Goal: Task Accomplishment & Management: Manage account settings

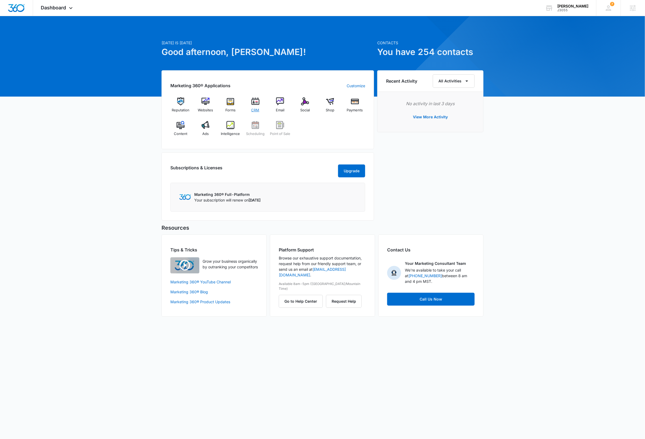
click at [256, 103] on img at bounding box center [256, 101] width 8 height 8
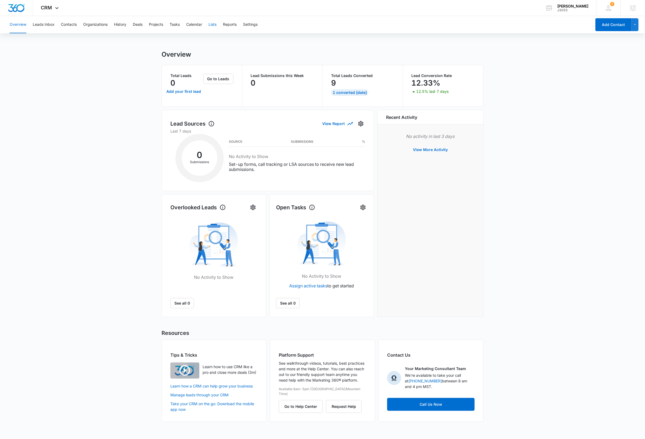
click at [214, 25] on button "Lists" at bounding box center [213, 24] width 8 height 17
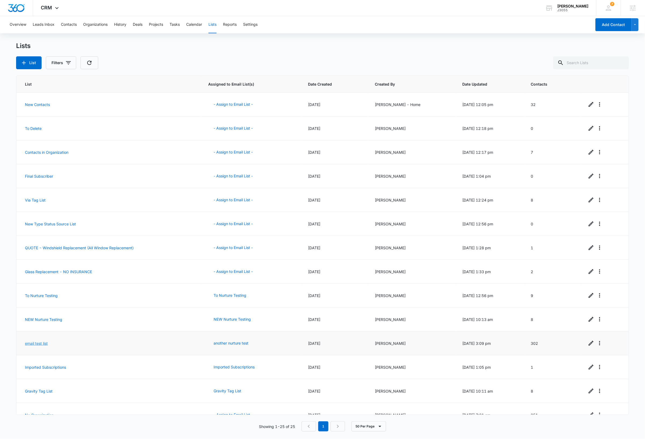
click at [31, 345] on link "email test list" at bounding box center [36, 343] width 23 height 5
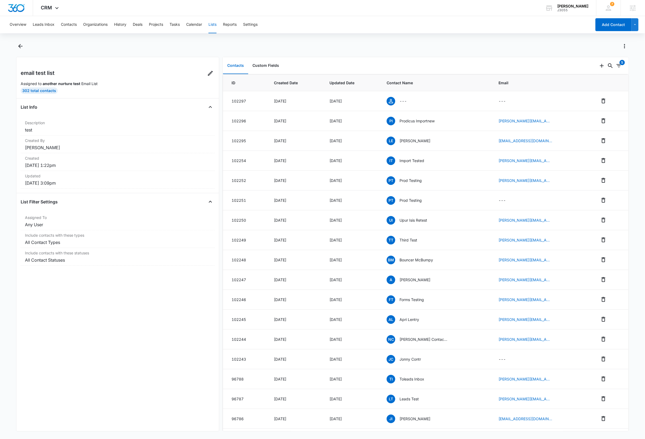
click at [184, 44] on div at bounding box center [328, 46] width 601 height 9
click at [573, 7] on div "[PERSON_NAME]" at bounding box center [573, 6] width 31 height 4
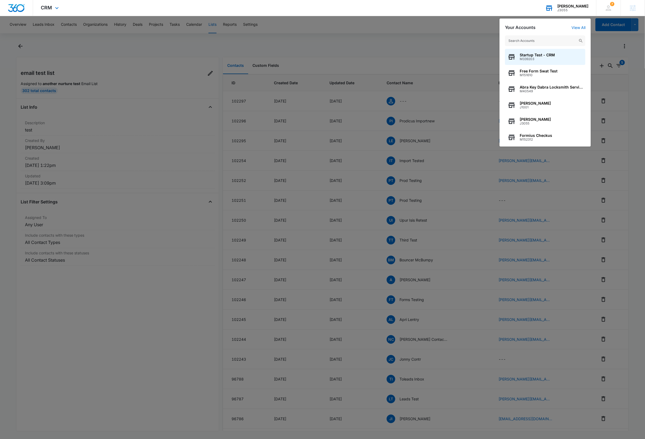
click at [540, 41] on input "text" at bounding box center [545, 40] width 81 height 11
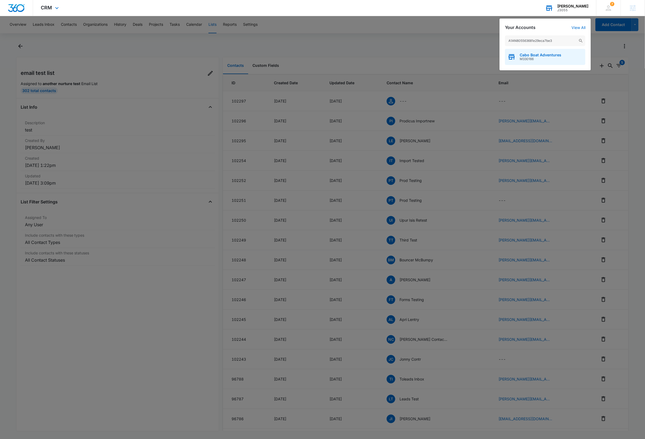
type input "A1AN805563681e29eca7be3"
click at [543, 53] on span "Cabo Boat Adventures" at bounding box center [541, 55] width 42 height 4
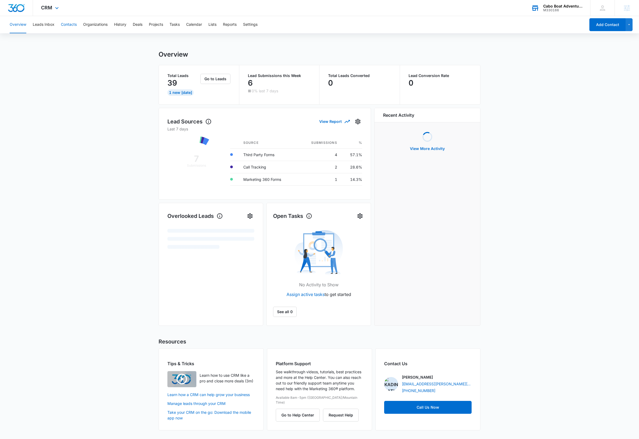
click at [68, 22] on button "Contacts" at bounding box center [69, 24] width 16 height 17
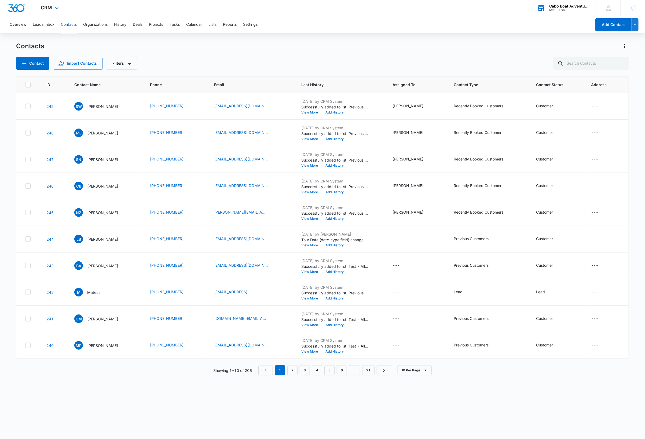
click at [215, 25] on button "Lists" at bounding box center [213, 24] width 8 height 17
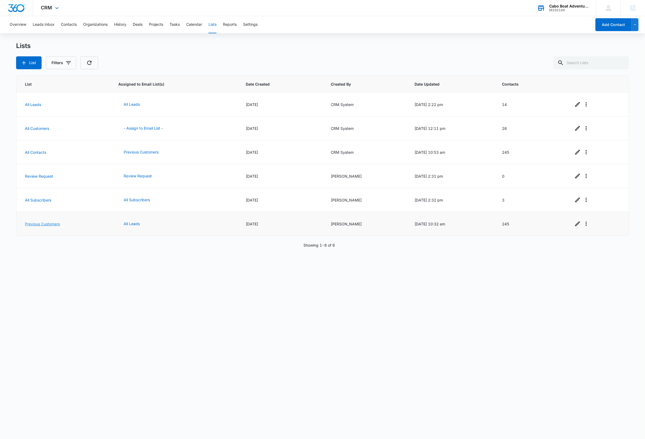
click at [49, 223] on link "Previous Customers" at bounding box center [42, 224] width 35 height 5
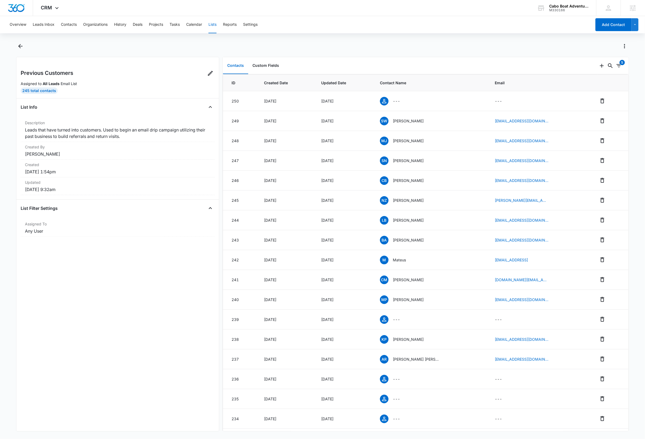
click at [217, 25] on button "Lists" at bounding box center [213, 24] width 8 height 17
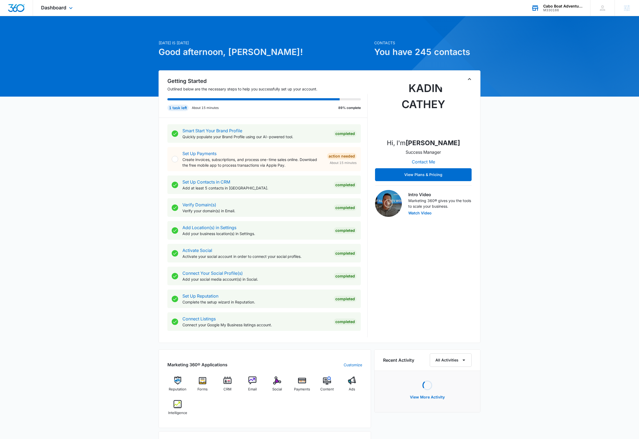
click at [561, 6] on div "Cabo Boat Adventures" at bounding box center [563, 6] width 39 height 4
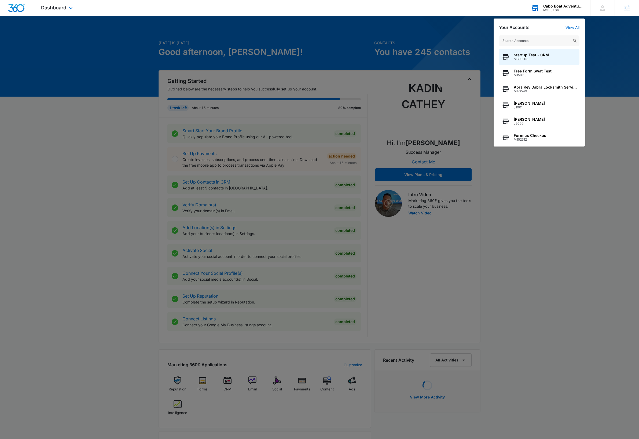
click at [535, 40] on input "text" at bounding box center [539, 40] width 81 height 11
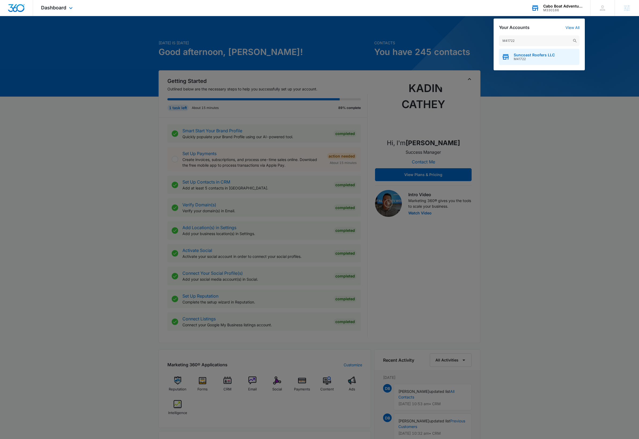
type input "M41722"
click at [535, 61] on div "Suncoast Roofers LLC M41722" at bounding box center [539, 57] width 81 height 16
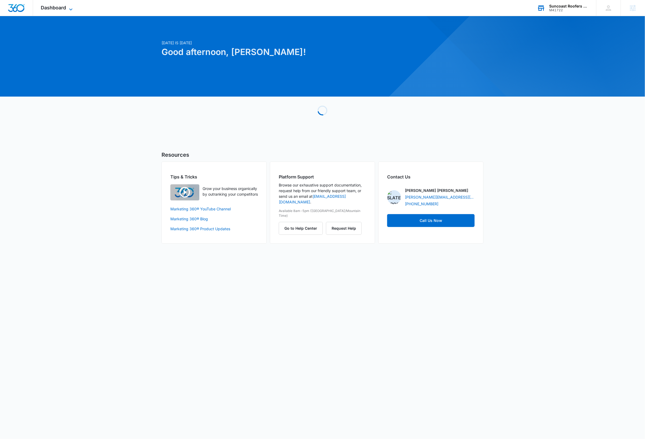
click at [71, 9] on icon at bounding box center [71, 9] width 6 height 6
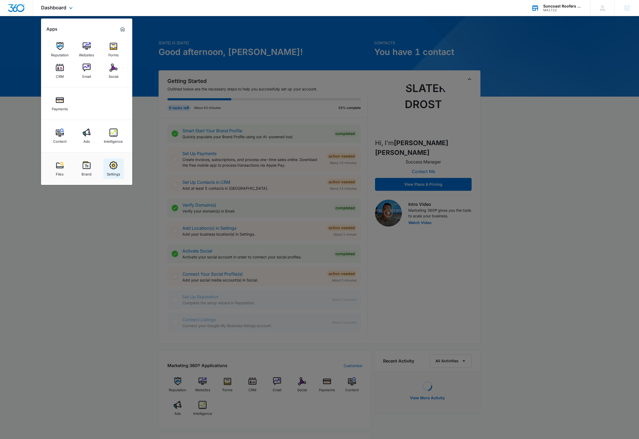
click at [112, 167] on img at bounding box center [114, 165] width 8 height 8
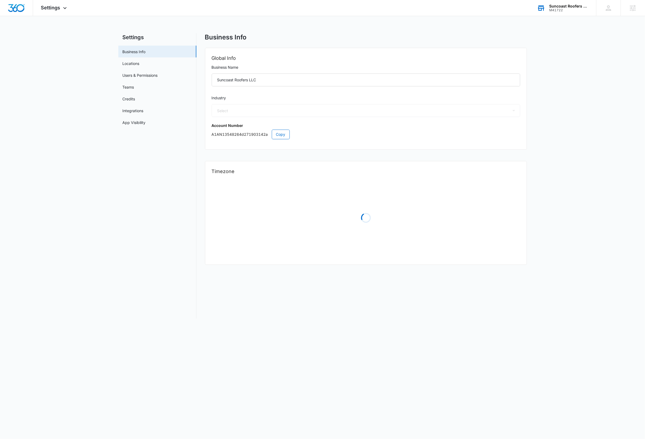
select select "6"
select select "US"
select select "America/New_York"
click at [62, 11] on icon at bounding box center [65, 9] width 6 height 6
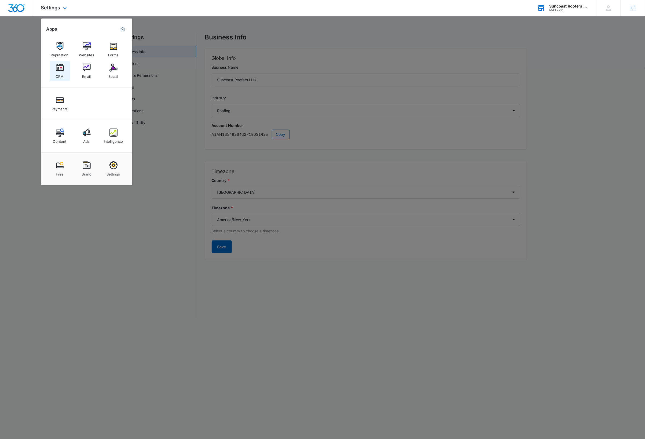
click at [63, 66] on img at bounding box center [60, 68] width 8 height 8
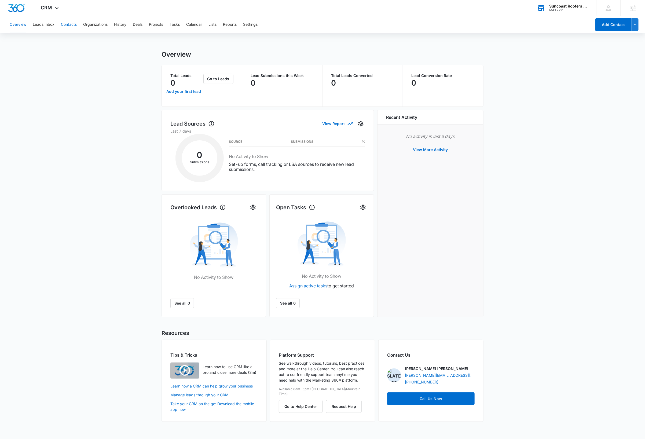
click at [72, 26] on button "Contacts" at bounding box center [69, 24] width 16 height 17
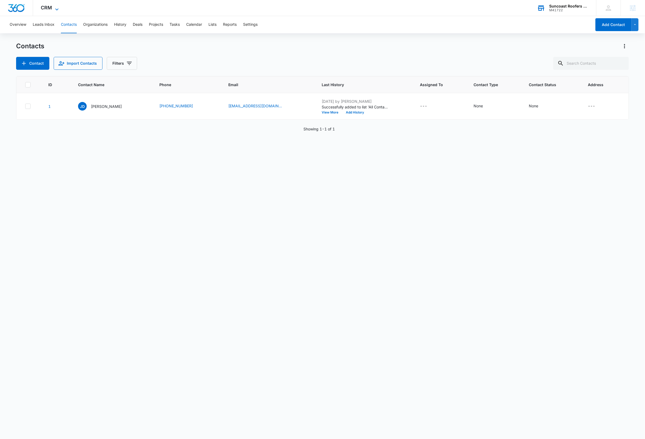
click at [59, 7] on icon at bounding box center [57, 9] width 6 height 6
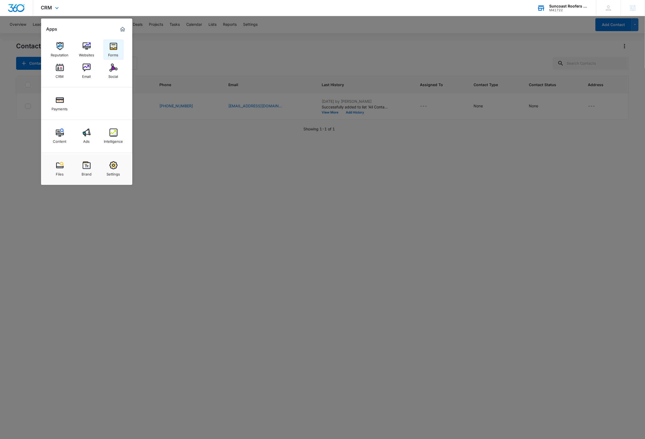
click at [112, 49] on img at bounding box center [114, 46] width 8 height 8
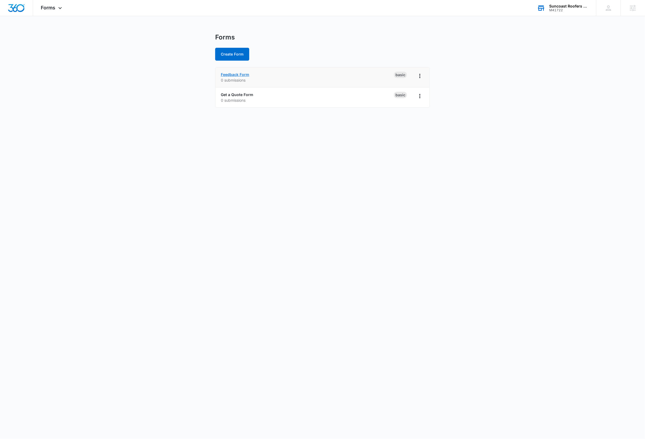
click at [246, 75] on link "Feedback Form" at bounding box center [235, 74] width 28 height 5
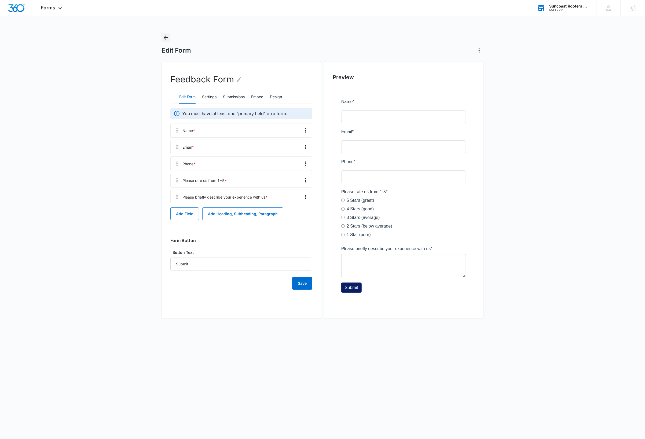
click at [168, 38] on icon "Back" at bounding box center [166, 37] width 6 height 6
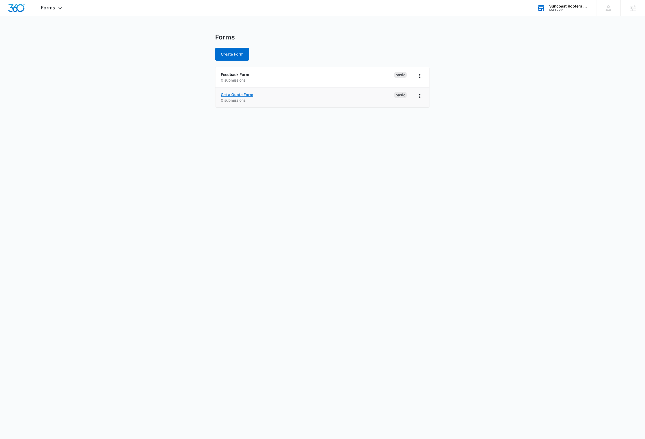
click at [247, 96] on link "Get a Quote Form" at bounding box center [237, 94] width 32 height 5
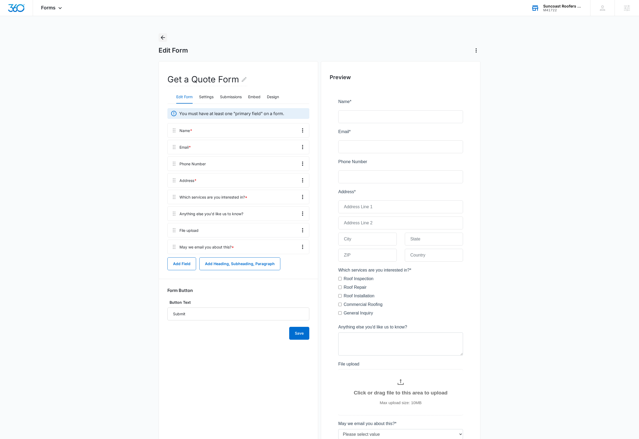
click at [164, 37] on icon "Back" at bounding box center [163, 37] width 4 height 4
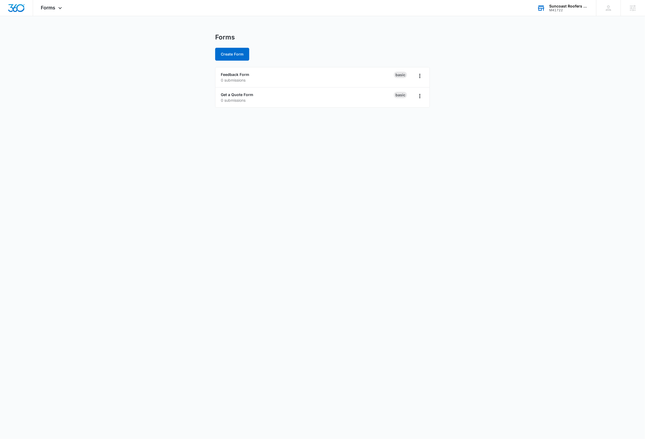
click at [84, 188] on body "Forms Apps Reputation Websites Forms CRM Email Social Payments Content Ads Inte…" at bounding box center [322, 219] width 645 height 439
click at [567, 8] on div "Suncoast Roofers LLC" at bounding box center [568, 6] width 39 height 4
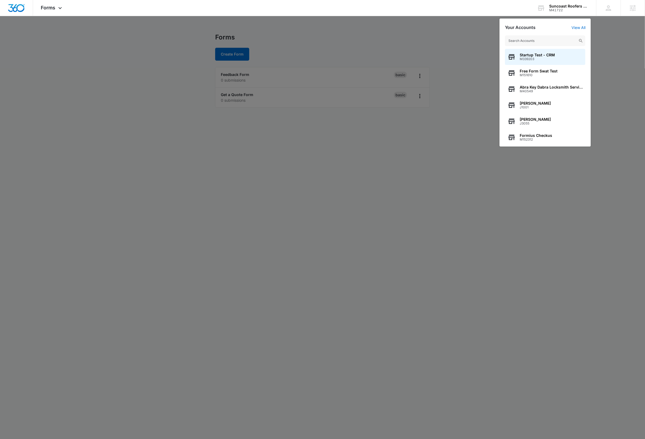
click at [542, 41] on input "text" at bounding box center [545, 40] width 81 height 11
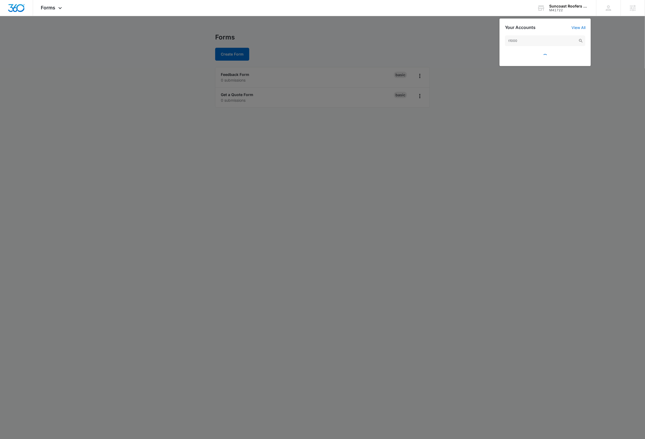
click at [530, 43] on input "t1000" at bounding box center [545, 40] width 81 height 11
type input "t1000"
click at [534, 57] on span "T1000" at bounding box center [535, 59] width 31 height 4
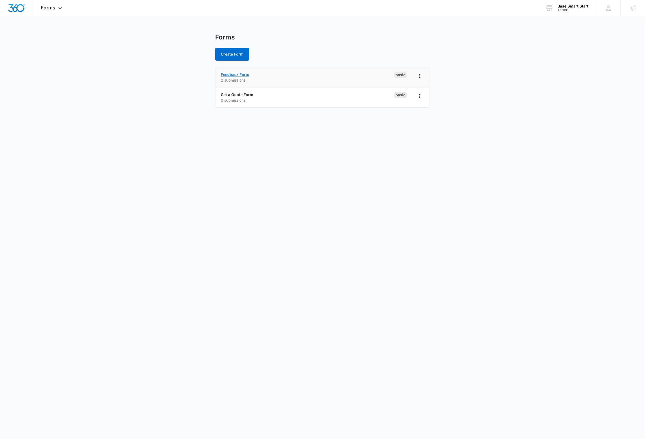
click at [244, 74] on link "Feedback Form" at bounding box center [235, 74] width 28 height 5
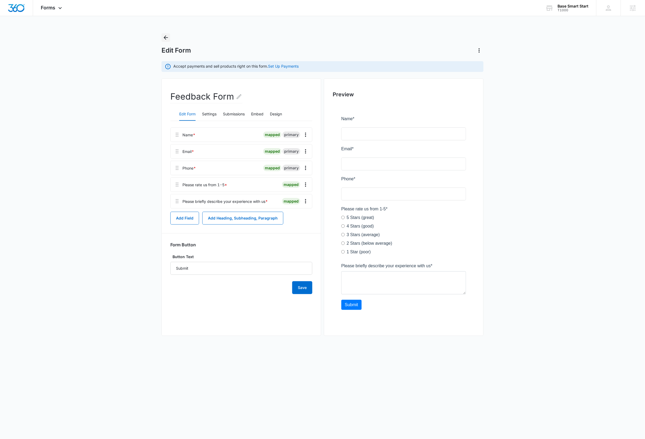
click at [166, 36] on icon "Back" at bounding box center [166, 37] width 4 height 4
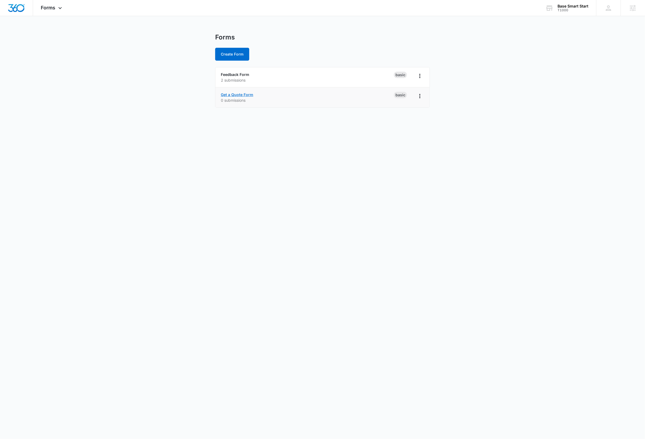
click at [242, 93] on link "Get a Quote Form" at bounding box center [237, 94] width 32 height 5
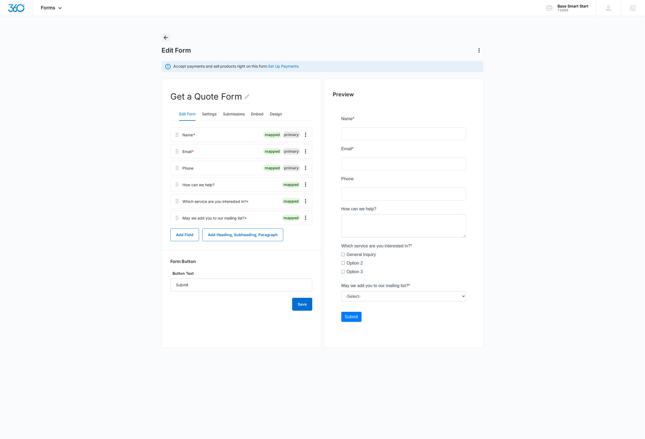
click at [166, 37] on icon "Back" at bounding box center [166, 37] width 6 height 6
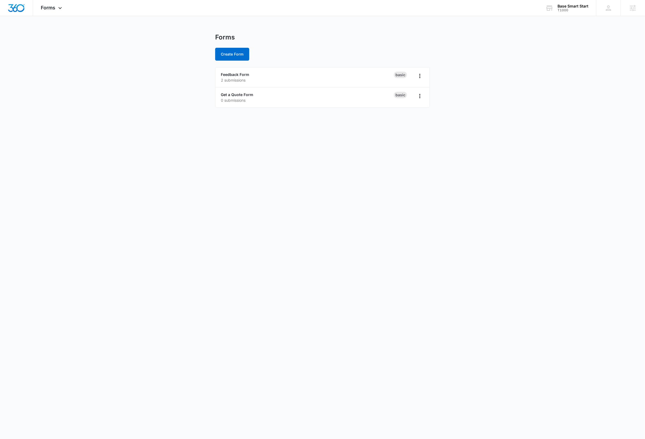
click at [112, 186] on body "Forms Apps Reputation Websites Forms CRM Email Social Content Ads Intelligence …" at bounding box center [322, 219] width 645 height 439
click at [584, 7] on div "Base Smart Start" at bounding box center [573, 6] width 31 height 4
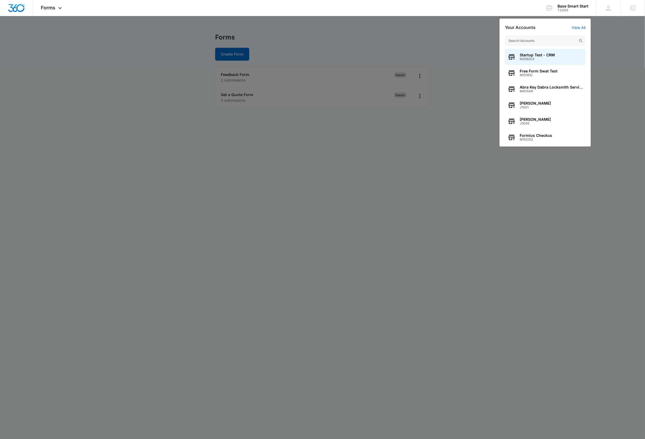
click at [544, 39] on input "text" at bounding box center [545, 40] width 81 height 11
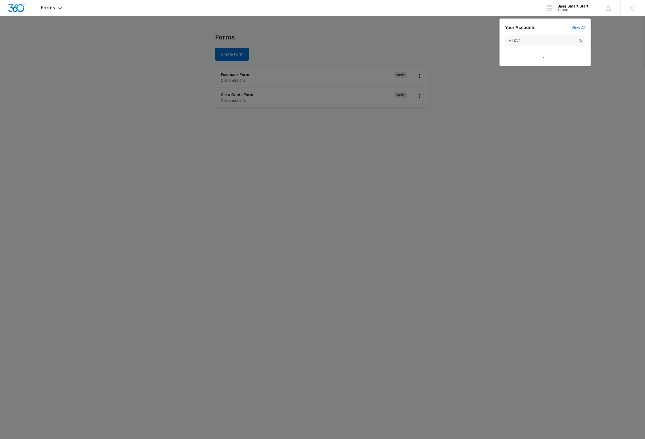
type input "M41722"
click at [543, 107] on div at bounding box center [322, 219] width 645 height 439
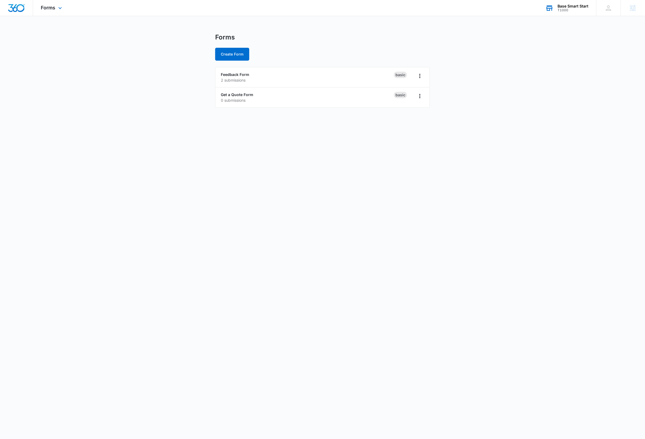
click at [580, 0] on div "Base Smart Start T1000 Your Accounts View All" at bounding box center [567, 8] width 59 height 16
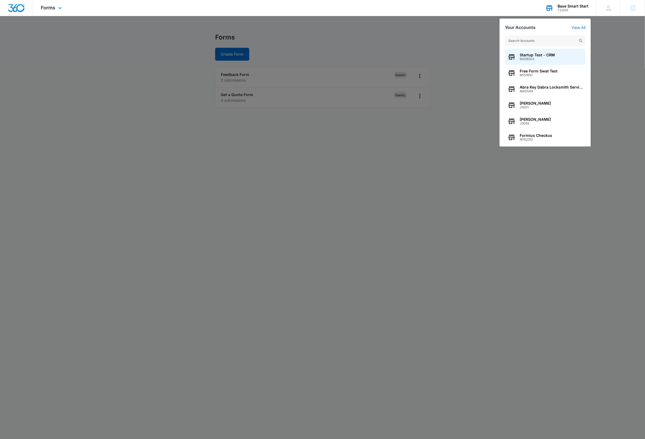
click at [538, 39] on input "text" at bounding box center [545, 40] width 81 height 11
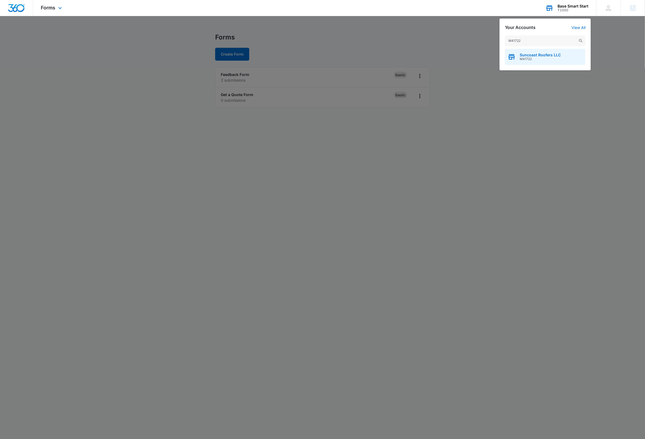
type input "M41722"
click at [549, 59] on span "M41722" at bounding box center [540, 59] width 41 height 4
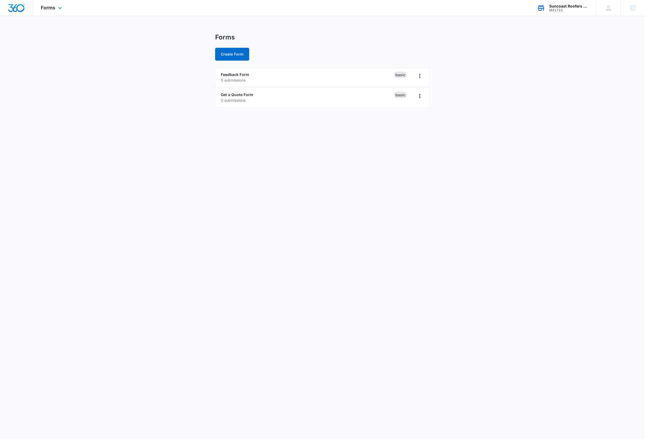
click at [249, 225] on body "Forms Apps Reputation Websites Forms CRM Email Social Payments Content Ads Inte…" at bounding box center [322, 219] width 645 height 439
click at [250, 96] on link "Get a Quote Form" at bounding box center [237, 94] width 32 height 5
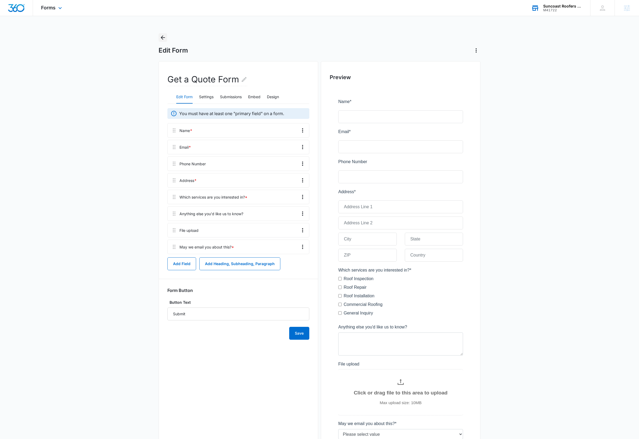
click at [164, 37] on icon "Back" at bounding box center [163, 37] width 6 height 6
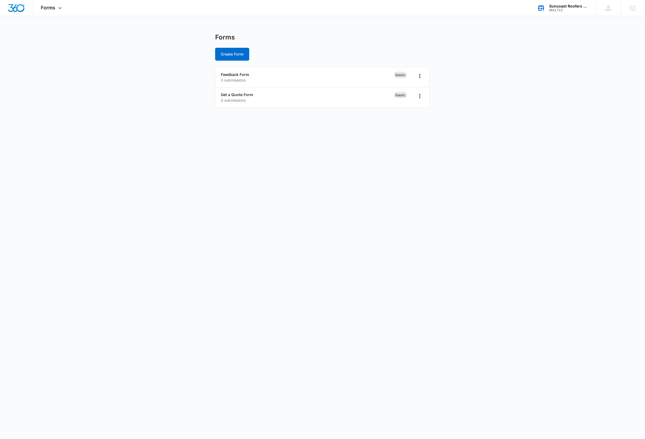
click at [129, 141] on body "Forms Apps Reputation Websites Forms CRM Email Social Payments Content Ads Inte…" at bounding box center [322, 219] width 645 height 439
click at [263, 215] on body "Forms Apps Reputation Websites Forms CRM Email Social Payments Content Ads Inte…" at bounding box center [322, 219] width 645 height 439
click at [244, 74] on link "Feedback Form" at bounding box center [235, 74] width 28 height 5
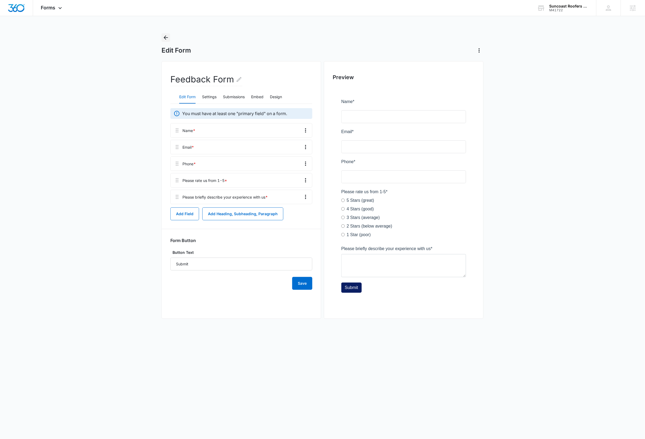
click at [166, 38] on icon "Back" at bounding box center [166, 37] width 4 height 4
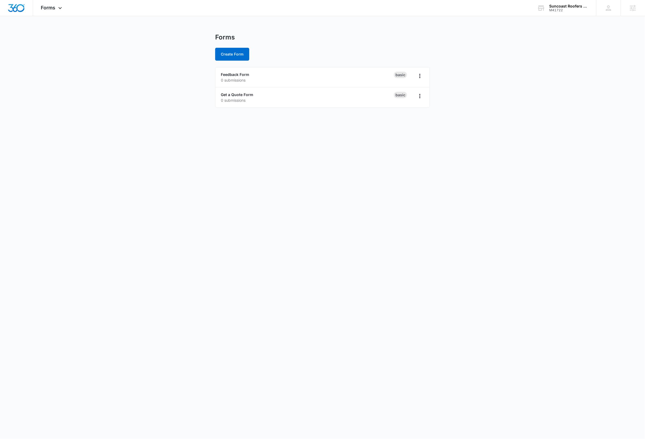
click at [530, 104] on main "Forms Create Form Feedback Form 0 submissions Basic Get a Quote Form 0 submissi…" at bounding box center [322, 73] width 645 height 81
click at [193, 188] on body "Forms Apps Reputation Websites Forms CRM Email Social Payments Content Ads Inte…" at bounding box center [322, 219] width 645 height 439
click at [232, 53] on button "Create Form" at bounding box center [232, 54] width 34 height 13
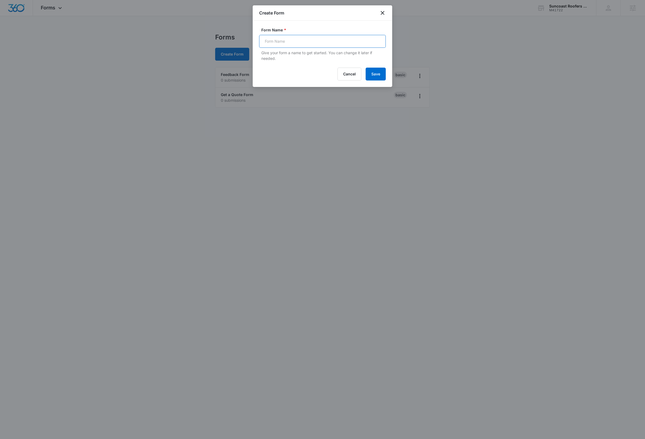
click at [309, 42] on input "Form Name *" at bounding box center [322, 41] width 127 height 13
type input "Feedback"
click at [374, 75] on button "Save" at bounding box center [376, 74] width 20 height 13
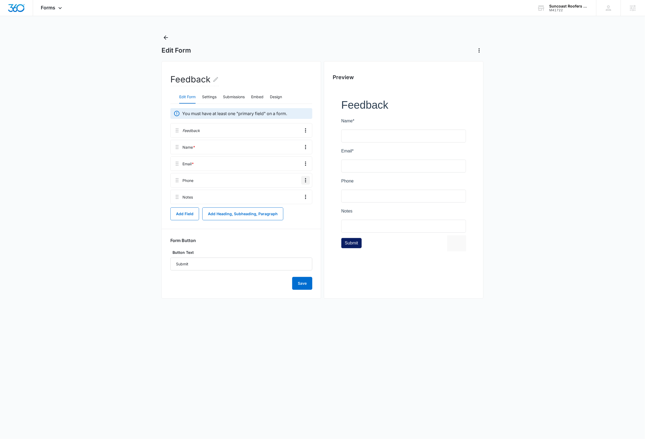
click at [306, 182] on icon "Overflow Menu" at bounding box center [305, 180] width 1 height 4
click at [299, 195] on button "Edit" at bounding box center [294, 196] width 31 height 8
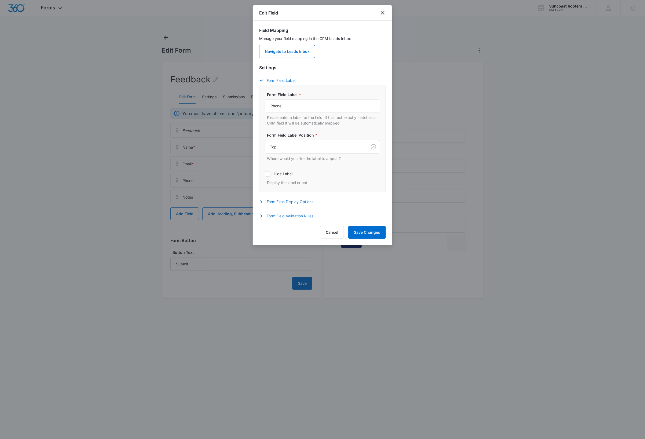
click at [297, 219] on button "Form Field Validation Rules" at bounding box center [289, 216] width 60 height 6
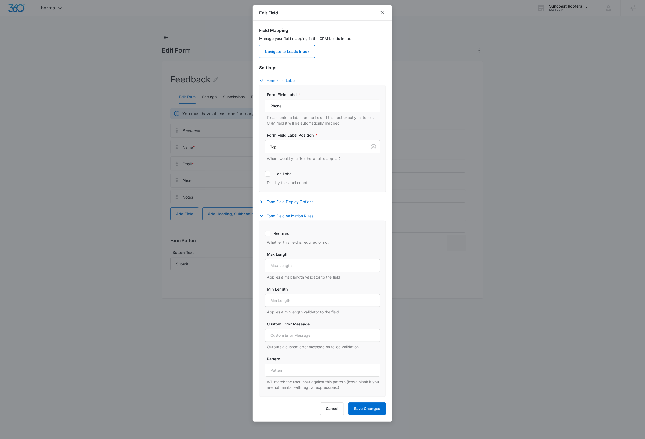
click at [269, 235] on icon at bounding box center [267, 233] width 3 height 2
click at [265, 234] on input "Required" at bounding box center [265, 233] width 0 height 0
checkbox input "true"
click at [283, 216] on button "Form Field Validation Rules" at bounding box center [289, 216] width 60 height 6
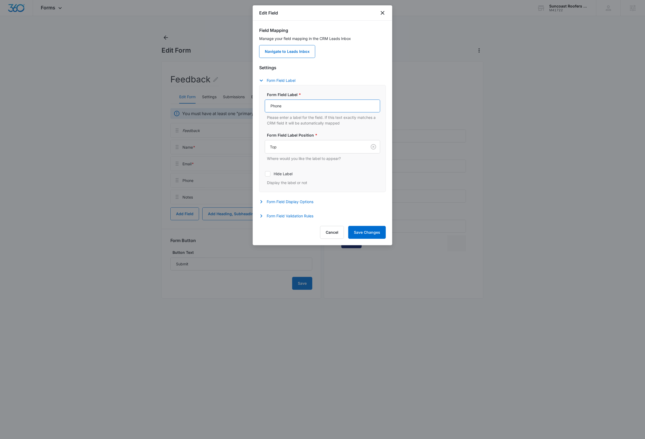
click at [308, 107] on input "Phone" at bounding box center [322, 106] width 115 height 13
type input "Phone Number"
click at [362, 233] on button "Save Changes" at bounding box center [367, 232] width 38 height 13
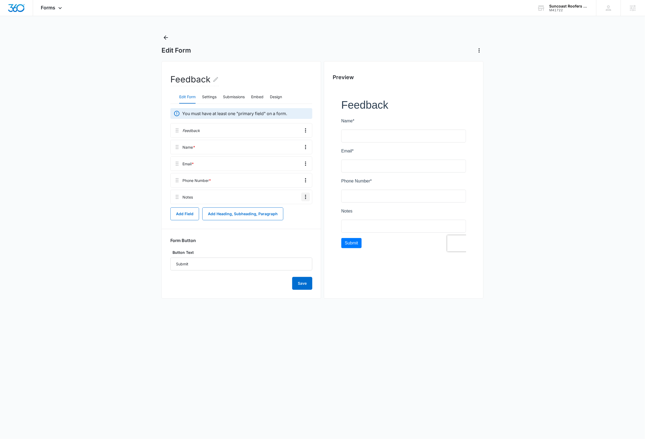
click at [307, 200] on icon "Overflow Menu" at bounding box center [306, 197] width 6 height 6
click at [298, 223] on button "Delete" at bounding box center [294, 220] width 31 height 8
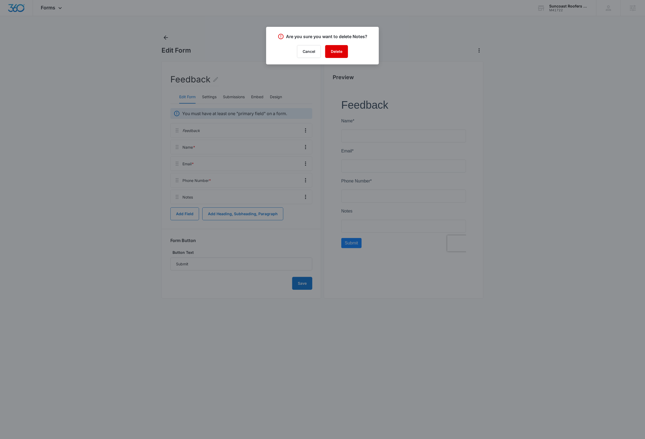
click at [340, 53] on button "Delete" at bounding box center [336, 51] width 23 height 13
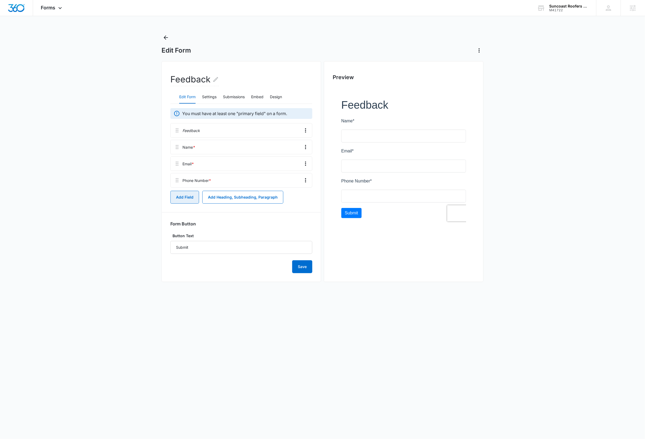
click at [181, 199] on button "Add Field" at bounding box center [184, 197] width 29 height 13
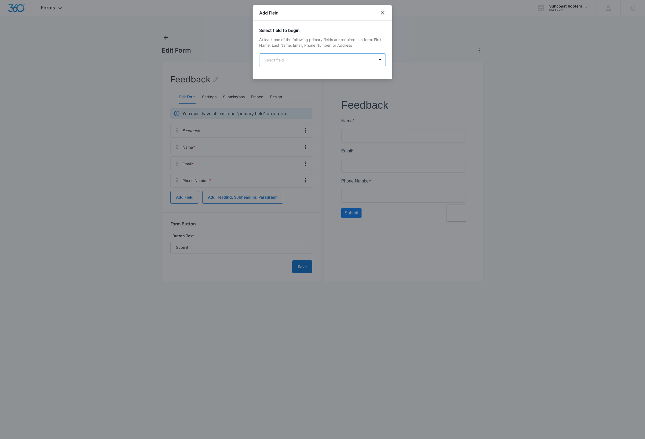
click at [334, 60] on body "Forms Apps Reputation Websites Forms CRM Email Social Payments Content Ads Inte…" at bounding box center [322, 219] width 645 height 439
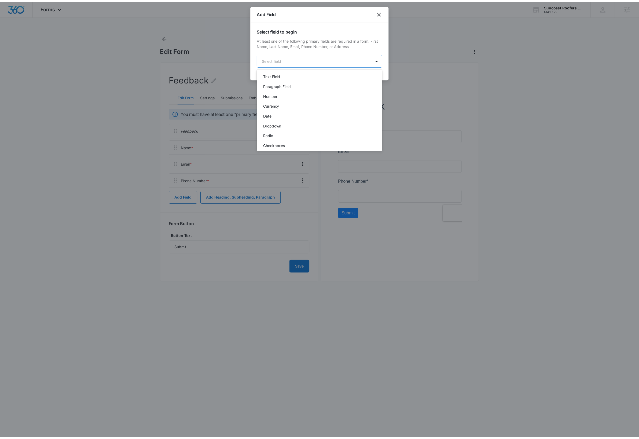
scroll to position [114, 0]
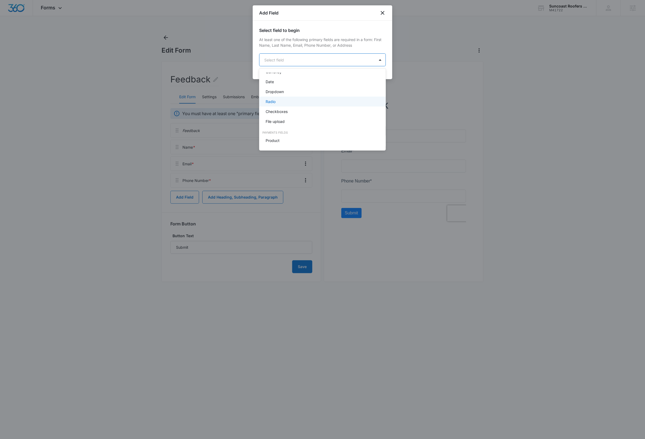
click at [283, 99] on div "Radio" at bounding box center [322, 102] width 113 height 6
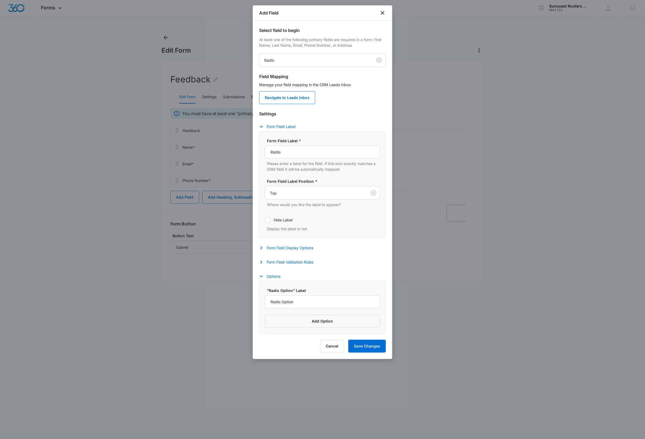
click at [343, 86] on p "Manage your field mapping in the CRM Leads Inbox" at bounding box center [322, 85] width 127 height 6
click at [328, 84] on p "Manage your field mapping in the CRM Leads Inbox" at bounding box center [322, 85] width 127 height 6
click at [345, 87] on p "Manage your field mapping in the CRM Leads Inbox" at bounding box center [322, 85] width 127 height 6
click at [384, 13] on icon "close" at bounding box center [383, 13] width 6 height 6
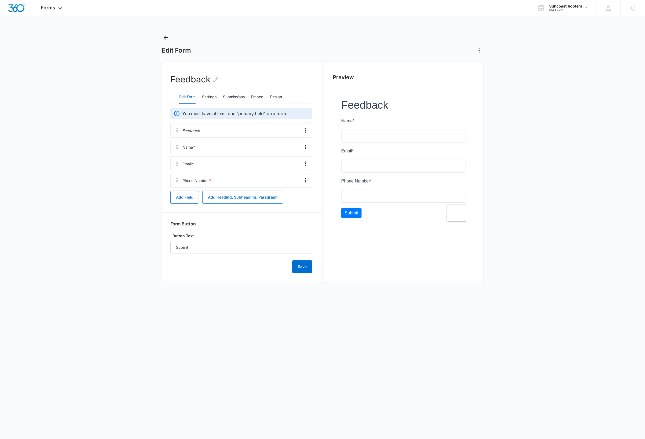
click at [115, 81] on main "Edit Form Feedback Edit Form Settings Submissions Embed Design You must have at…" at bounding box center [322, 163] width 645 height 260
click at [61, 8] on icon at bounding box center [60, 9] width 6 height 6
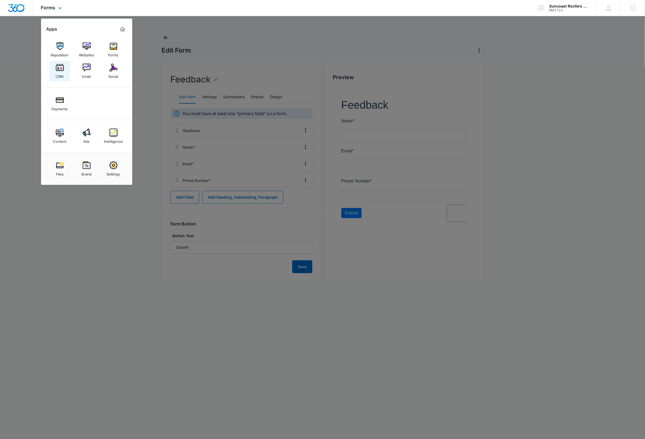
click at [61, 72] on div "CRM" at bounding box center [60, 75] width 8 height 7
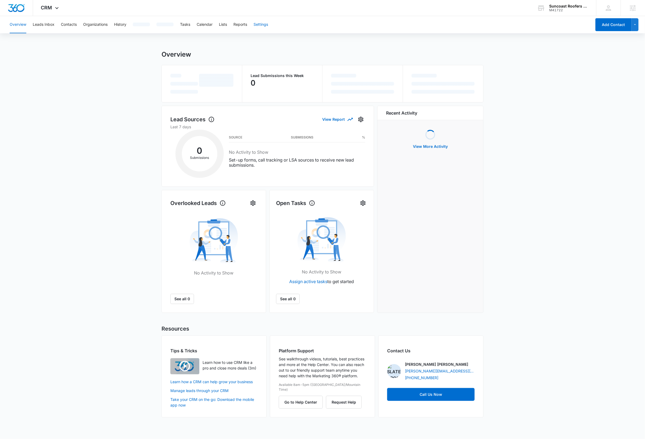
click at [261, 23] on button "Settings" at bounding box center [261, 24] width 14 height 17
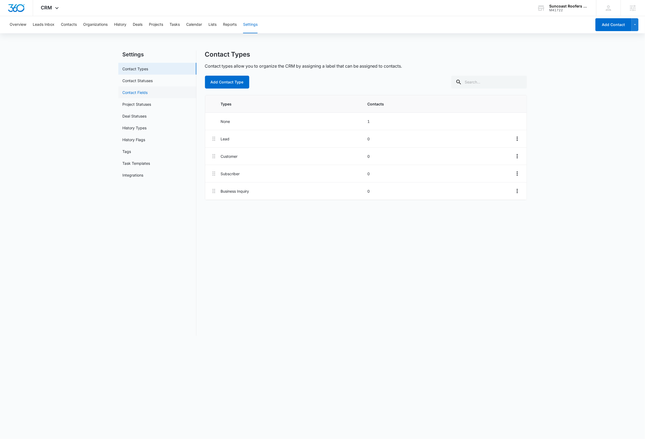
click at [147, 92] on link "Contact Fields" at bounding box center [135, 93] width 25 height 6
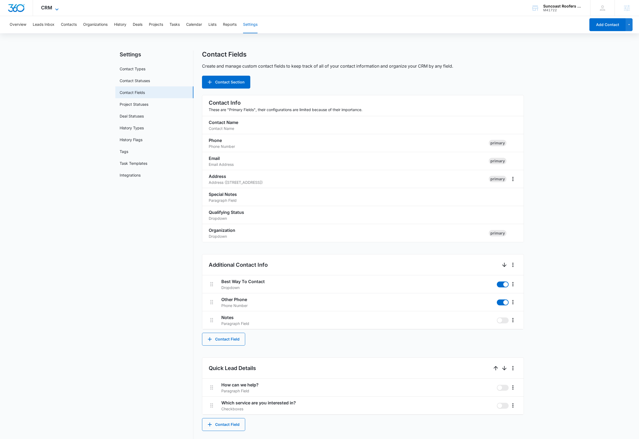
click at [57, 8] on icon at bounding box center [57, 9] width 6 height 6
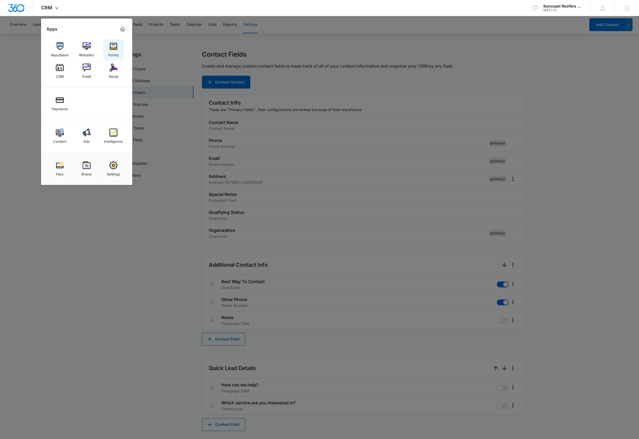
click at [117, 51] on div "Forms" at bounding box center [113, 53] width 10 height 7
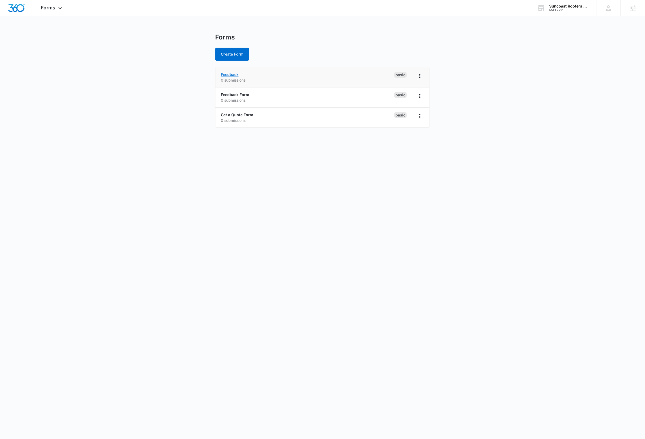
click at [234, 75] on link "Feedback" at bounding box center [230, 74] width 18 height 5
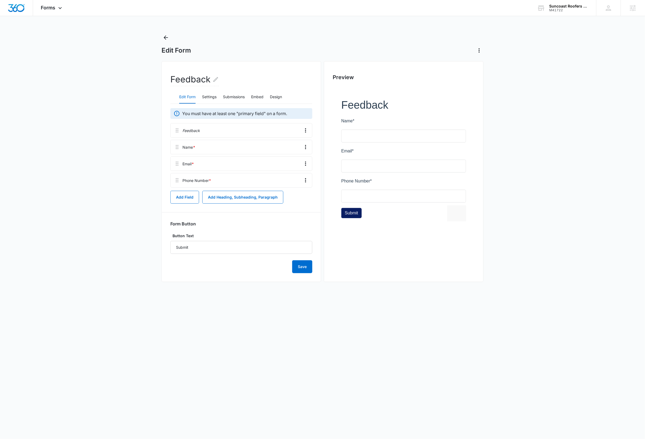
click at [574, 127] on main "Edit Form Feedback Edit Form Settings Submissions Embed Design You must have at…" at bounding box center [322, 163] width 645 height 260
click at [578, 8] on div "M41722" at bounding box center [568, 10] width 39 height 4
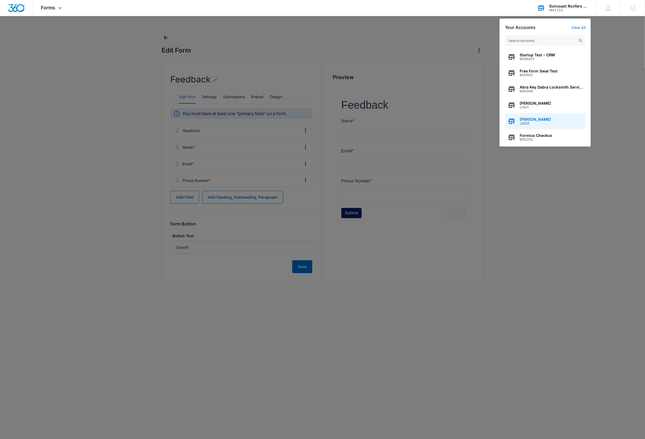
click at [548, 120] on div "Dave Bettger J3055" at bounding box center [545, 121] width 81 height 16
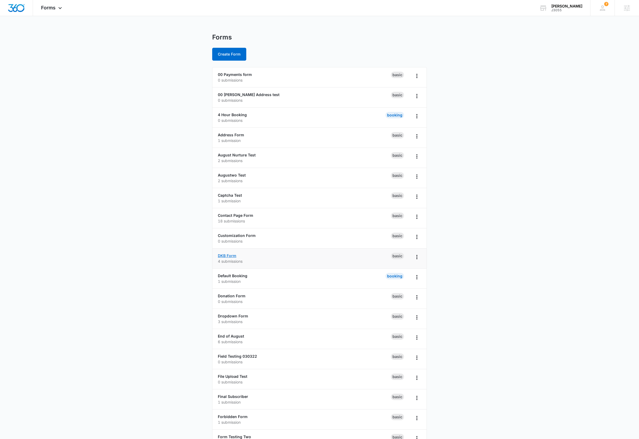
click at [230, 257] on link "DKB Form" at bounding box center [227, 255] width 19 height 5
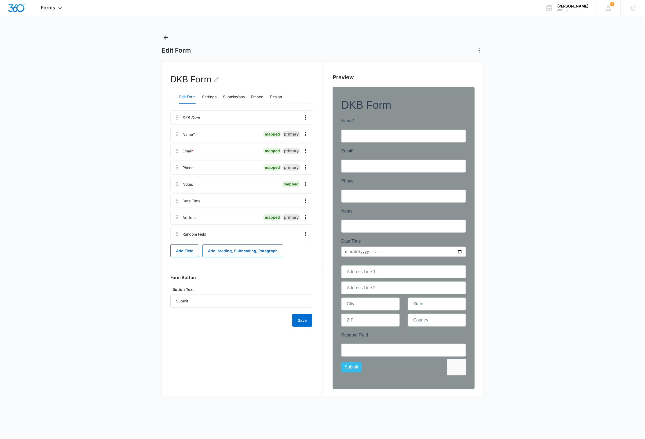
click at [529, 159] on main "Edit Form DKB Form Edit Form Settings Submissions Embed Design DKB Form Name * …" at bounding box center [322, 221] width 645 height 376
click at [106, 48] on main "Edit Form DKB Form Edit Form Settings Submissions Embed Design DKB Form Name * …" at bounding box center [322, 221] width 645 height 376
click at [167, 38] on icon "Back" at bounding box center [166, 37] width 6 height 6
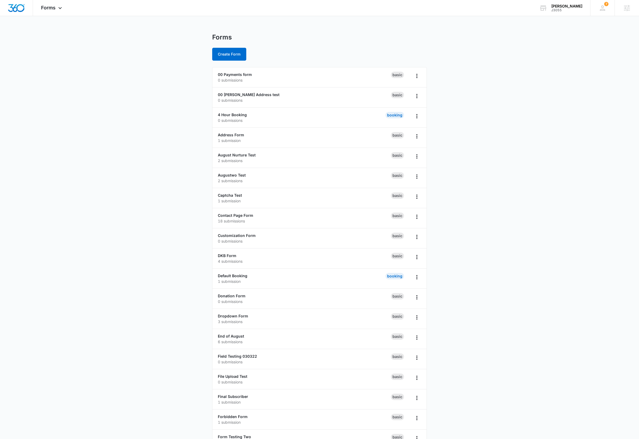
click at [228, 55] on button "Create Form" at bounding box center [229, 54] width 34 height 13
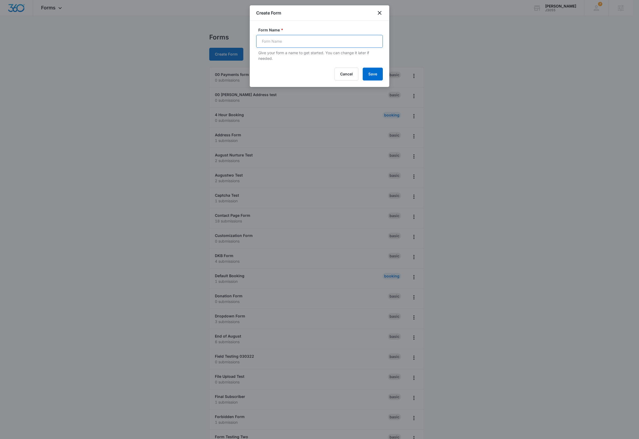
click at [299, 43] on input "Form Name *" at bounding box center [319, 41] width 127 height 13
type input "1010 Form"
click at [373, 75] on button "Save" at bounding box center [373, 74] width 20 height 13
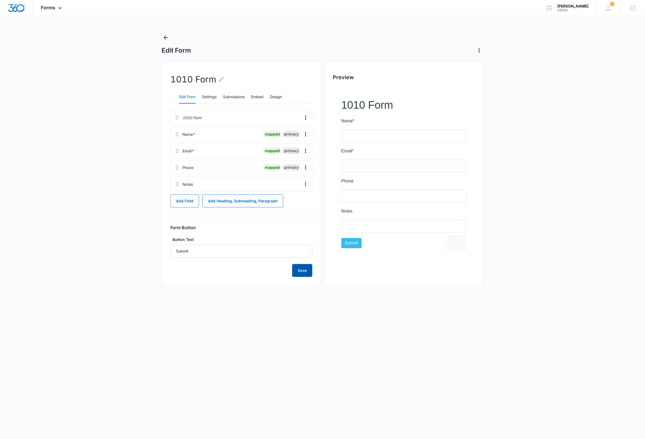
click at [307, 272] on button "Save" at bounding box center [302, 270] width 20 height 13
click at [166, 37] on icon "Back" at bounding box center [166, 37] width 4 height 4
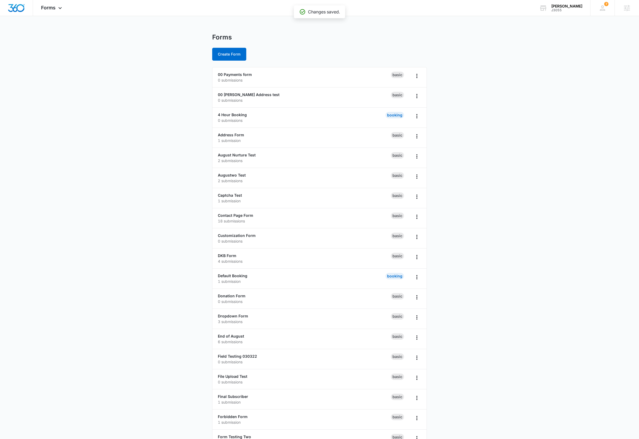
drag, startPoint x: 231, startPoint y: 115, endPoint x: 222, endPoint y: 122, distance: 11.2
click at [231, 115] on link "1010 Form" at bounding box center [228, 114] width 20 height 5
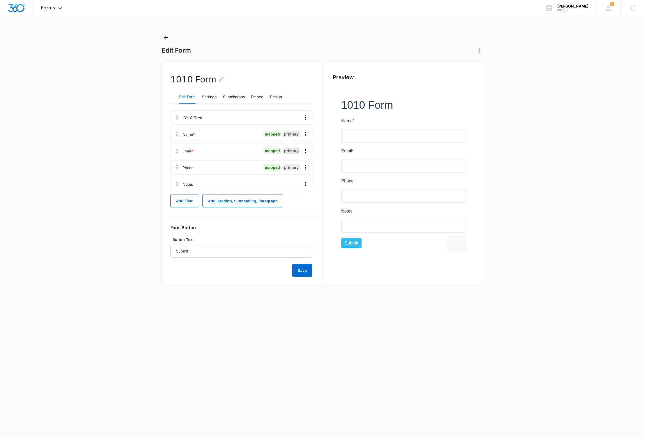
click at [533, 174] on main "Edit Form 1010 Form Edit Form Settings Submissions Embed Design 1010 Form Name …" at bounding box center [322, 164] width 645 height 263
click at [81, 137] on main "Edit Form 1010 Form Edit Form Settings Submissions Embed Design 1010 Form Name …" at bounding box center [322, 164] width 645 height 263
click at [308, 170] on icon "Overflow Menu" at bounding box center [306, 167] width 6 height 6
click at [302, 184] on button "Edit" at bounding box center [294, 183] width 31 height 8
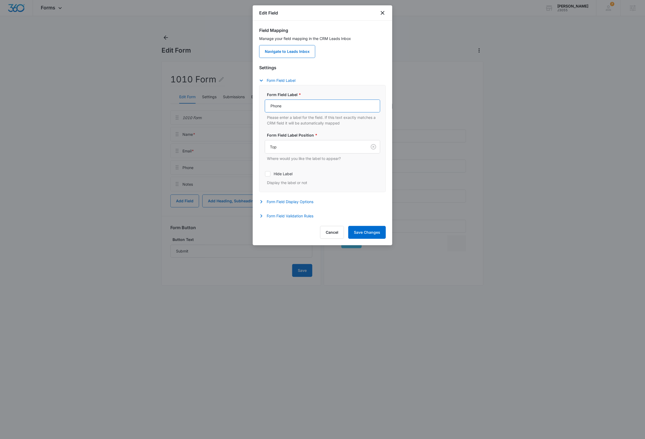
click at [326, 167] on div "Form Field Label * Phone Please enter a label for the field. If this text exact…" at bounding box center [322, 139] width 115 height 94
type input "Phone Number"
click at [370, 235] on button "Save Changes" at bounding box center [367, 232] width 38 height 13
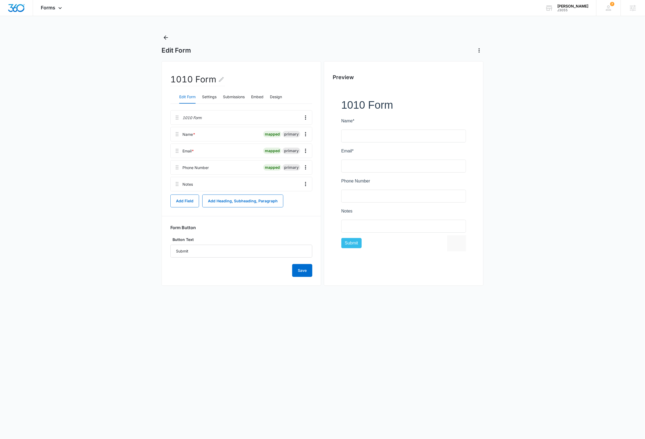
click at [528, 177] on main "Edit Form 1010 Form Edit Form Settings Submissions Embed Design 1010 Form Name …" at bounding box center [322, 164] width 645 height 263
click at [147, 337] on body "Forms Apps Reputation Websites Forms CRM Email Social Shop Scheduling Payments …" at bounding box center [322, 219] width 645 height 439
click at [300, 273] on button "Save" at bounding box center [302, 270] width 20 height 13
click at [166, 38] on icon "Back" at bounding box center [166, 37] width 6 height 6
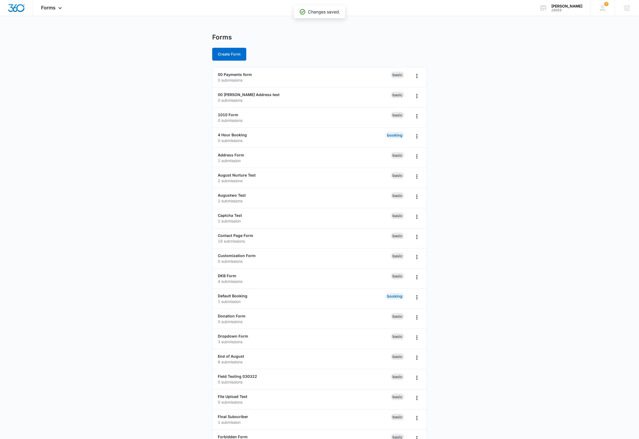
click at [224, 114] on link "1010 Form" at bounding box center [228, 114] width 20 height 5
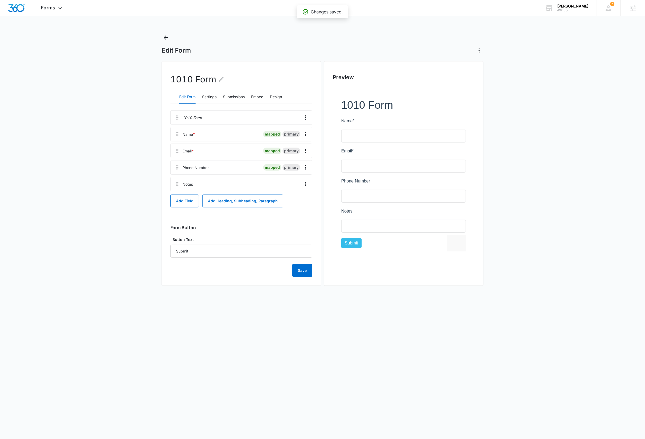
click at [542, 185] on main "Edit Form 1010 Form Edit Form Settings Submissions Embed Design 1010 Form Name …" at bounding box center [322, 164] width 645 height 263
click at [576, 6] on div "[PERSON_NAME]" at bounding box center [573, 6] width 31 height 4
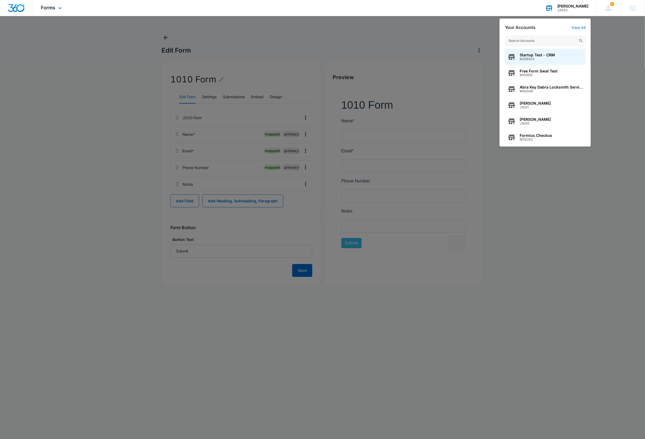
click at [545, 38] on input "text" at bounding box center [545, 40] width 81 height 11
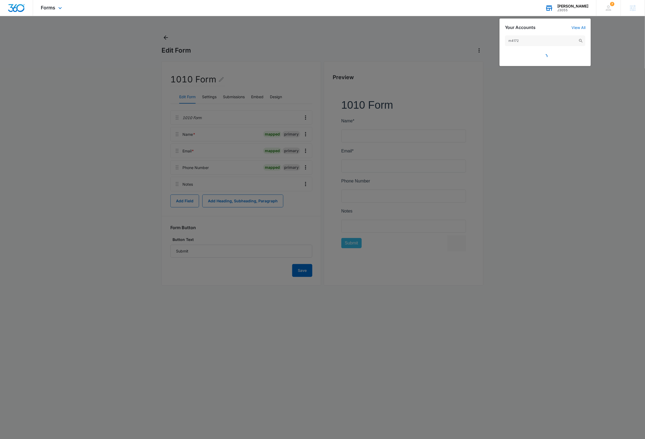
type input "m41722"
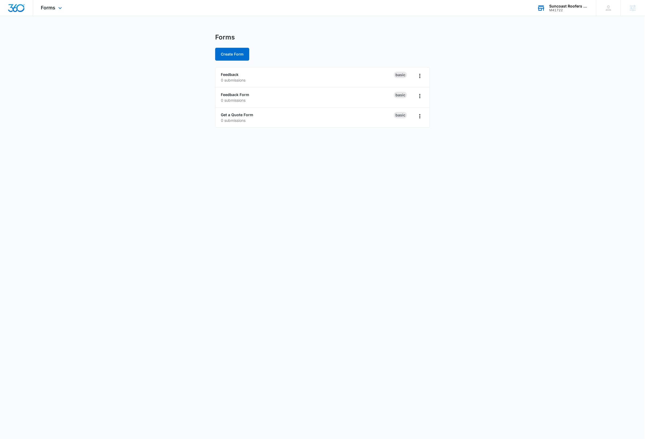
click at [152, 173] on body "Forms Apps Reputation Websites Forms CRM Email Social Payments Content Ads Inte…" at bounding box center [322, 219] width 645 height 439
click at [234, 74] on link "Feedback" at bounding box center [230, 74] width 18 height 5
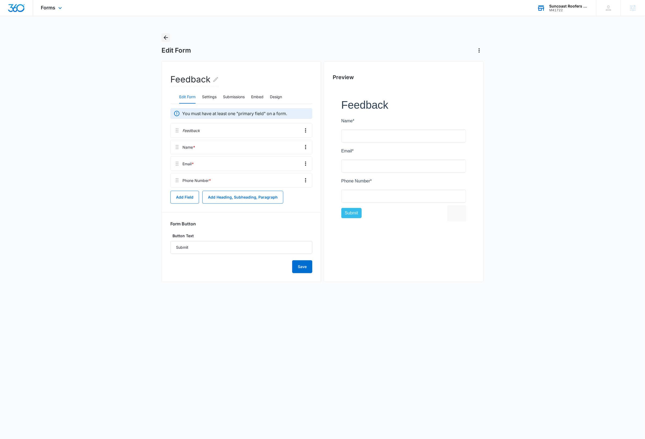
click at [166, 39] on icon "Back" at bounding box center [166, 37] width 4 height 4
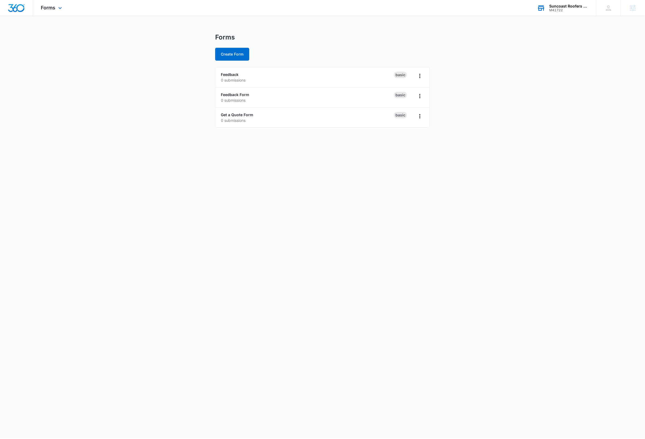
drag, startPoint x: 77, startPoint y: 145, endPoint x: 96, endPoint y: 142, distance: 18.8
click at [77, 145] on body "Forms Apps Reputation Websites Forms CRM Email Social Payments Content Ads Inte…" at bounding box center [322, 219] width 645 height 439
click at [423, 76] on icon "Overflow Menu" at bounding box center [420, 76] width 6 height 6
click at [402, 108] on div "Delete" at bounding box center [403, 107] width 17 height 4
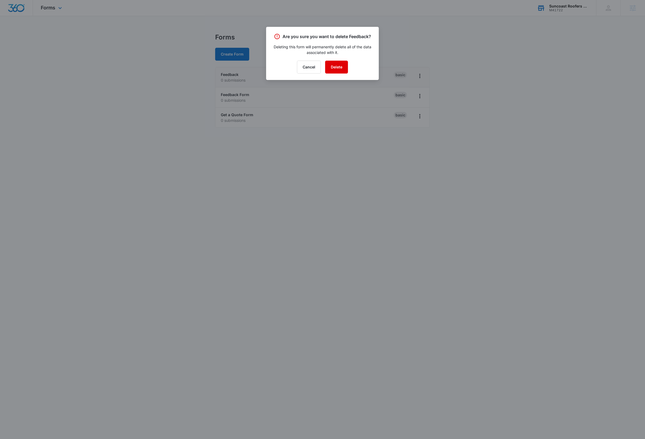
click at [332, 67] on button "Delete" at bounding box center [336, 67] width 23 height 13
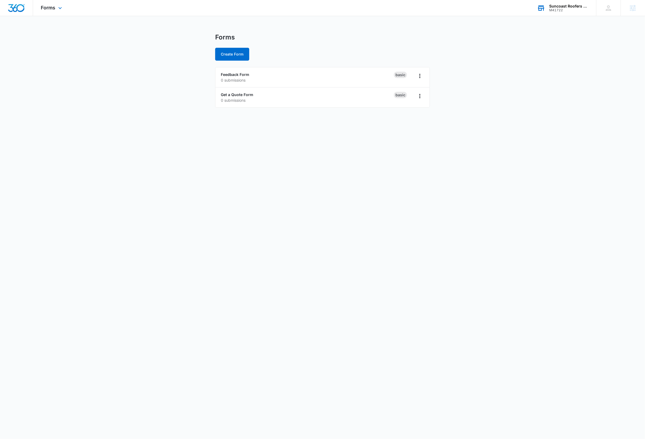
click at [342, 180] on body "Forms Apps Reputation Websites Forms CRM Email Social Payments Content Ads Inte…" at bounding box center [322, 219] width 645 height 439
click at [490, 132] on body "Forms Apps Reputation Websites Forms CRM Email Social Payments Content Ads Inte…" at bounding box center [322, 219] width 645 height 439
drag, startPoint x: 59, startPoint y: 9, endPoint x: 59, endPoint y: 61, distance: 52.1
click at [59, 9] on icon at bounding box center [60, 8] width 6 height 6
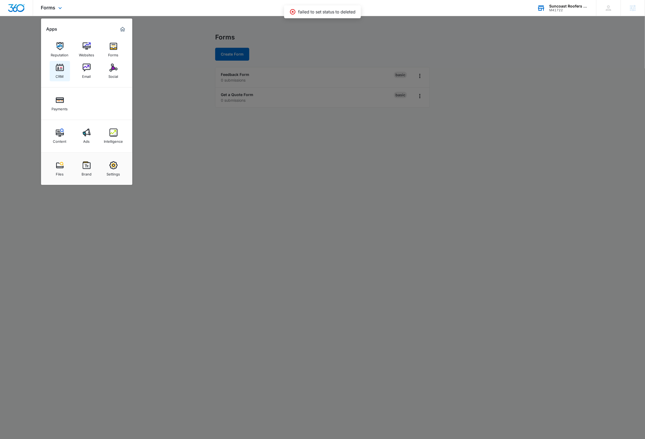
click at [61, 70] on img at bounding box center [60, 68] width 8 height 8
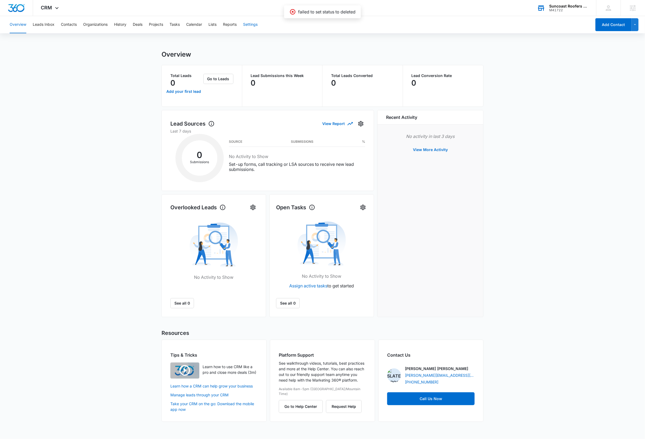
click at [251, 27] on button "Settings" at bounding box center [250, 24] width 14 height 17
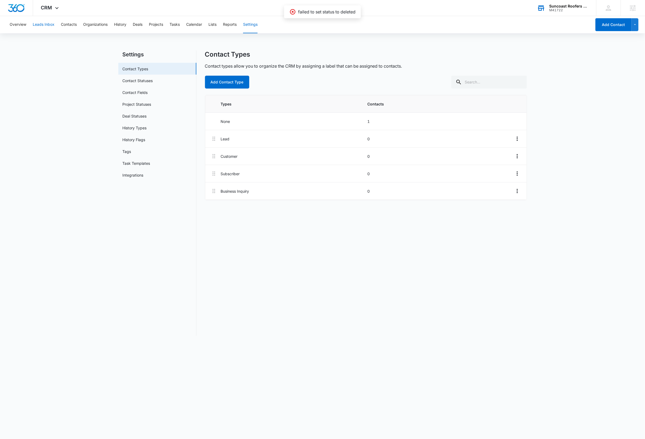
click at [48, 24] on button "Leads Inbox" at bounding box center [44, 24] width 22 height 17
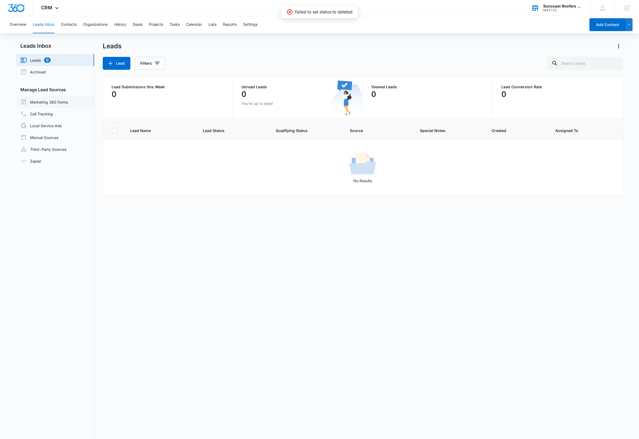
click at [60, 101] on link "Marketing 360 Forms" at bounding box center [44, 102] width 48 height 6
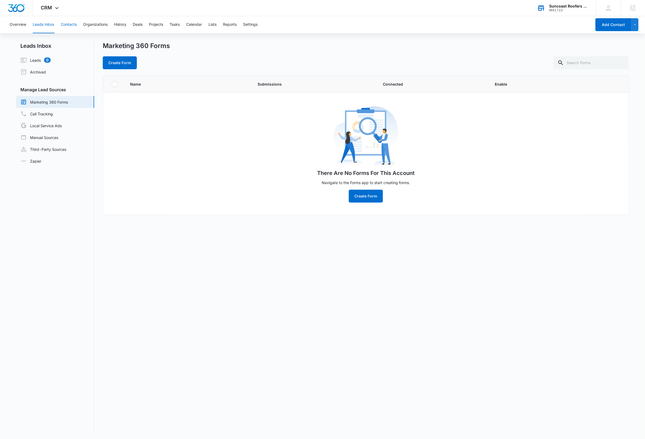
click at [70, 26] on button "Contacts" at bounding box center [69, 24] width 16 height 17
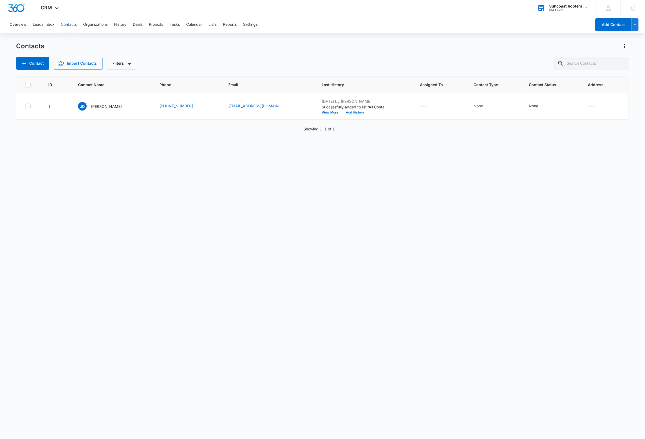
click at [309, 53] on div "Contacts Contact Import Contacts Filters" at bounding box center [322, 56] width 613 height 28
drag, startPoint x: 365, startPoint y: 205, endPoint x: 348, endPoint y: 184, distance: 27.1
click at [365, 205] on div "ID Contact Name Phone Email Last History Assigned To Contact Type Contact Statu…" at bounding box center [322, 254] width 613 height 356
click at [203, 48] on div "Contacts" at bounding box center [322, 46] width 613 height 9
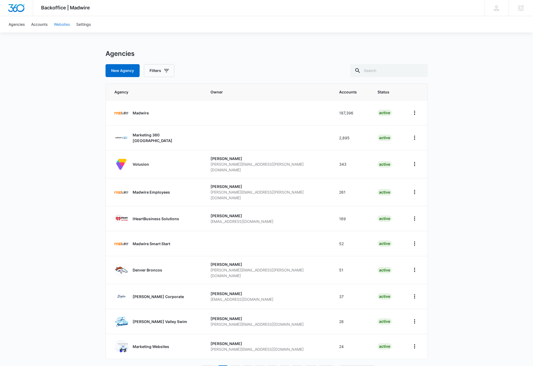
click at [65, 26] on link "Websites" at bounding box center [62, 24] width 22 height 16
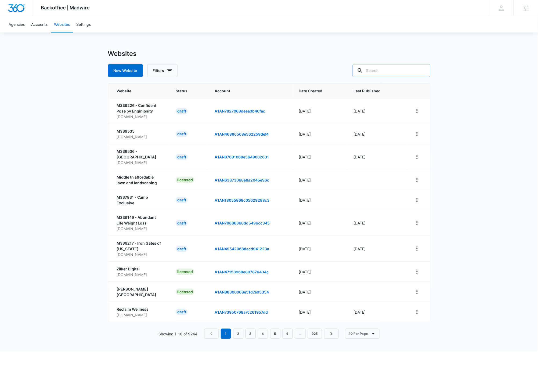
click at [397, 71] on input "text" at bounding box center [391, 70] width 78 height 13
type input "milestone"
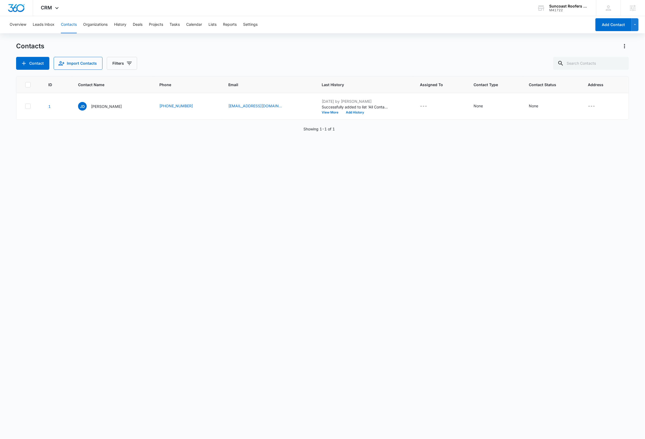
click at [184, 219] on div "ID Contact Name Phone Email Last History Assigned To Contact Type Contact Statu…" at bounding box center [322, 254] width 613 height 356
click at [52, 6] on div "CRM Apps Reputation Websites Forms CRM Email Social Payments Content Ads Intell…" at bounding box center [50, 8] width 35 height 16
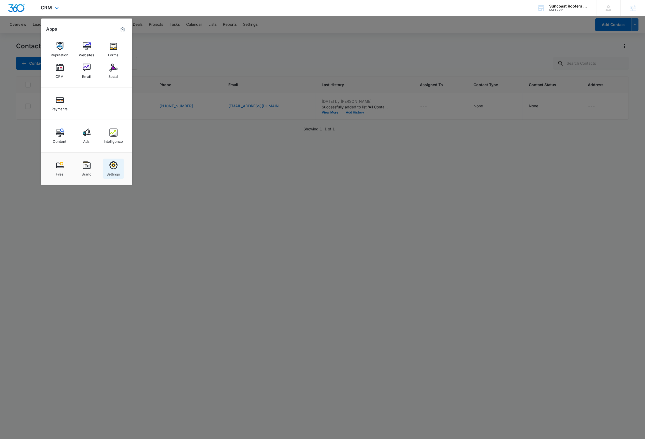
click at [111, 169] on img at bounding box center [114, 165] width 8 height 8
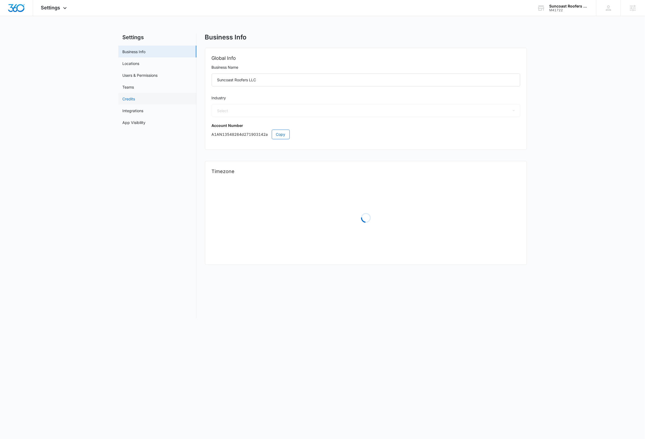
select select "6"
select select "US"
select select "America/New_York"
click at [279, 135] on span "Copy" at bounding box center [280, 135] width 9 height 6
click at [143, 208] on nav "Settings Business Info Locations Users & Permissions Teams Credits Integrations…" at bounding box center [157, 175] width 78 height 285
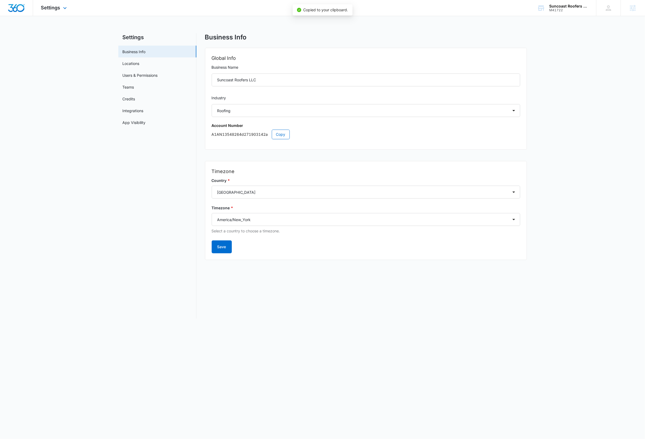
click at [20, 11] on img "Dashboard" at bounding box center [16, 8] width 17 height 8
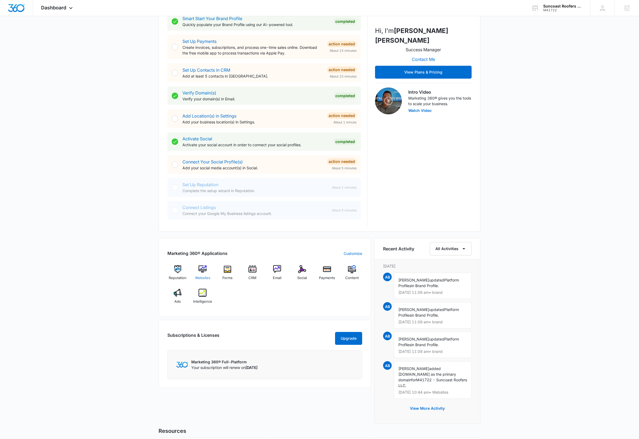
scroll to position [116, 0]
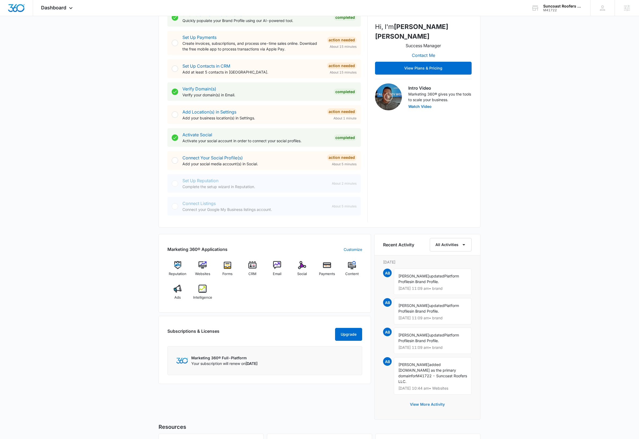
click at [437, 406] on button "View More Activity" at bounding box center [428, 404] width 46 height 13
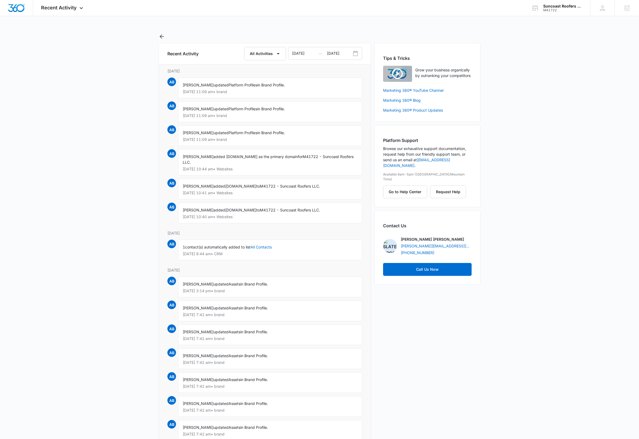
click at [110, 263] on main "Recent Activity All Activities 08/11/2025 — 10/10/2025 Friday, October 10th AB …" at bounding box center [319, 447] width 639 height 828
click at [162, 36] on icon "button" at bounding box center [162, 36] width 4 height 4
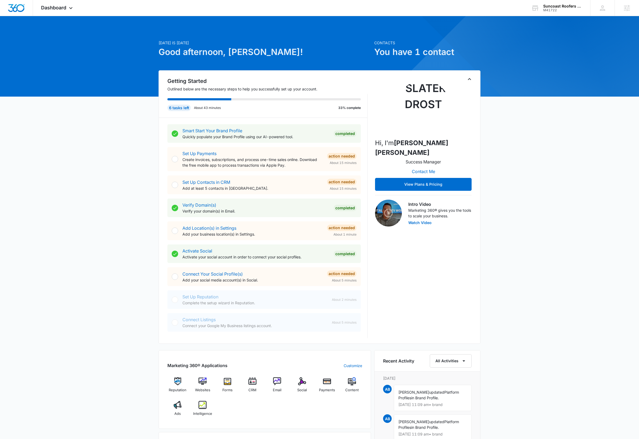
click at [629, 206] on div "Today is Friday, October 10th Good afternoon, Dave! Contacts You have 1 contact…" at bounding box center [319, 331] width 639 height 616
click at [256, 384] on img at bounding box center [253, 381] width 8 height 8
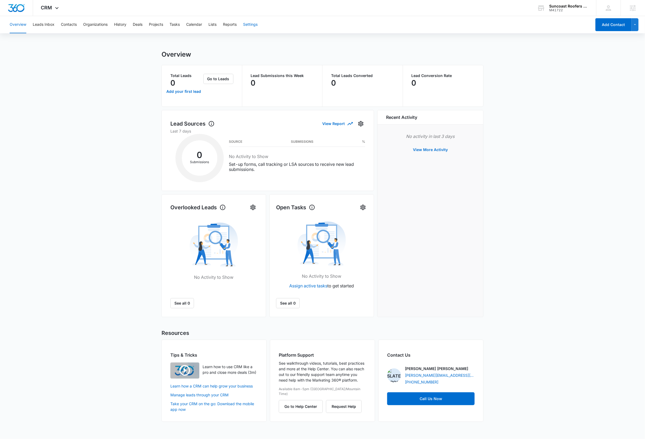
click at [252, 25] on button "Settings" at bounding box center [250, 24] width 14 height 17
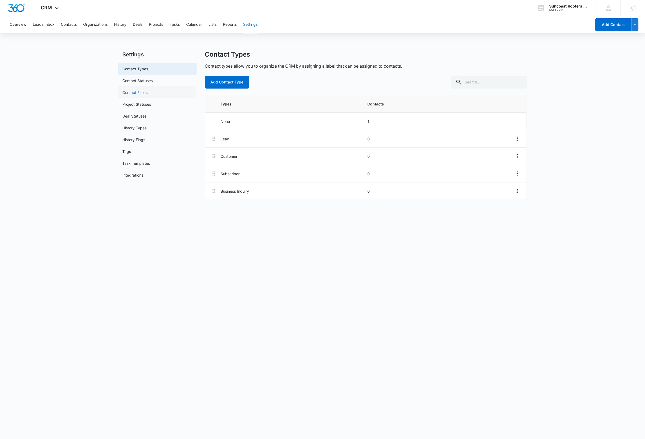
click at [143, 92] on link "Contact Fields" at bounding box center [135, 93] width 25 height 6
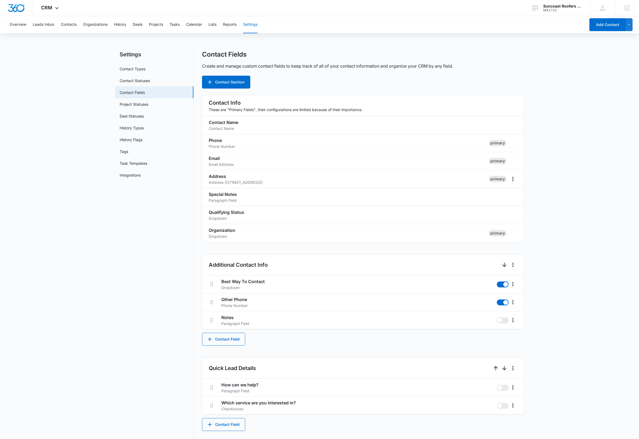
click at [536, 72] on main "Settings Contact Types Contact Statuses Contact Fields Project Statuses Deal St…" at bounding box center [319, 329] width 639 height 558
click at [583, 77] on main "Settings Contact Types Contact Statuses Contact Fields Project Statuses Deal St…" at bounding box center [319, 329] width 639 height 558
click at [55, 8] on icon at bounding box center [57, 9] width 6 height 6
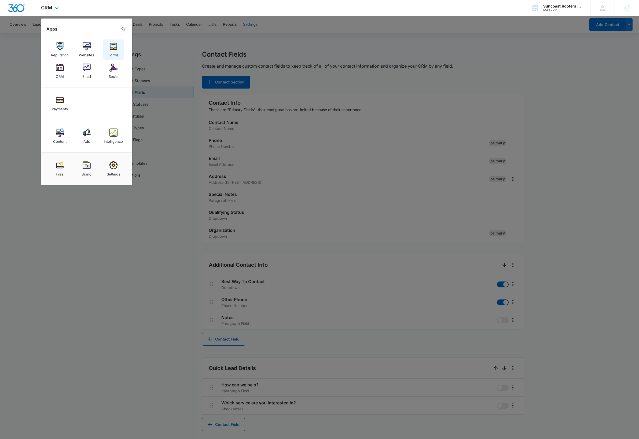
click at [114, 49] on img at bounding box center [114, 46] width 8 height 8
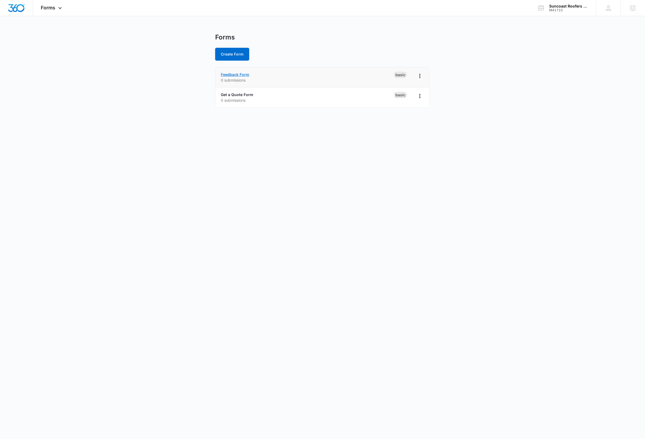
click at [244, 73] on link "Feedback Form" at bounding box center [235, 74] width 28 height 5
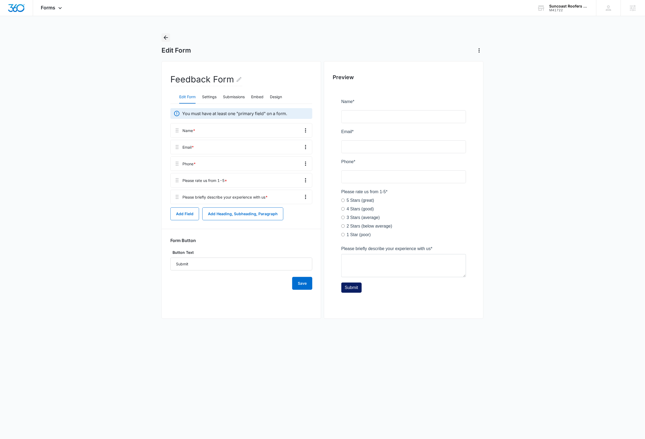
click at [166, 38] on icon "Back" at bounding box center [166, 37] width 6 height 6
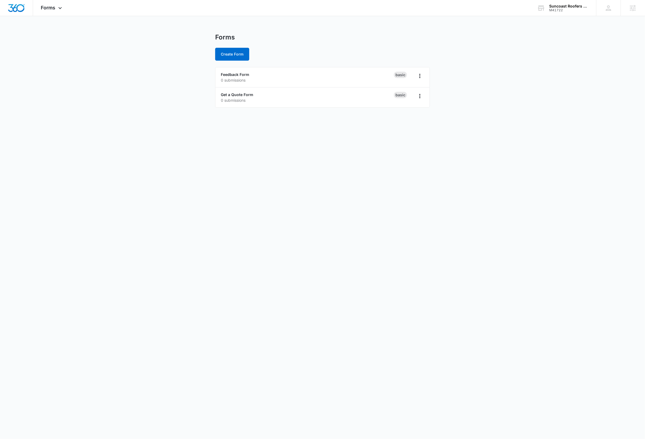
click at [105, 157] on body "Forms Apps Reputation Websites Forms CRM Email Social Payments Content Ads Inte…" at bounding box center [322, 219] width 645 height 439
click at [252, 93] on link "Get a Quote Form" at bounding box center [237, 94] width 32 height 5
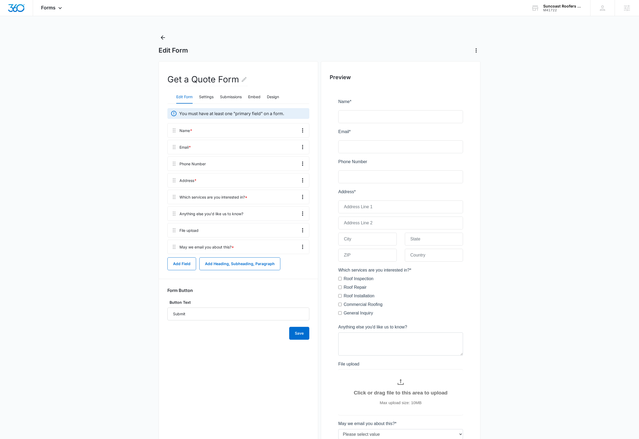
click at [263, 212] on div at bounding box center [271, 214] width 51 height 14
drag, startPoint x: 260, startPoint y: 213, endPoint x: 180, endPoint y: 215, distance: 80.0
click at [180, 215] on div "Anything else you'd like us to know?" at bounding box center [239, 213] width 142 height 14
copy div "Anything else you'd like us to know?"
click at [540, 87] on main "Edit Form Get a Quote Form Edit Form Settings Submissions Embed Design You must…" at bounding box center [319, 262] width 639 height 458
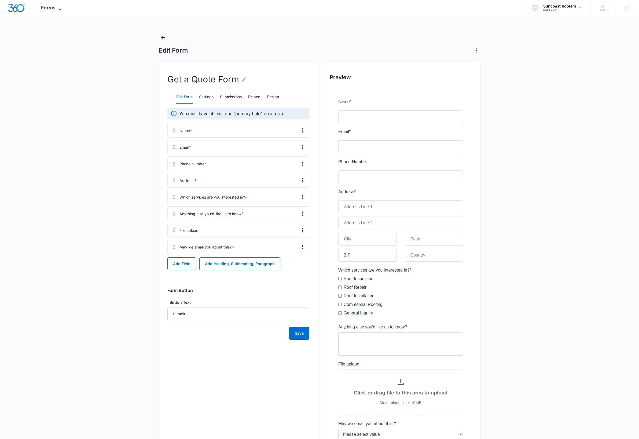
click at [55, 8] on span "Forms" at bounding box center [48, 8] width 14 height 6
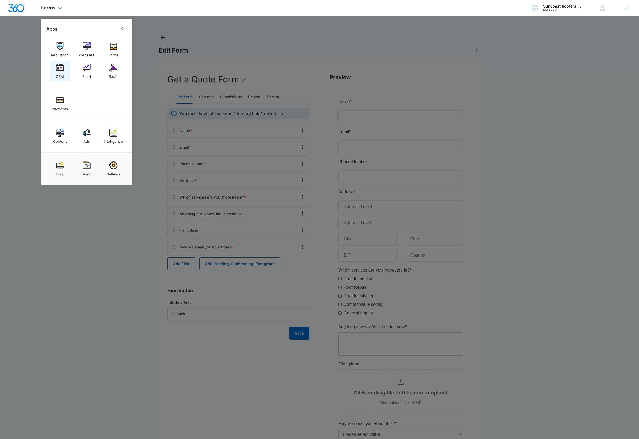
click at [57, 68] on img at bounding box center [60, 68] width 8 height 8
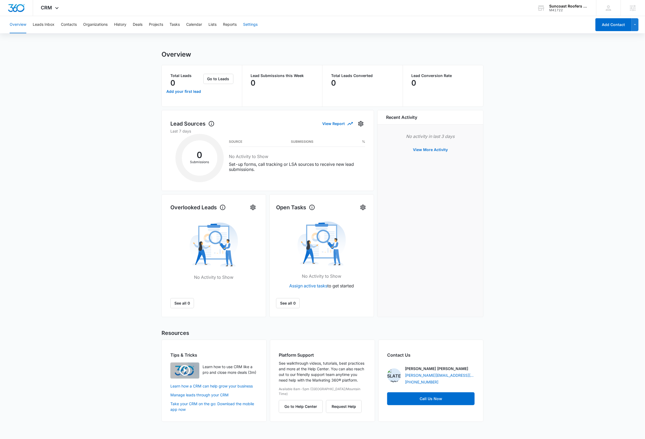
click at [252, 25] on button "Settings" at bounding box center [250, 24] width 14 height 17
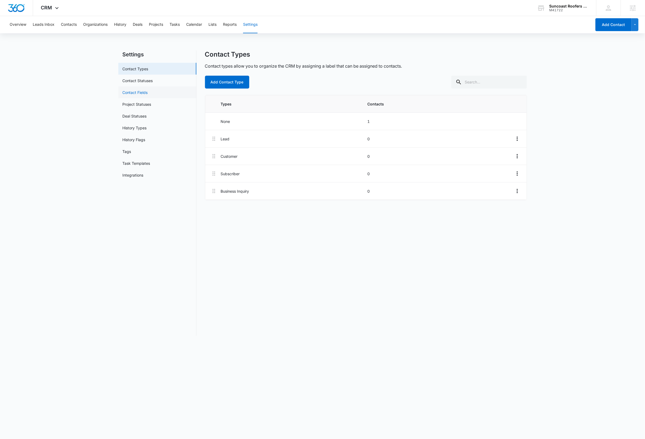
click at [139, 92] on link "Contact Fields" at bounding box center [135, 93] width 25 height 6
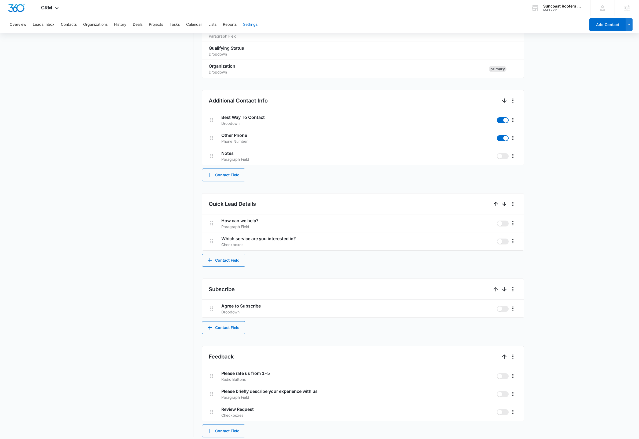
scroll to position [170, 0]
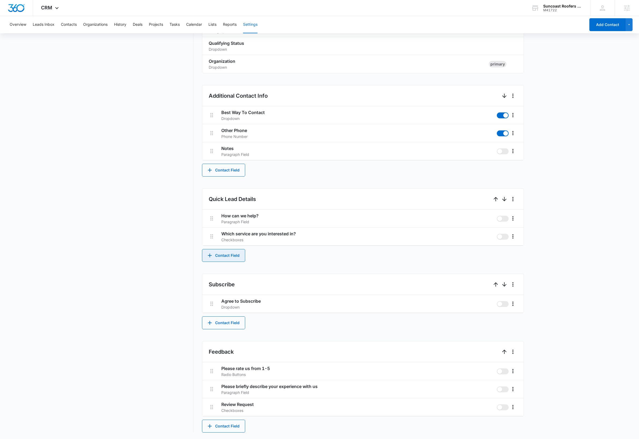
click at [230, 254] on button "Contact Field" at bounding box center [223, 255] width 43 height 13
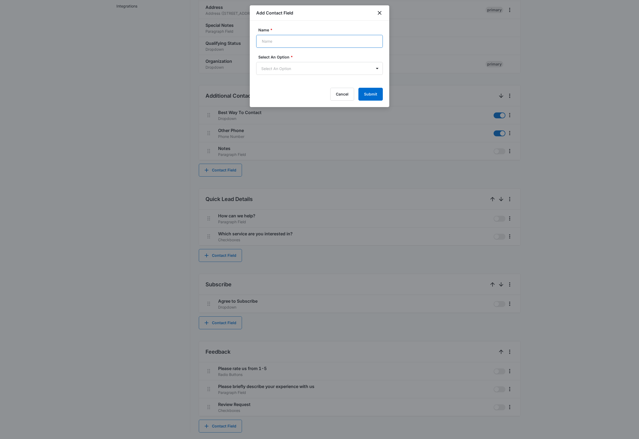
click at [293, 42] on input "Name *" at bounding box center [319, 41] width 127 height 13
paste input "Anything else you'd like us to know?"
type input "Anything else you'd like us to know?"
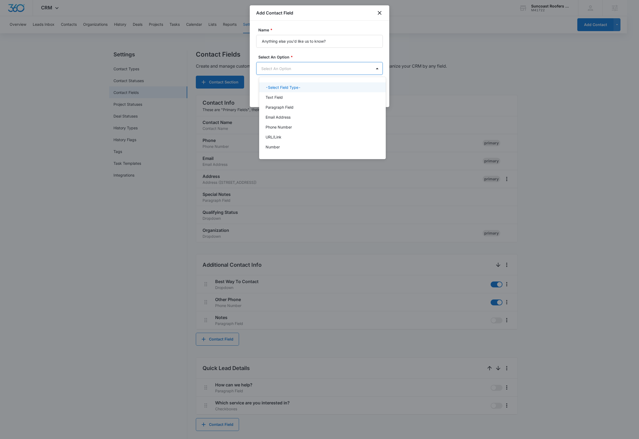
click at [300, 66] on body "CRM Apps Reputation Websites Forms CRM Email Social Payments Content Ads Intell…" at bounding box center [319, 219] width 639 height 439
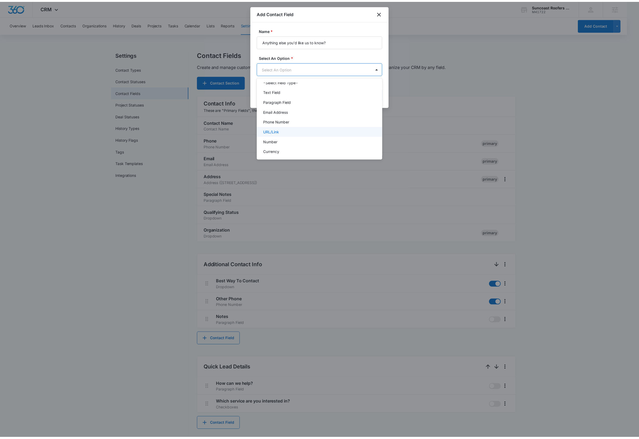
scroll to position [5, 0]
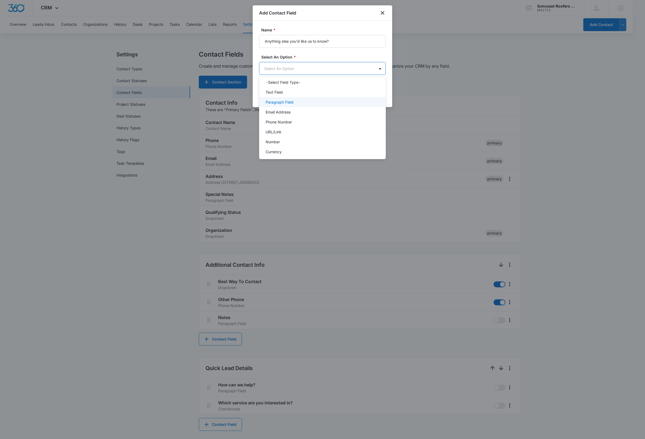
click at [290, 104] on p "Paragraph Field" at bounding box center [280, 102] width 28 height 6
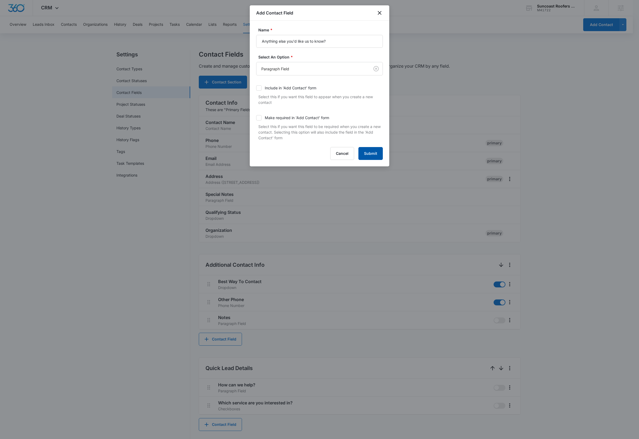
click at [377, 154] on button "Submit" at bounding box center [371, 153] width 24 height 13
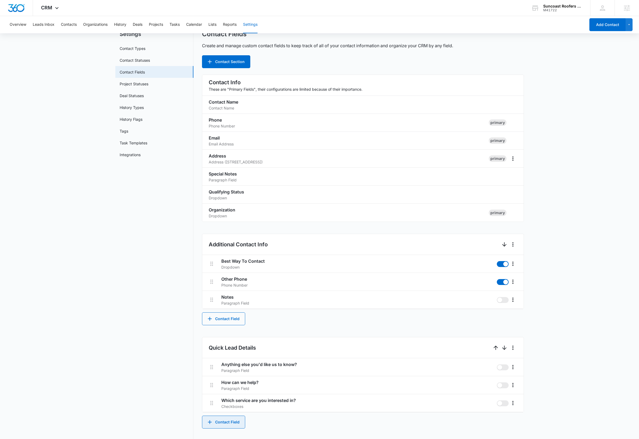
scroll to position [188, 0]
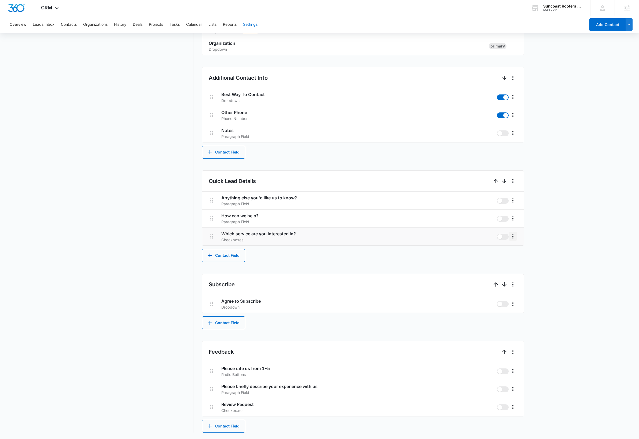
click at [514, 236] on icon "More" at bounding box center [513, 236] width 6 height 6
click at [526, 250] on div "Edit" at bounding box center [520, 252] width 11 height 4
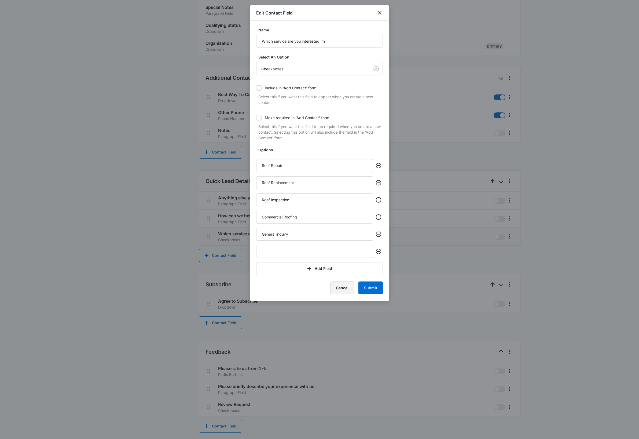
click at [341, 289] on button "Cancel" at bounding box center [342, 288] width 24 height 13
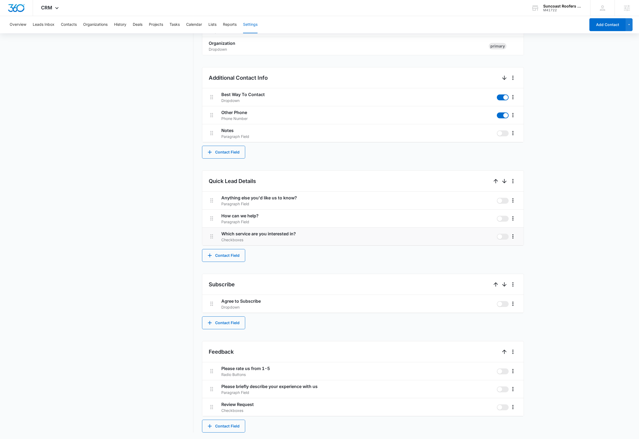
click at [119, 247] on nav "Settings Contact Types Contact Statuses Contact Fields Project Statuses Deal St…" at bounding box center [154, 147] width 78 height 569
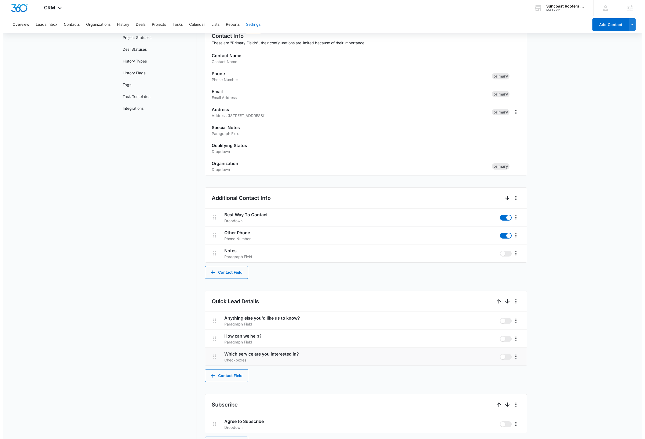
scroll to position [0, 0]
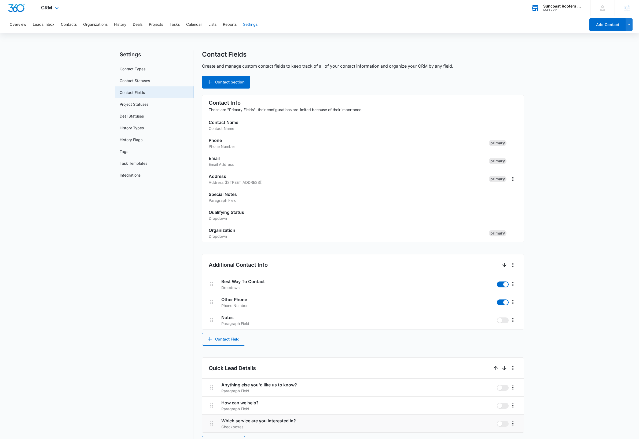
click at [574, 7] on div "Suncoast Roofers LLC" at bounding box center [563, 6] width 39 height 4
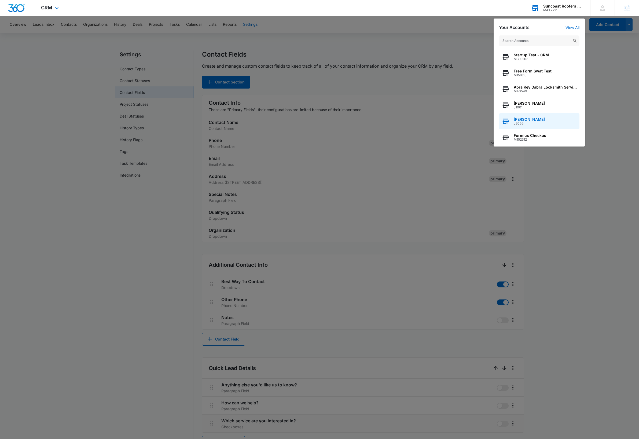
click at [541, 119] on div "Dave Bettger J3055" at bounding box center [539, 121] width 81 height 16
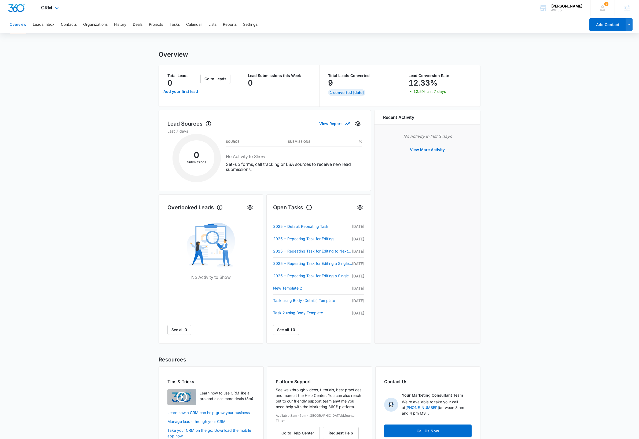
click at [59, 5] on div "CRM Apps Reputation Websites Forms CRM Email Social Shop Scheduling Payments PO…" at bounding box center [50, 8] width 35 height 16
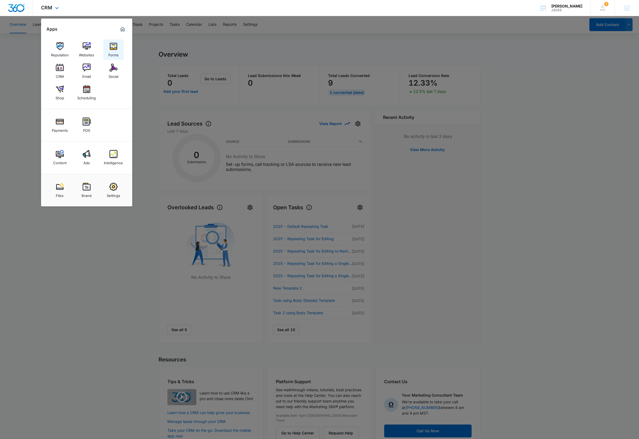
click at [108, 48] on link "Forms" at bounding box center [113, 49] width 20 height 20
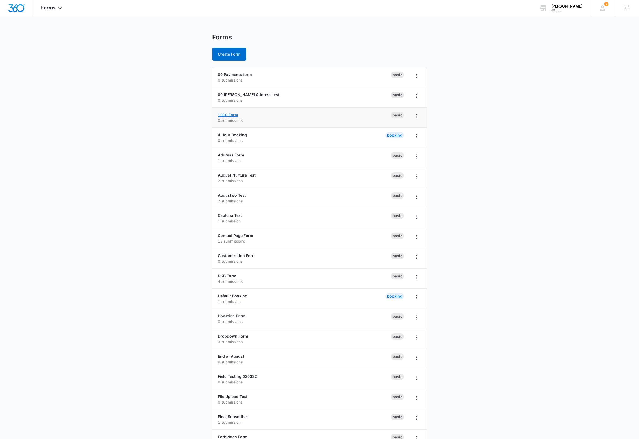
click at [233, 112] on link "1010 Form" at bounding box center [228, 114] width 20 height 5
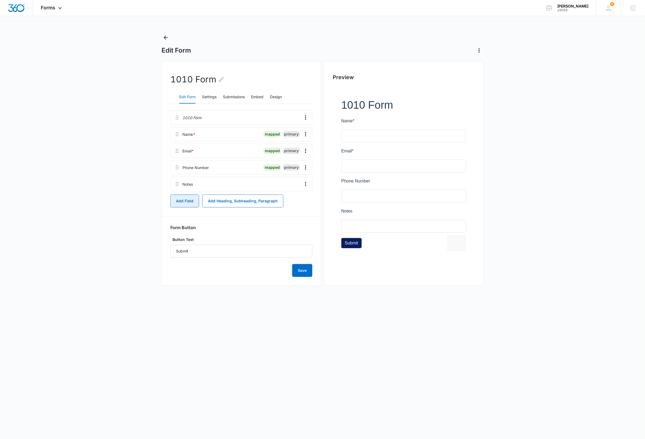
click at [187, 203] on button "Add Field" at bounding box center [184, 201] width 29 height 13
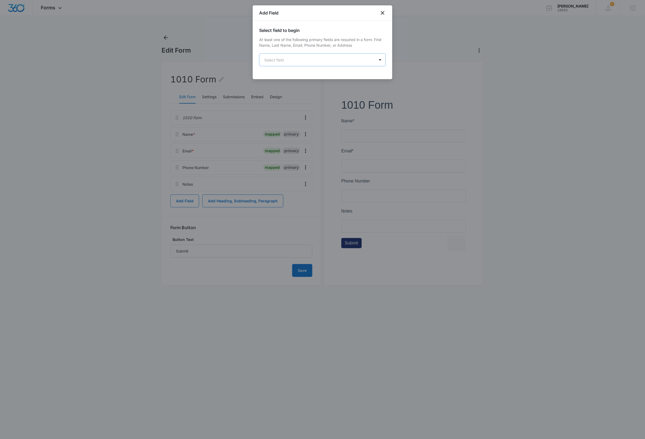
click at [290, 58] on body "Forms Apps Reputation Websites Forms CRM Email Social Shop Scheduling Payments …" at bounding box center [322, 219] width 645 height 439
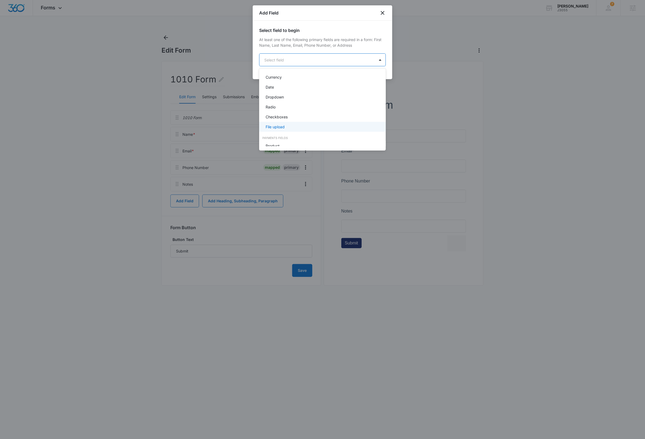
scroll to position [109, 0]
click at [296, 105] on div "Radio" at bounding box center [322, 107] width 113 height 6
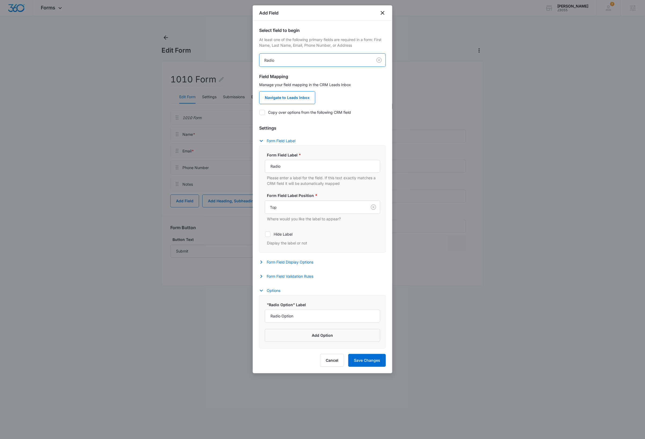
click at [263, 112] on icon at bounding box center [262, 112] width 3 height 2
click at [260, 112] on input "Copy over options from the following CRM field" at bounding box center [259, 112] width 0 height 0
checkbox input "true"
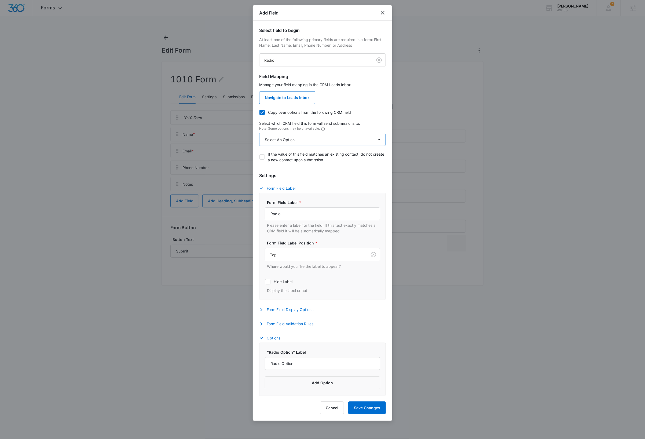
click at [343, 140] on select "Select An Option Select An Option Radio Test Radio Test 0501 Working with Insur…" at bounding box center [322, 139] width 127 height 13
select select "232"
click at [259, 133] on select "Select An Option Select An Option Radio Test Radio Test 0501 Working with Insur…" at bounding box center [322, 139] width 127 height 13
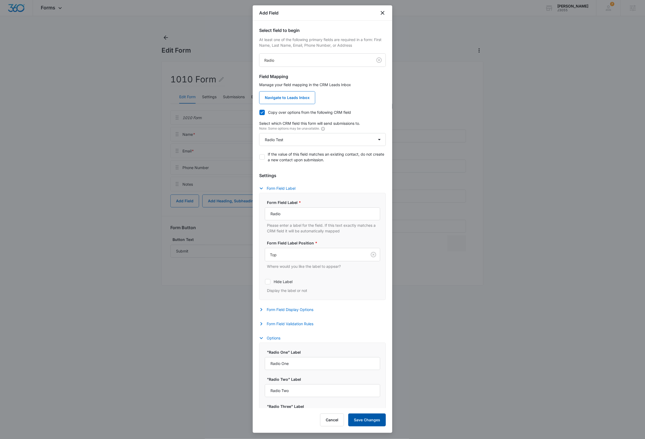
click at [373, 422] on button "Save Changes" at bounding box center [367, 420] width 38 height 13
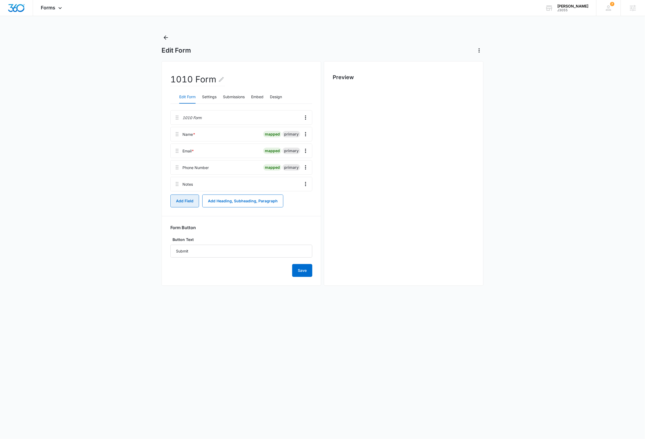
scroll to position [0, 0]
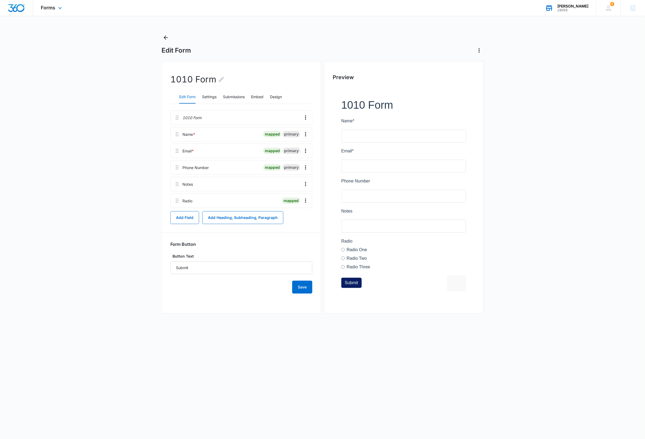
click at [576, 8] on div "J3055" at bounding box center [573, 10] width 31 height 4
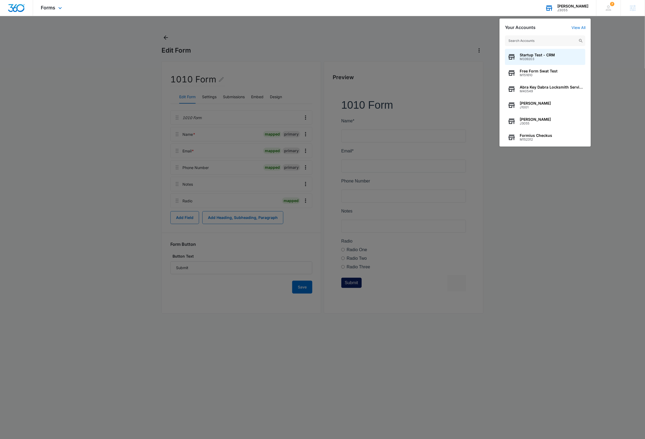
click at [556, 40] on input "text" at bounding box center [545, 40] width 81 height 11
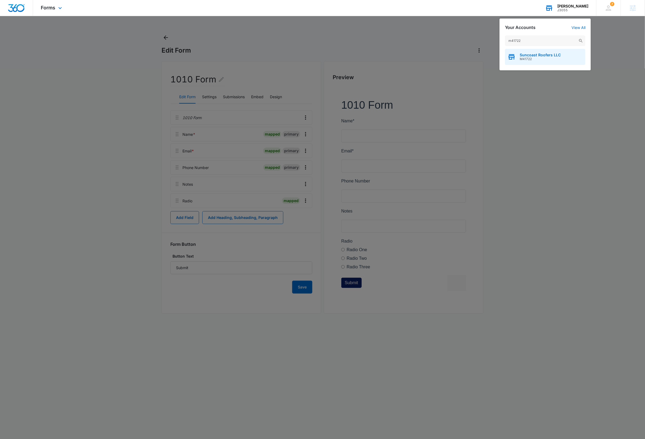
type input "m41722"
click at [546, 57] on span "Suncoast Roofers LLC" at bounding box center [540, 55] width 41 height 4
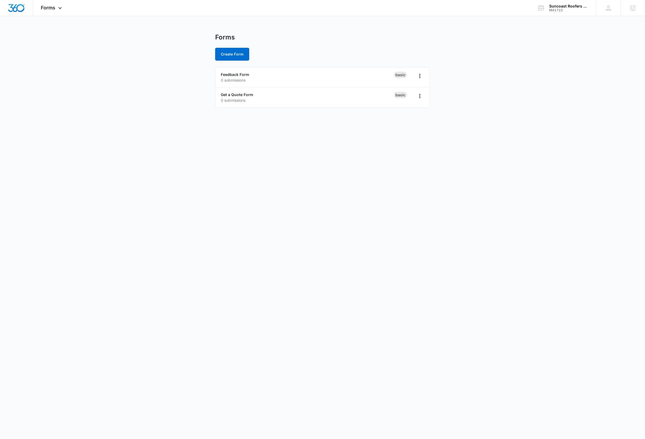
click at [491, 119] on body "Forms Apps Reputation Websites Forms CRM Email Social Payments Content Ads Inte…" at bounding box center [322, 219] width 645 height 439
click at [476, 165] on body "Forms Apps Reputation Websites Forms CRM Email Social Payments Content Ads Inte…" at bounding box center [322, 219] width 645 height 439
click at [305, 208] on body "Forms Apps Reputation Websites Forms CRM Email Social Payments Content Ads Inte…" at bounding box center [322, 219] width 645 height 439
click at [249, 95] on link "Get a Quote Form" at bounding box center [237, 94] width 32 height 5
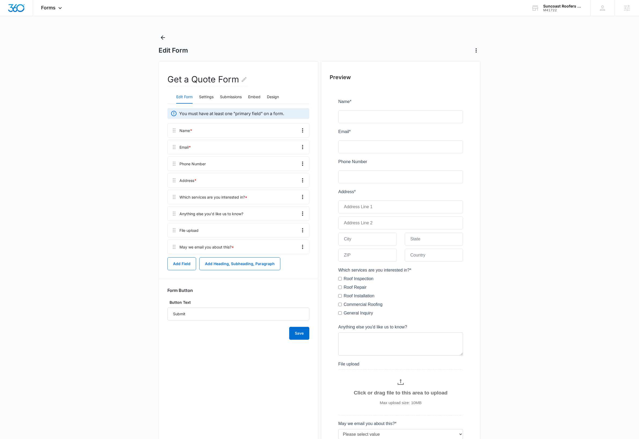
click at [543, 213] on main "Edit Form Get a Quote Form Edit Form Settings Submissions Embed Design You must…" at bounding box center [319, 262] width 639 height 458
click at [163, 37] on icon "Back" at bounding box center [163, 37] width 6 height 6
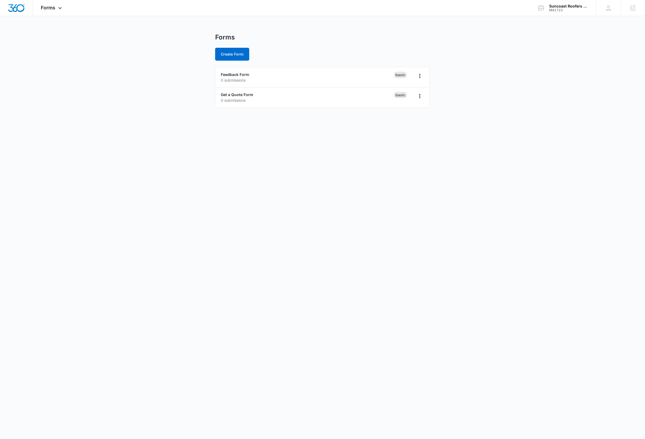
drag, startPoint x: 241, startPoint y: 221, endPoint x: 242, endPoint y: 212, distance: 8.9
click at [242, 220] on body "Forms Apps Reputation Websites Forms CRM Email Social Payments Content Ads Inte…" at bounding box center [322, 219] width 645 height 439
click at [241, 74] on link "Feedback Form" at bounding box center [235, 74] width 28 height 5
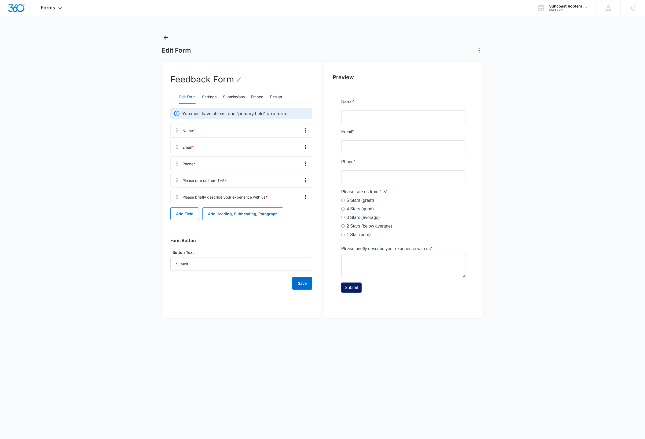
click at [542, 109] on main "Edit Form Feedback Form Edit Form Settings Submissions Embed Design You must ha…" at bounding box center [322, 181] width 645 height 296
click at [166, 39] on icon "Back" at bounding box center [166, 37] width 4 height 4
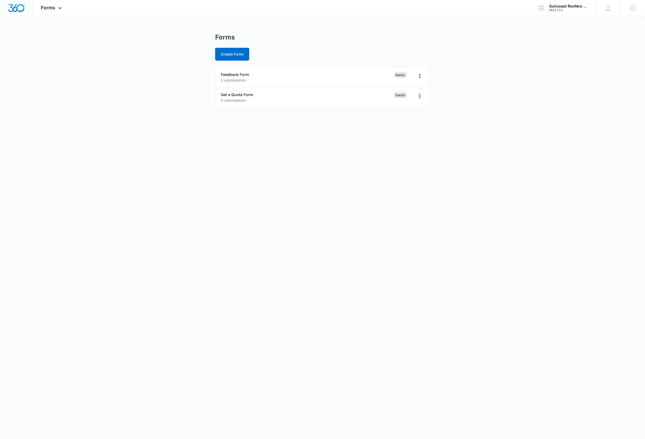
click at [99, 130] on body "Forms Apps Reputation Websites Forms CRM Email Social Payments Content Ads Inte…" at bounding box center [322, 219] width 645 height 439
click at [232, 210] on body "Forms Apps Reputation Websites Forms CRM Email Social Payments Content Ads Inte…" at bounding box center [322, 219] width 645 height 439
click at [233, 53] on button "Create Form" at bounding box center [232, 54] width 34 height 13
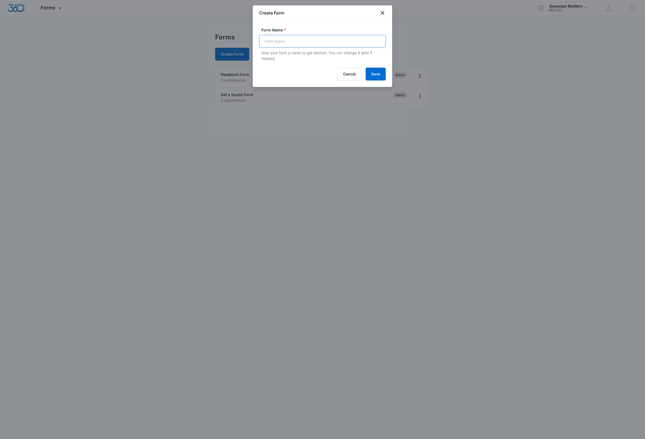
click at [294, 44] on input "Form Name *" at bounding box center [322, 41] width 127 height 13
type input "New Feedback"
click at [382, 75] on button "Save" at bounding box center [376, 74] width 20 height 13
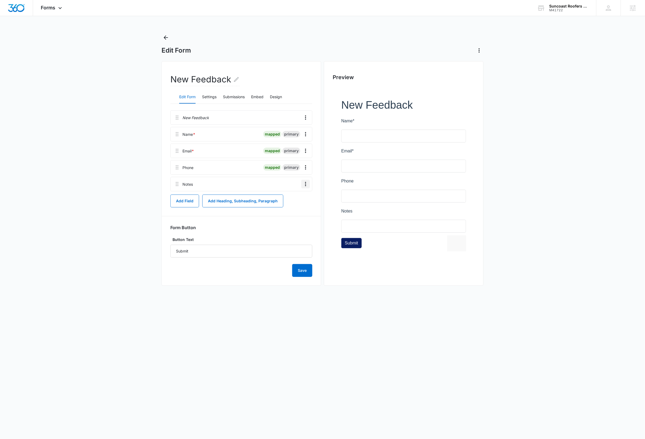
click at [306, 184] on icon "Overflow Menu" at bounding box center [306, 184] width 6 height 6
click at [299, 208] on button "Delete" at bounding box center [294, 207] width 31 height 8
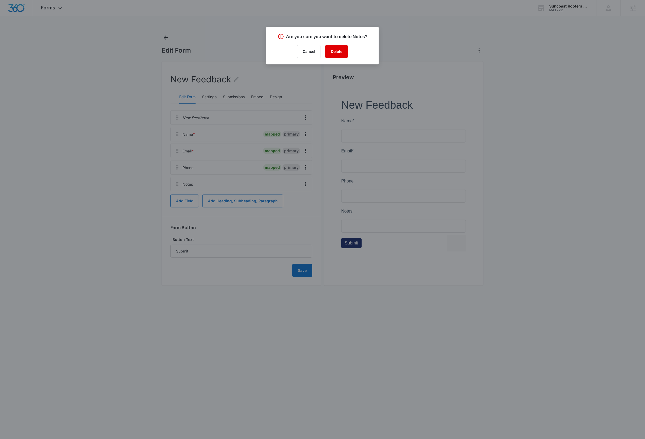
click at [338, 53] on button "Delete" at bounding box center [336, 51] width 23 height 13
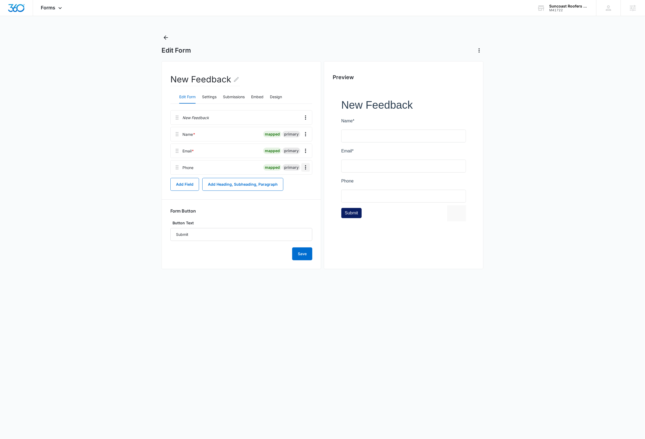
click at [307, 169] on icon "Overflow Menu" at bounding box center [306, 167] width 6 height 6
click at [298, 184] on button "Edit" at bounding box center [294, 183] width 31 height 8
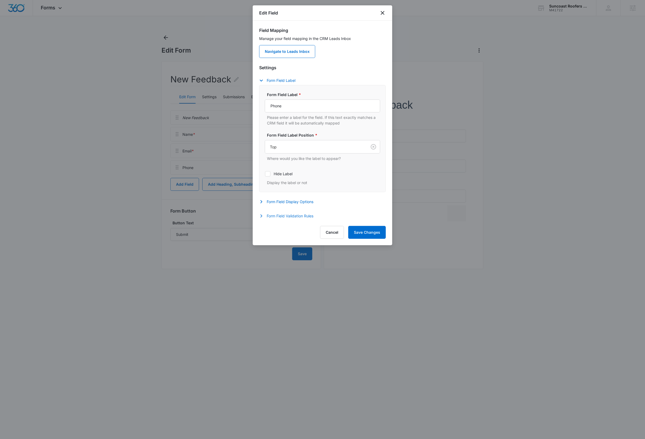
click at [290, 218] on button "Form Field Validation Rules" at bounding box center [289, 216] width 60 height 6
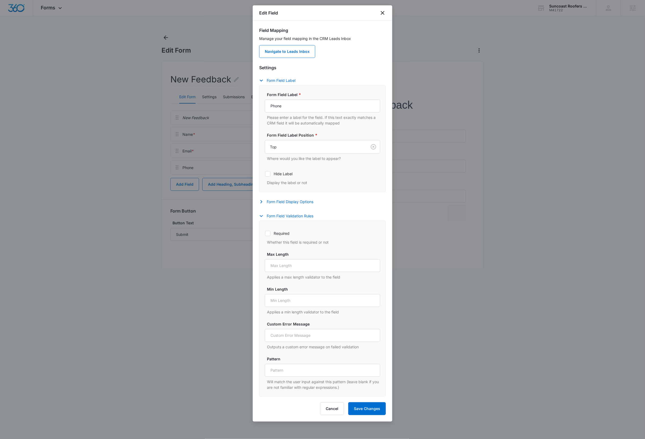
click at [268, 236] on icon at bounding box center [267, 233] width 5 height 5
click at [265, 234] on input "Required" at bounding box center [265, 233] width 0 height 0
checkbox input "true"
click at [363, 412] on button "Save Changes" at bounding box center [367, 408] width 38 height 13
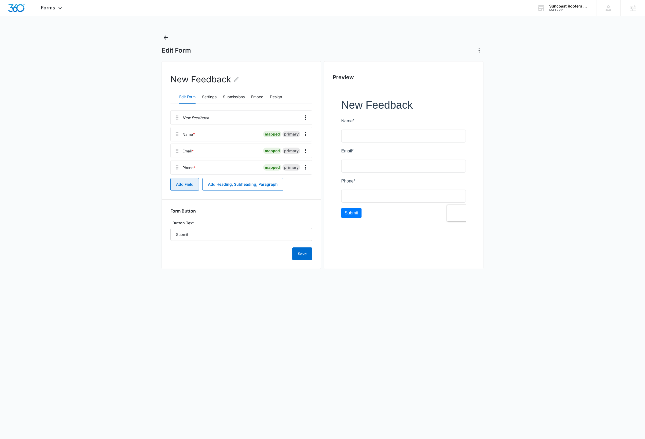
click at [185, 187] on button "Add Field" at bounding box center [184, 184] width 29 height 13
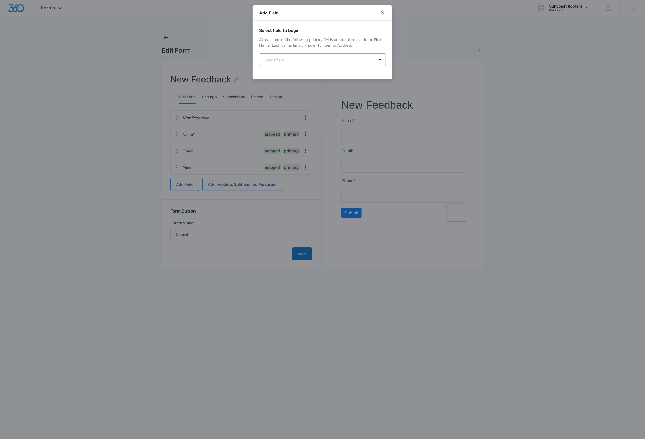
click at [303, 63] on body "Forms Apps Reputation Websites Forms CRM Email Social Payments Content Ads Inte…" at bounding box center [322, 219] width 645 height 439
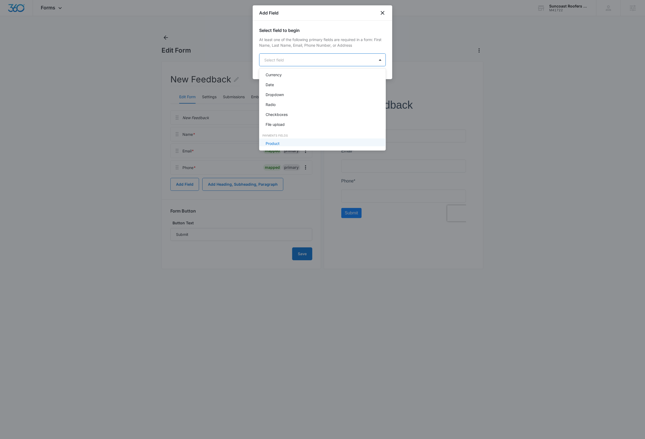
scroll to position [98, 0]
click at [280, 116] on div "Radio" at bounding box center [322, 118] width 113 height 6
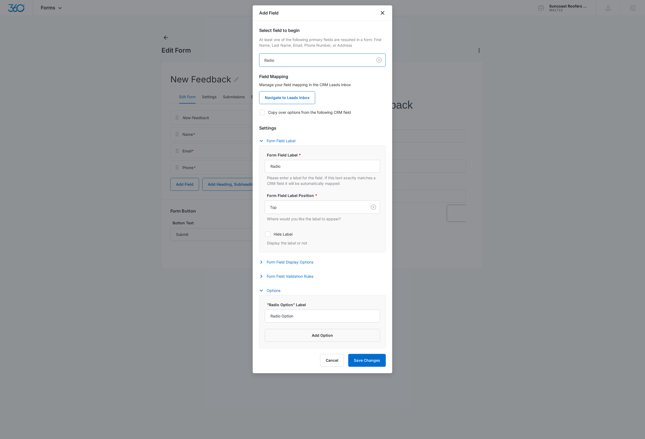
click at [263, 112] on icon at bounding box center [262, 112] width 3 height 2
click at [260, 112] on input "Copy over options from the following CRM field" at bounding box center [259, 112] width 0 height 0
checkbox input "true"
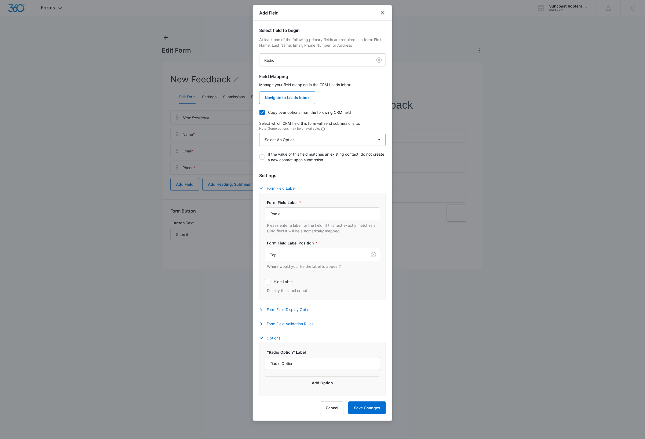
click at [327, 138] on select "Select An Option Select An Option Please rate us from 1-5" at bounding box center [322, 139] width 127 height 13
select select "343"
click at [259, 133] on select "Select An Option Select An Option Please rate us from 1-5" at bounding box center [322, 139] width 127 height 13
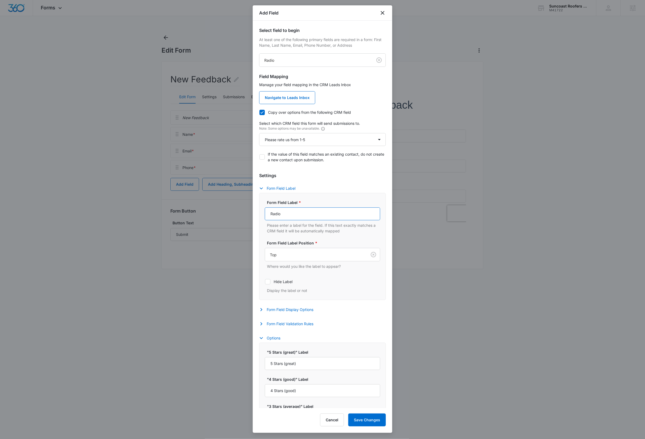
click at [303, 214] on input "Radio" at bounding box center [322, 214] width 115 height 13
type input "Please rate us from 1-5"
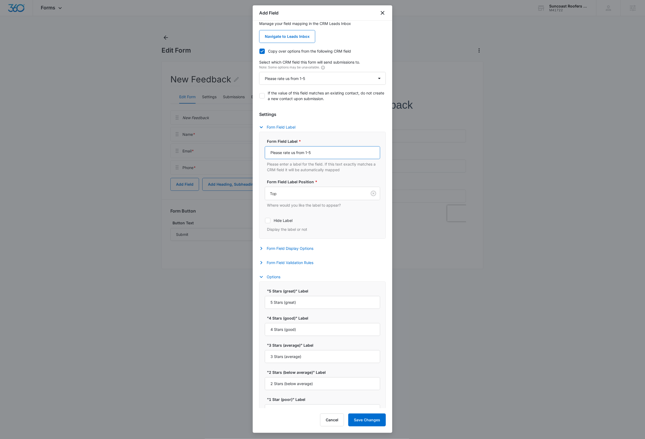
scroll to position [79, 0]
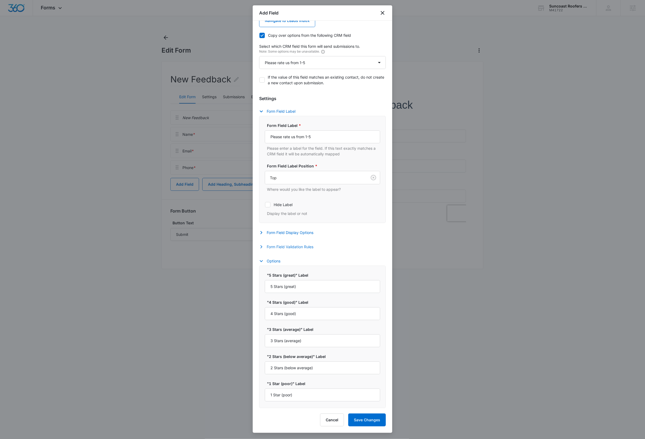
click at [311, 246] on button "Form Field Validation Rules" at bounding box center [289, 247] width 60 height 6
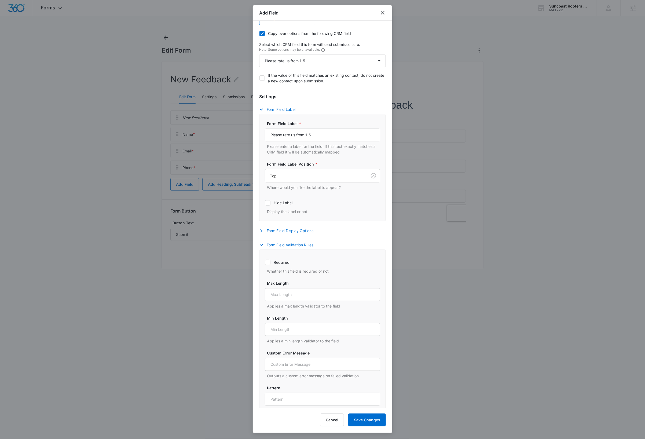
click at [270, 264] on icon at bounding box center [267, 262] width 5 height 5
click at [265, 263] on input "Required" at bounding box center [265, 262] width 0 height 0
checkbox input "true"
click at [282, 246] on button "Form Field Validation Rules" at bounding box center [289, 245] width 60 height 6
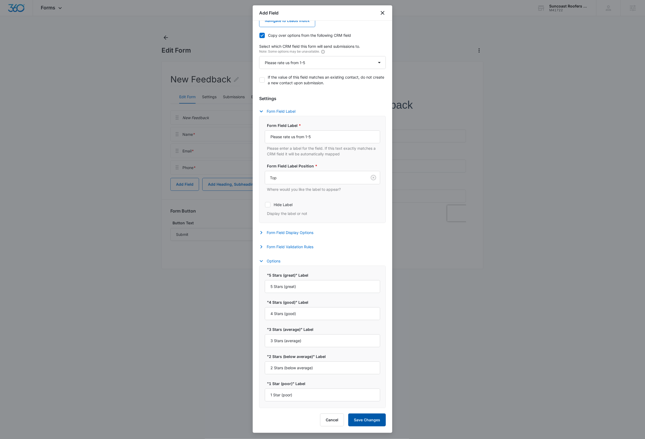
click at [373, 420] on button "Save Changes" at bounding box center [367, 420] width 38 height 13
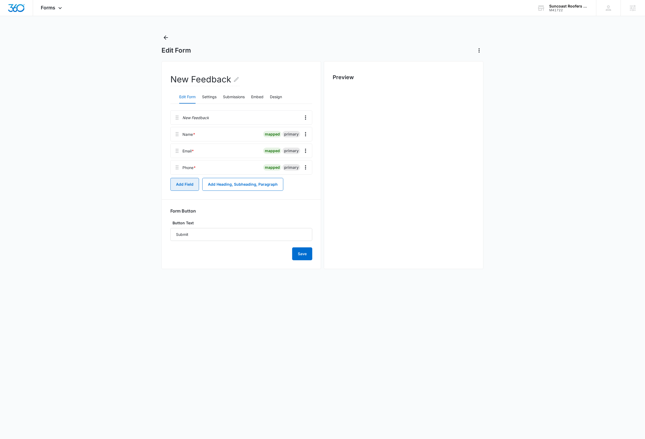
scroll to position [0, 0]
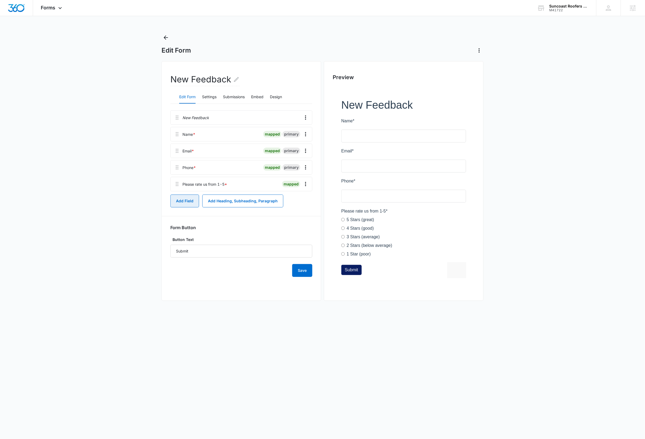
click at [181, 203] on button "Add Field" at bounding box center [184, 201] width 29 height 13
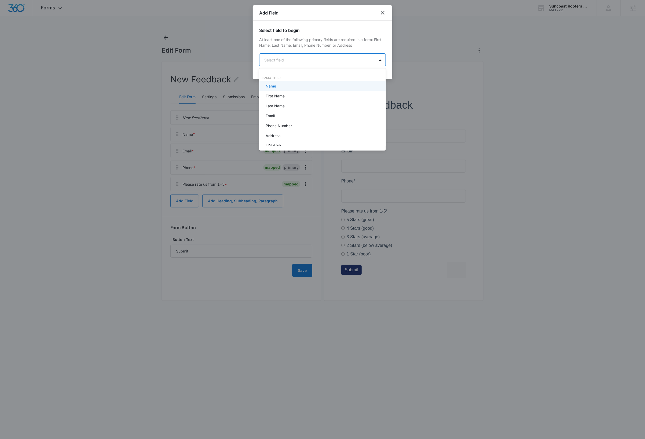
click at [288, 58] on body "Forms Apps Reputation Websites Forms CRM Email Social Payments Content Ads Inte…" at bounding box center [322, 219] width 645 height 439
click at [297, 88] on div "Paragraph Field" at bounding box center [322, 88] width 113 height 6
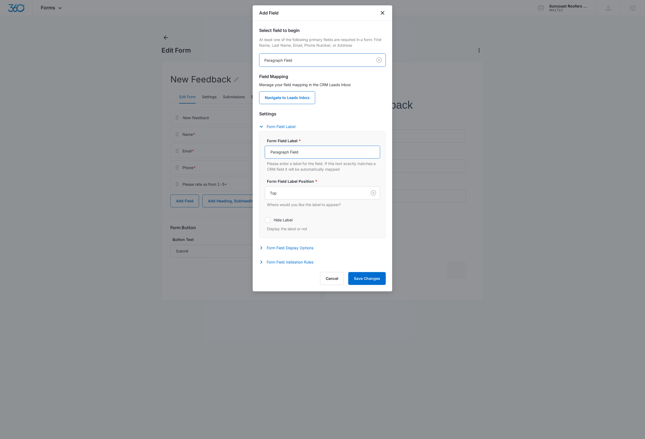
click at [305, 153] on input "Paragraph Field" at bounding box center [322, 152] width 115 height 13
type input "Please briefly describe your experience with us"
click at [296, 264] on button "Form Field Validation Rules" at bounding box center [289, 262] width 60 height 6
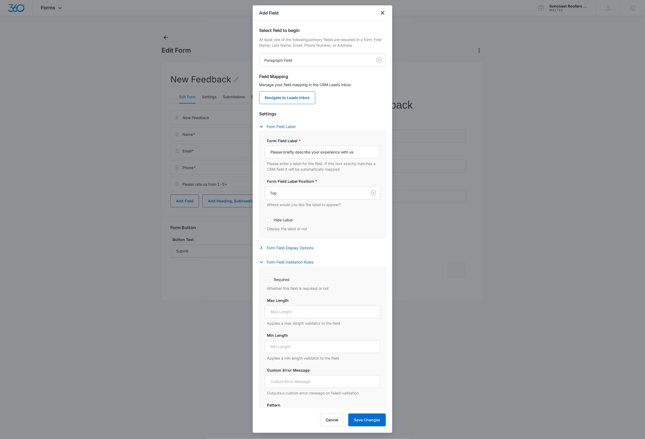
click at [270, 281] on icon at bounding box center [267, 279] width 5 height 5
click at [265, 280] on input "Required" at bounding box center [265, 279] width 0 height 0
checkbox input "true"
click at [368, 420] on button "Save Changes" at bounding box center [367, 420] width 38 height 13
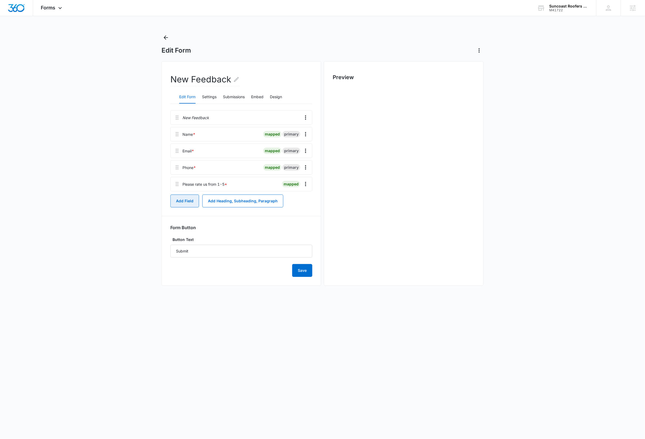
scroll to position [0, 0]
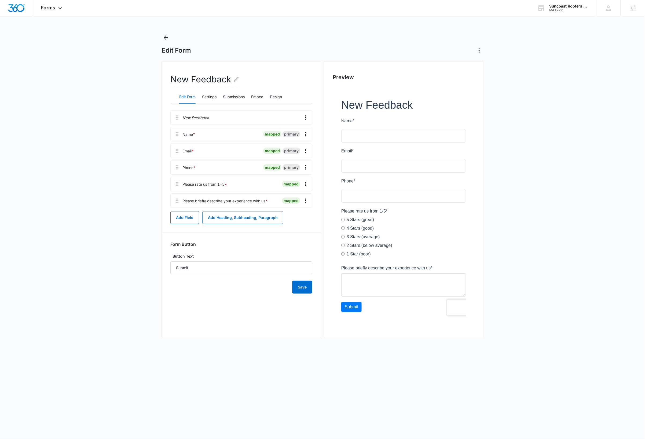
click at [528, 249] on main "Edit Form New Feedback Edit Form Settings Submissions Embed Design New Feedback…" at bounding box center [322, 191] width 645 height 316
click at [526, 148] on main "Edit Form New Feedback Edit Form Settings Submissions Embed Design New Feedback…" at bounding box center [322, 191] width 645 height 316
click at [548, 178] on main "Edit Form New Feedback Edit Form Settings Submissions Embed Design New Feedback…" at bounding box center [322, 191] width 645 height 316
click at [302, 289] on button "Save" at bounding box center [302, 287] width 20 height 13
click at [105, 72] on main "Edit Form New Feedback Edit Form Settings Submissions Embed Design New Feedback…" at bounding box center [322, 191] width 645 height 316
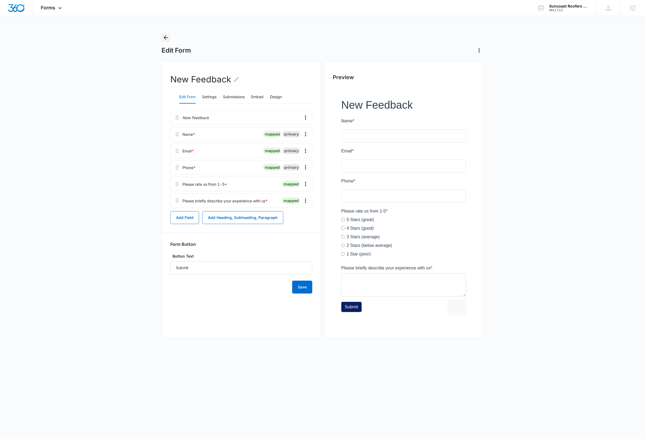
click at [166, 37] on icon "Back" at bounding box center [166, 37] width 6 height 6
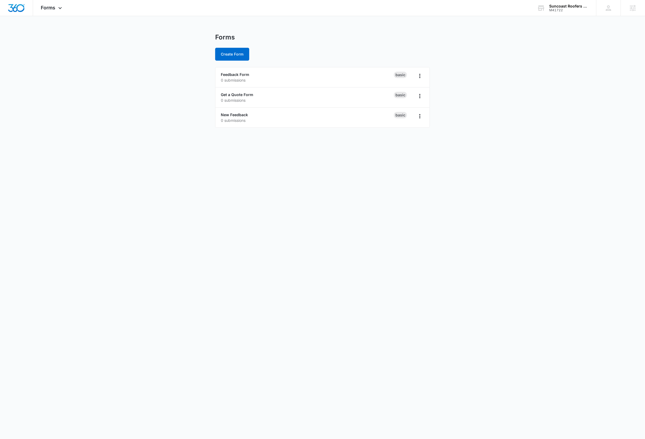
click at [112, 223] on body "Forms Apps Reputation Websites Forms CRM Email Social Payments Content Ads Inte…" at bounding box center [322, 219] width 645 height 439
click at [61, 9] on icon at bounding box center [60, 9] width 3 height 2
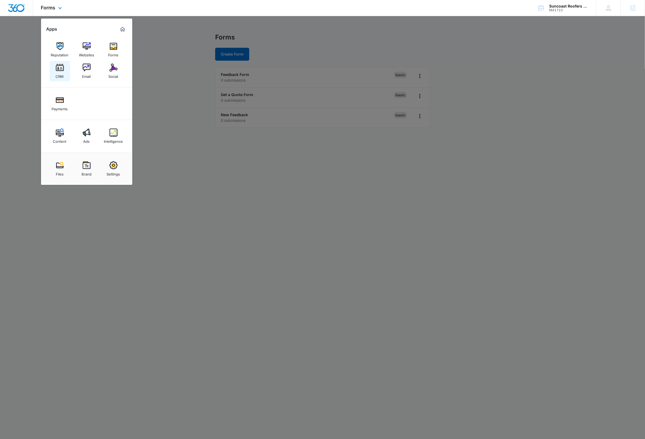
click at [60, 70] on img at bounding box center [60, 68] width 8 height 8
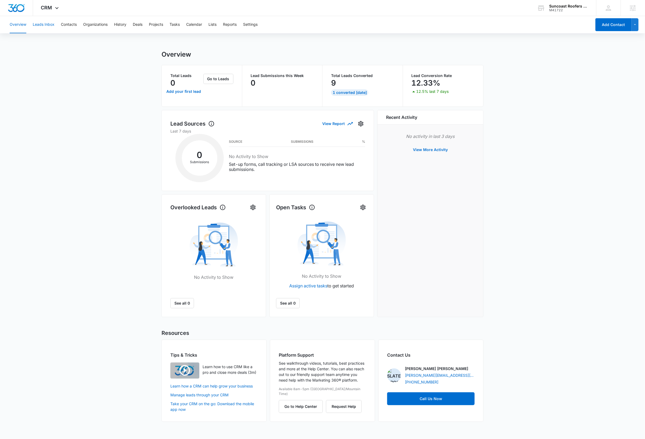
click at [48, 25] on button "Leads Inbox" at bounding box center [44, 24] width 22 height 17
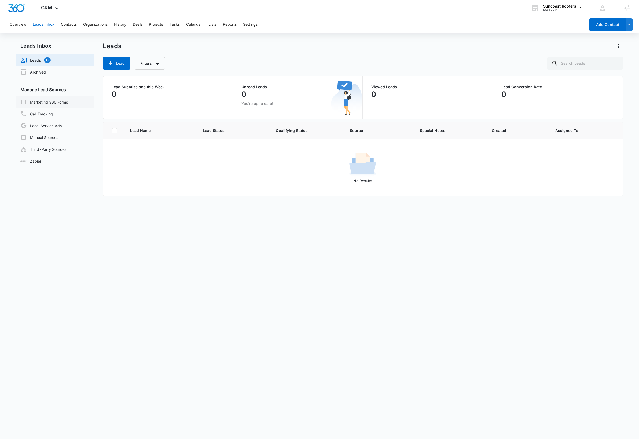
click at [54, 102] on link "Marketing 360 Forms" at bounding box center [44, 102] width 48 height 6
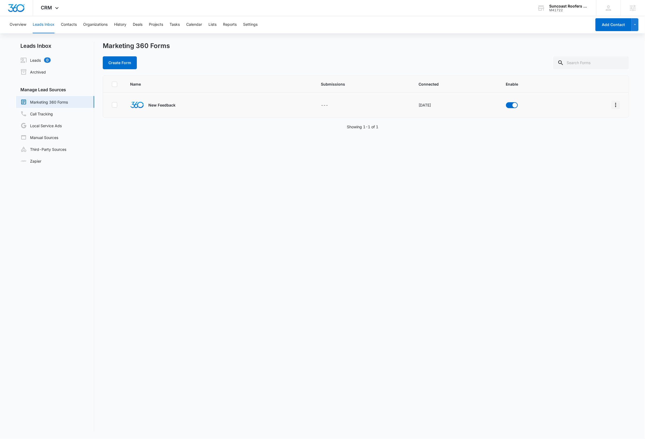
click at [613, 105] on icon "Overflow Menu" at bounding box center [616, 105] width 6 height 6
click at [592, 136] on div "Field Mapping" at bounding box center [586, 136] width 30 height 4
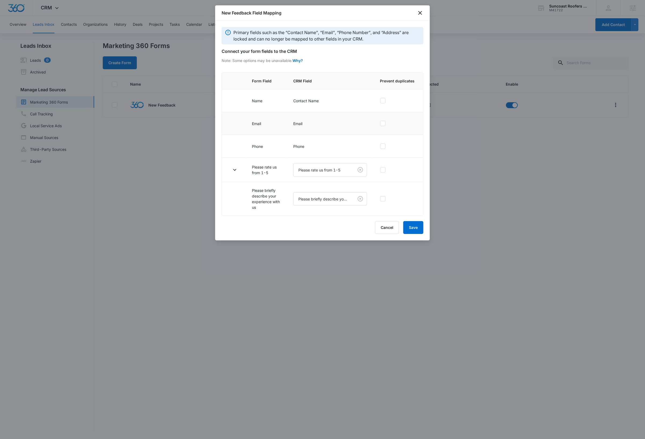
click at [383, 125] on icon at bounding box center [382, 123] width 3 height 2
click at [380, 124] on input "checkbox" at bounding box center [380, 123] width 0 height 0
checkbox input "true"
click at [233, 171] on icon "button" at bounding box center [235, 170] width 6 height 6
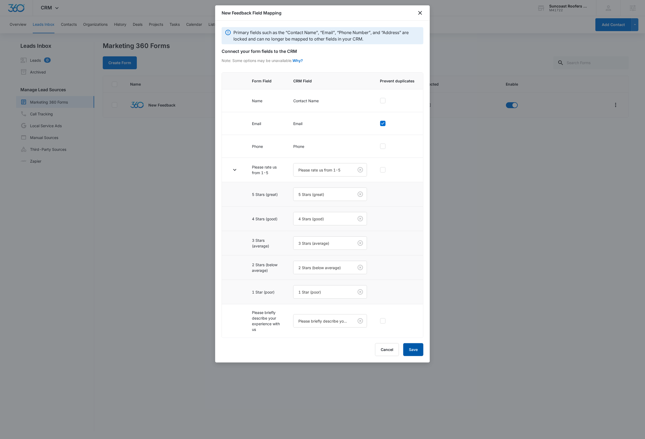
click at [414, 355] on button "Save" at bounding box center [413, 349] width 20 height 13
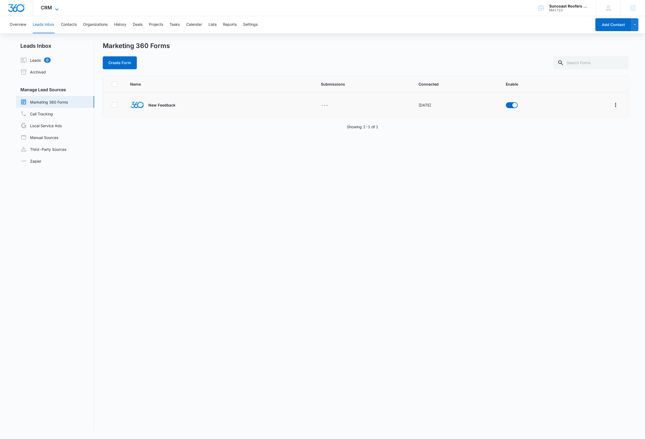
click at [55, 6] on icon at bounding box center [57, 9] width 6 height 6
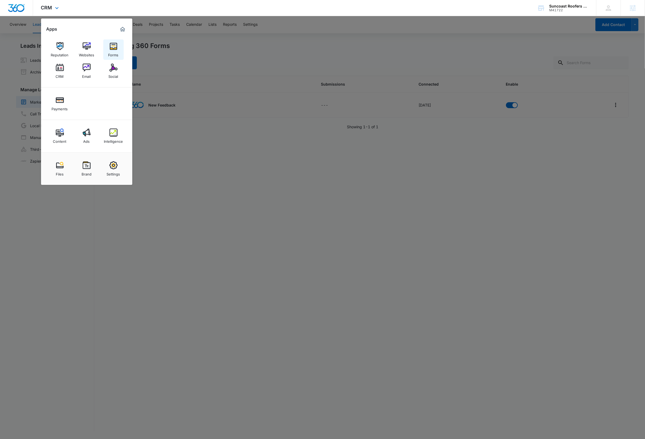
click at [112, 43] on img at bounding box center [114, 46] width 8 height 8
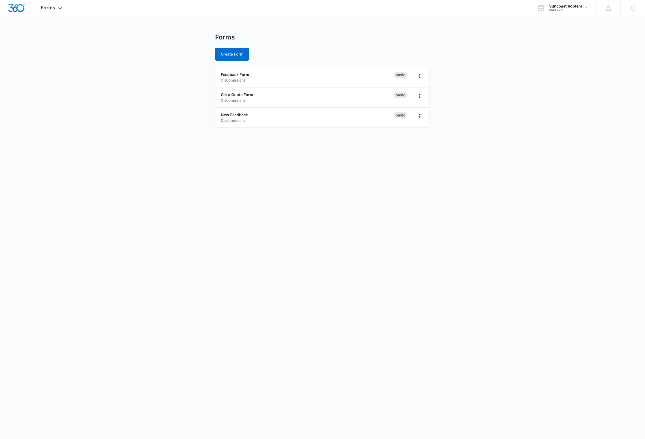
drag, startPoint x: 344, startPoint y: 314, endPoint x: 354, endPoint y: 314, distance: 9.1
click at [344, 314] on body "Forms Apps Reputation Websites Forms CRM Email Social Payments Content Ads Inte…" at bounding box center [322, 219] width 645 height 439
click at [519, 304] on body "Forms Apps Reputation Websites Forms CRM Email Social Payments Content Ads Inte…" at bounding box center [322, 219] width 645 height 439
click at [236, 114] on link "New Feedback" at bounding box center [234, 114] width 27 height 5
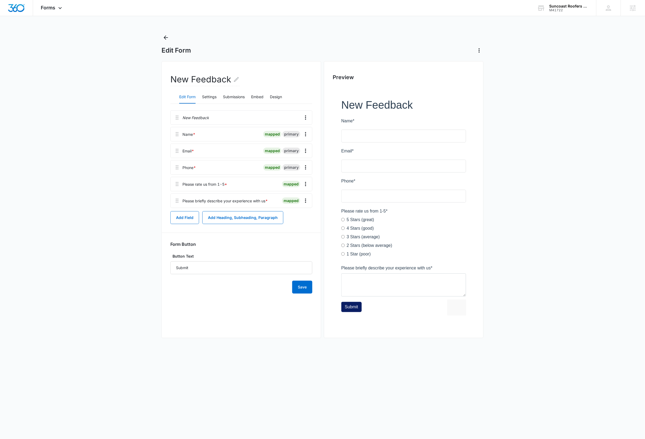
click at [566, 279] on main "Edit Form New Feedback Edit Form Settings Submissions Embed Design New Feedback…" at bounding box center [322, 191] width 645 height 316
click at [165, 35] on icon "Back" at bounding box center [166, 37] width 6 height 6
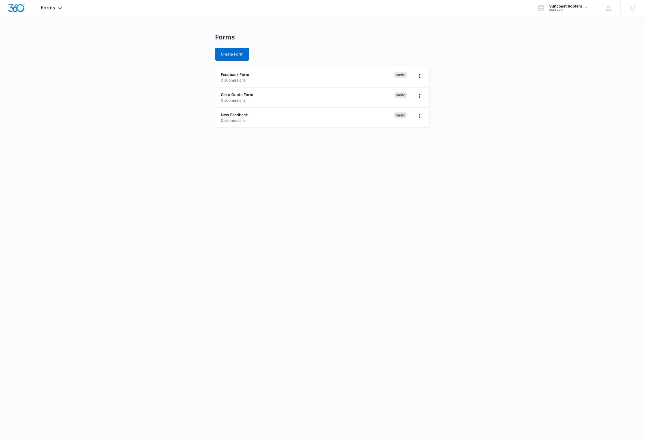
click at [115, 157] on body "Forms Apps Reputation Websites Forms CRM Email Social Payments Content Ads Inte…" at bounding box center [322, 219] width 645 height 439
click at [232, 53] on button "Create Form" at bounding box center [232, 54] width 34 height 13
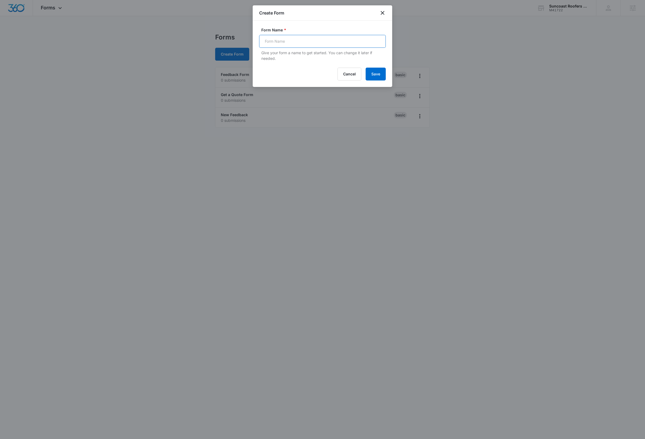
click at [289, 43] on input "Form Name *" at bounding box center [322, 41] width 127 height 13
type input "New Quote"
click at [380, 75] on button "Save" at bounding box center [376, 74] width 20 height 13
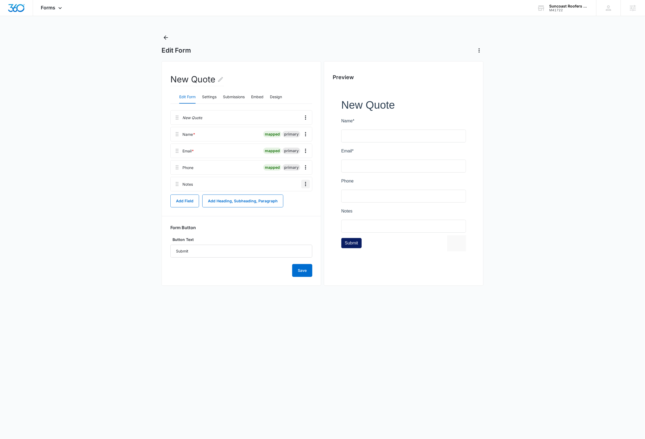
click at [305, 186] on icon "Overflow Menu" at bounding box center [305, 184] width 1 height 4
click at [292, 208] on div "Delete" at bounding box center [291, 208] width 11 height 4
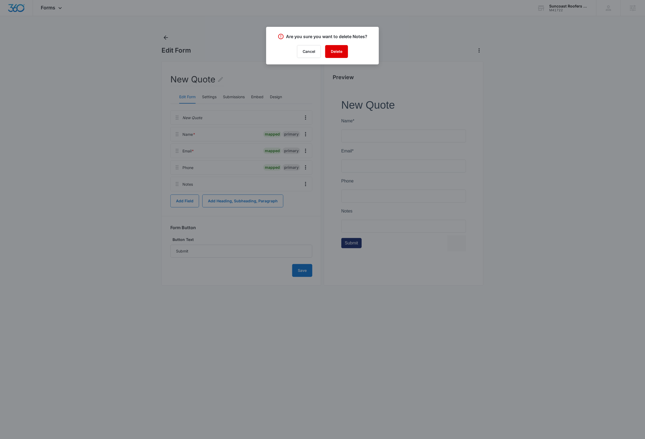
click at [335, 56] on button "Delete" at bounding box center [336, 51] width 23 height 13
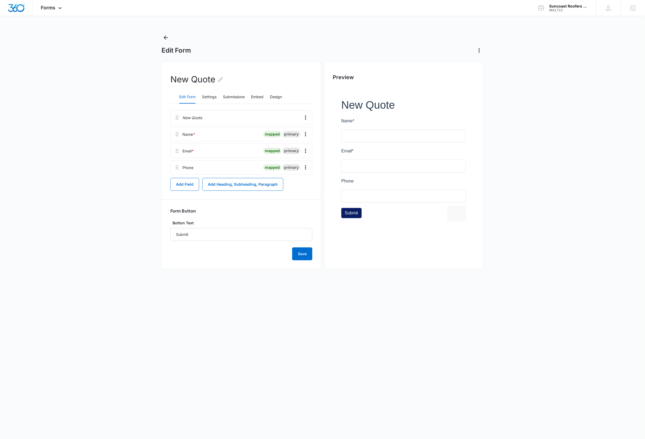
click at [531, 133] on main "Edit Form New Quote Edit Form Settings Submissions Embed Design New Quote Name …" at bounding box center [322, 156] width 645 height 247
click at [183, 186] on button "Add Field" at bounding box center [184, 184] width 29 height 13
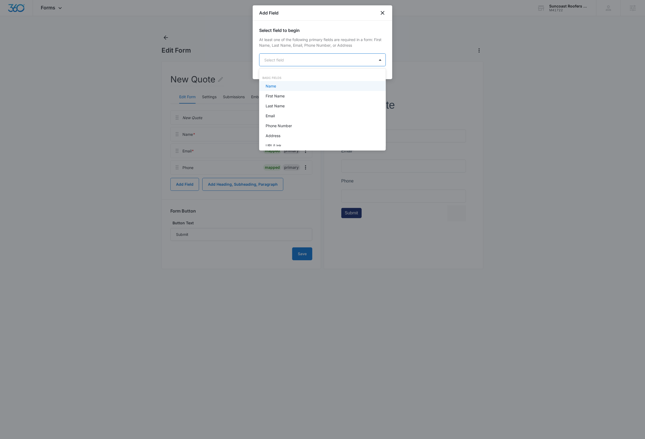
click at [295, 60] on body "Forms Apps Reputation Websites Forms CRM Email Social Payments Content Ads Inte…" at bounding box center [322, 219] width 645 height 439
click at [279, 135] on p "Address" at bounding box center [273, 136] width 15 height 6
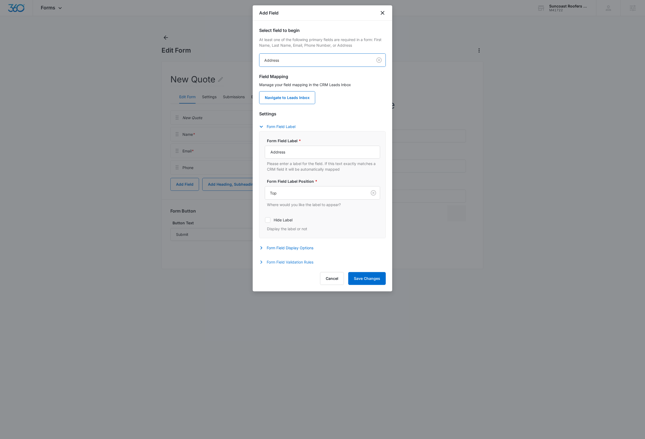
click at [296, 263] on button "Form Field Validation Rules" at bounding box center [289, 262] width 60 height 6
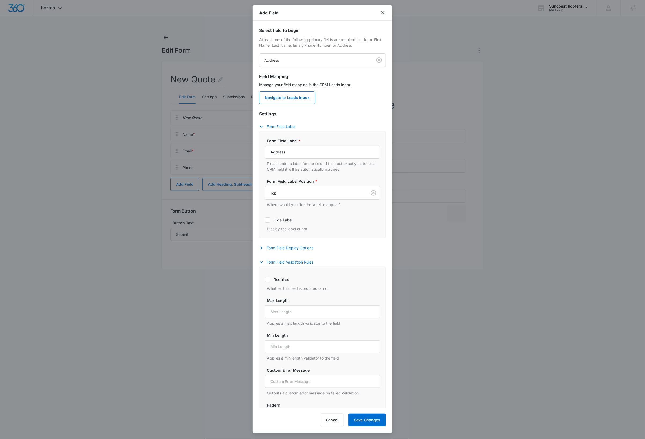
click at [270, 281] on icon at bounding box center [267, 279] width 5 height 5
click at [265, 280] on input "Required" at bounding box center [265, 279] width 0 height 0
checkbox input "true"
click at [376, 418] on button "Save Changes" at bounding box center [367, 420] width 38 height 13
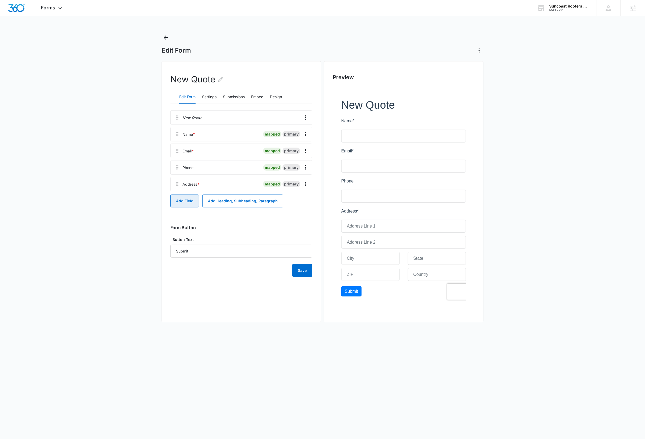
click at [184, 200] on button "Add Field" at bounding box center [184, 201] width 29 height 13
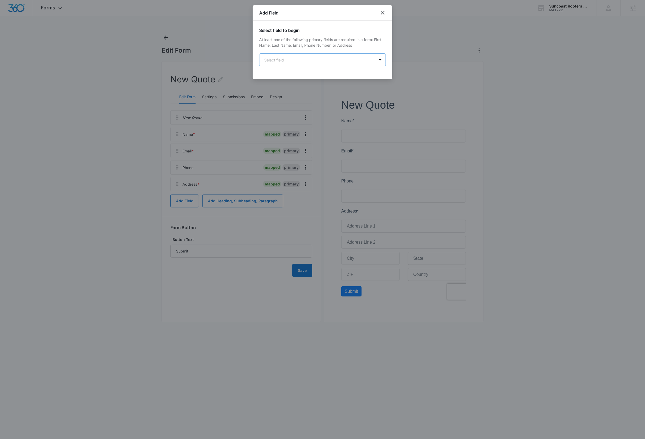
click at [321, 60] on body "Forms Apps Reputation Websites Forms CRM Email Social Payments Content Ads Inte…" at bounding box center [322, 219] width 645 height 439
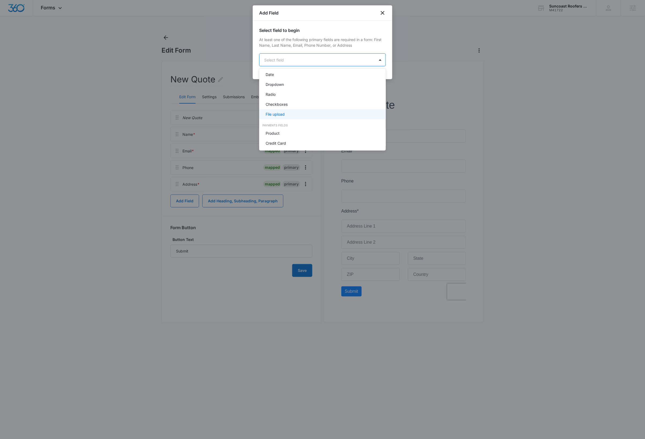
scroll to position [116, 0]
click at [282, 109] on p "Checkboxes" at bounding box center [277, 109] width 22 height 6
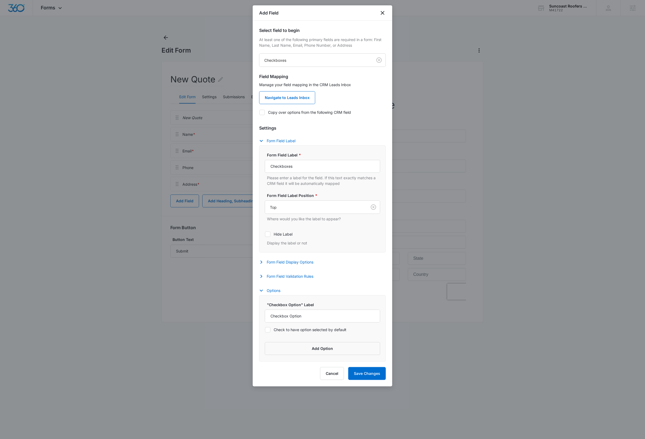
click at [263, 112] on icon at bounding box center [262, 112] width 3 height 2
click at [260, 112] on input "Copy over options from the following CRM field" at bounding box center [259, 112] width 0 height 0
checkbox input "true"
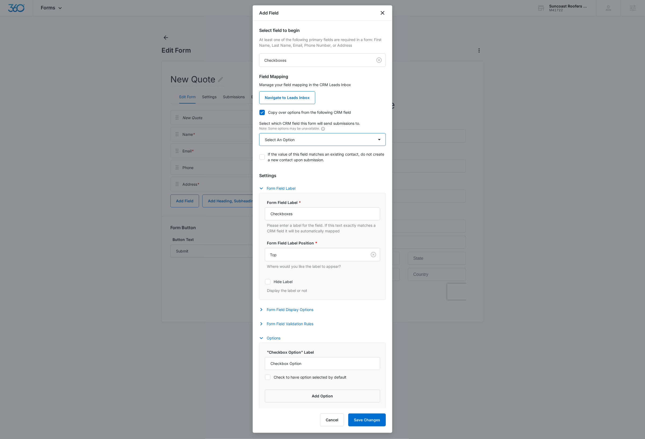
click at [295, 141] on select "Select An Option Select An Option Review Request Which service are you interest…" at bounding box center [322, 139] width 127 height 13
select select "363"
click at [259, 133] on select "Select An Option Select An Option Review Request Which service are you interest…" at bounding box center [322, 139] width 127 height 13
click at [290, 325] on button "Form Field Validation Rules" at bounding box center [289, 324] width 60 height 6
click at [268, 342] on icon at bounding box center [267, 341] width 5 height 5
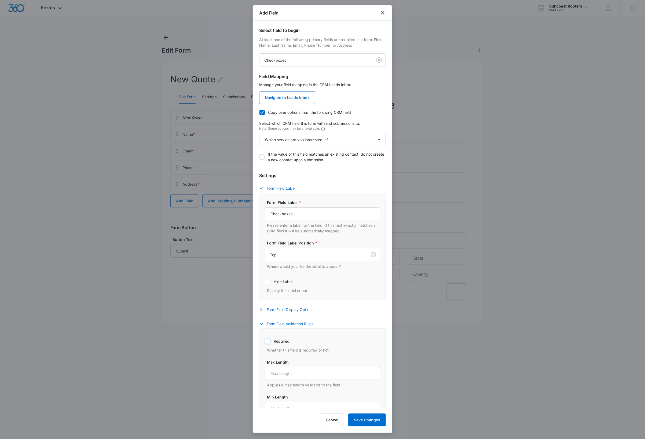
click at [265, 341] on input "Required" at bounding box center [265, 341] width 0 height 0
checkbox input "true"
drag, startPoint x: 287, startPoint y: 323, endPoint x: 308, endPoint y: 326, distance: 20.8
click at [287, 323] on button "Form Field Validation Rules" at bounding box center [289, 324] width 60 height 6
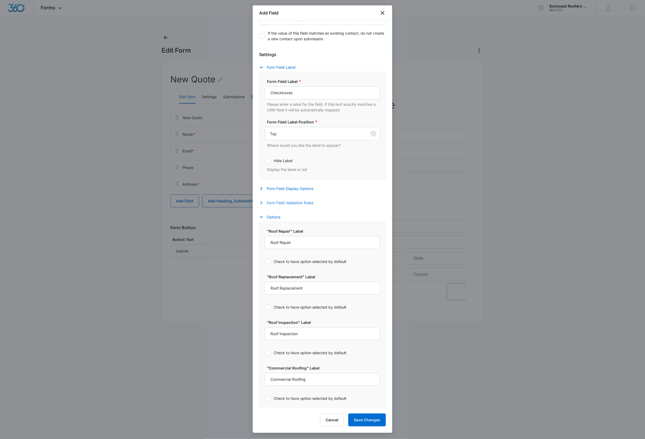
scroll to position [172, 0]
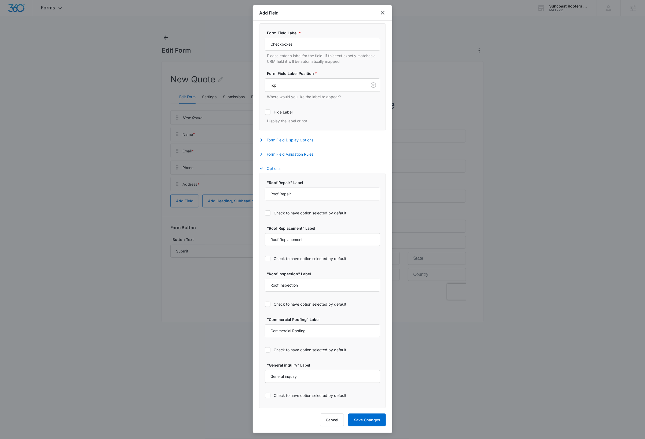
click at [261, 168] on icon "button" at bounding box center [261, 168] width 6 height 6
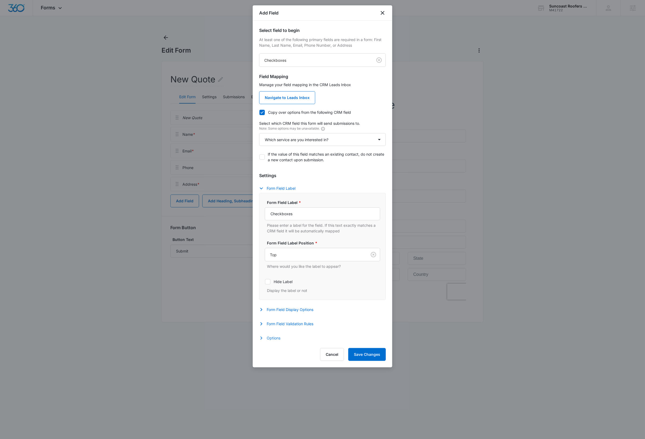
scroll to position [0, 0]
click at [373, 356] on button "Save Changes" at bounding box center [367, 354] width 38 height 13
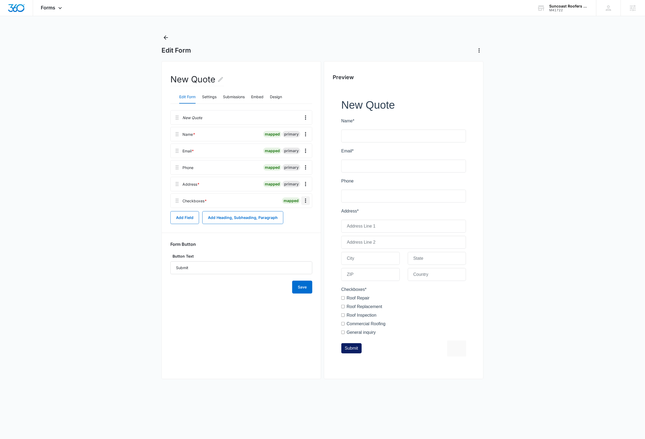
click at [307, 203] on icon "Overflow Menu" at bounding box center [306, 201] width 6 height 6
click at [299, 216] on button "Edit" at bounding box center [294, 216] width 31 height 8
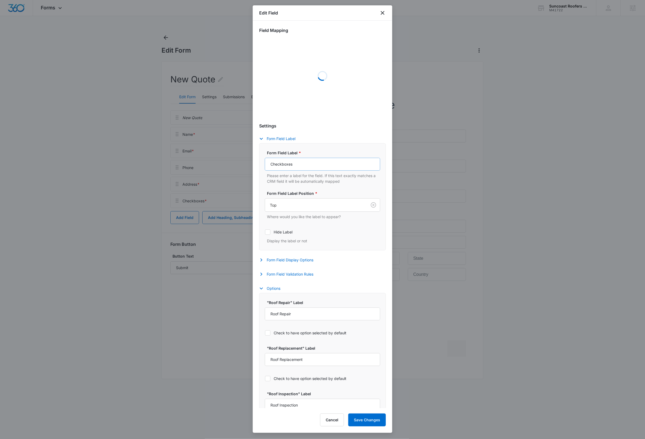
select select "363"
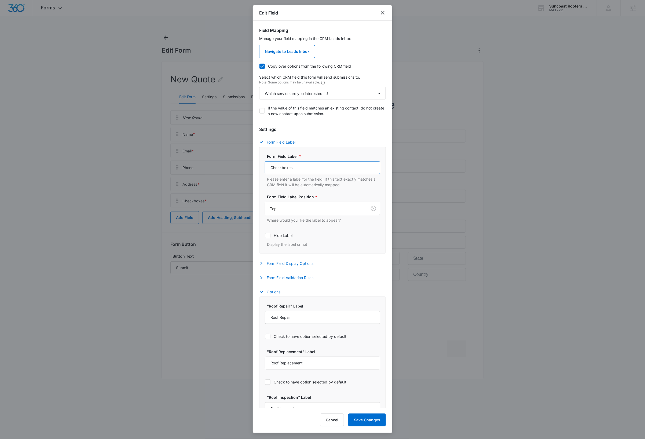
click at [305, 164] on input "Checkboxes" at bounding box center [322, 167] width 115 height 13
type input "Which service are you interested in?"
click at [359, 420] on button "Save Changes" at bounding box center [367, 420] width 38 height 13
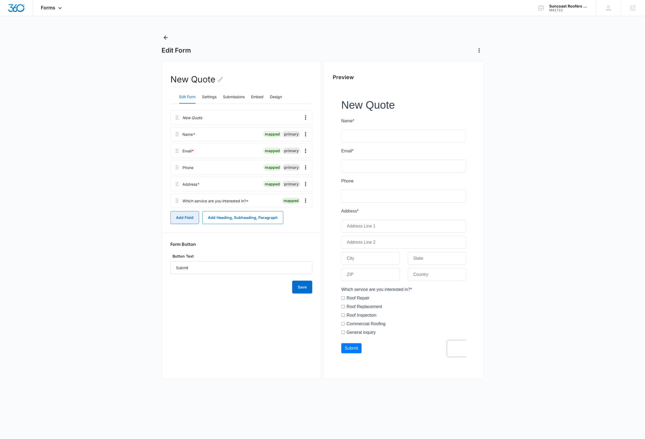
click at [185, 219] on button "Add Field" at bounding box center [184, 217] width 29 height 13
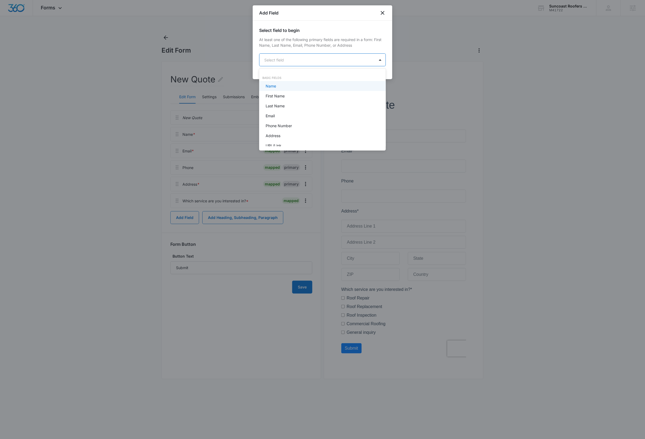
click at [305, 60] on body "Forms Apps Reputation Websites Forms CRM Email Social Payments Content Ads Inte…" at bounding box center [322, 219] width 645 height 439
click at [292, 87] on p "Paragraph Field" at bounding box center [280, 86] width 28 height 6
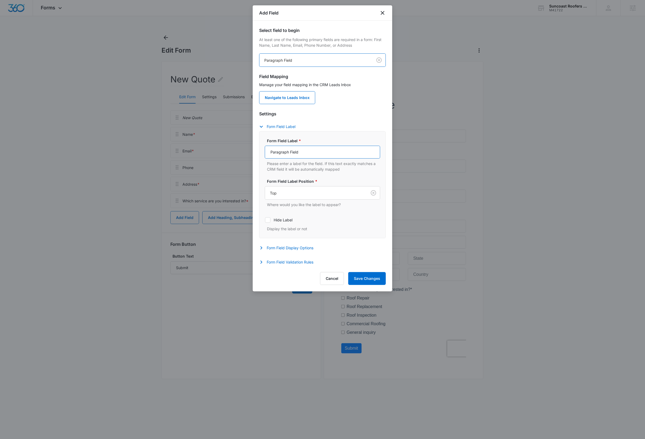
click at [315, 152] on input "Paragraph Field" at bounding box center [322, 152] width 115 height 13
type input "Anything else you'd like us to know?"
click at [362, 280] on button "Save Changes" at bounding box center [367, 278] width 38 height 13
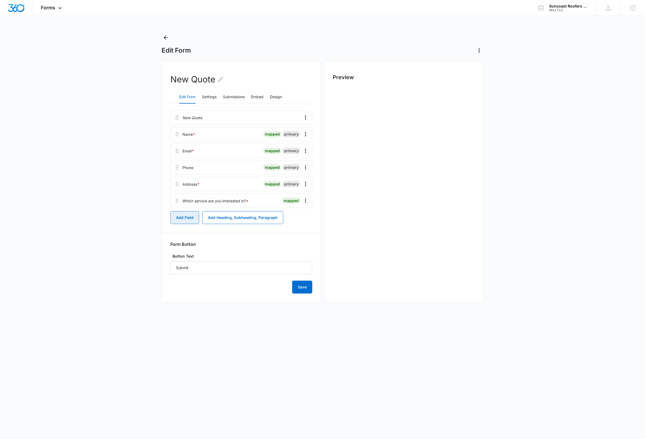
scroll to position [0, 0]
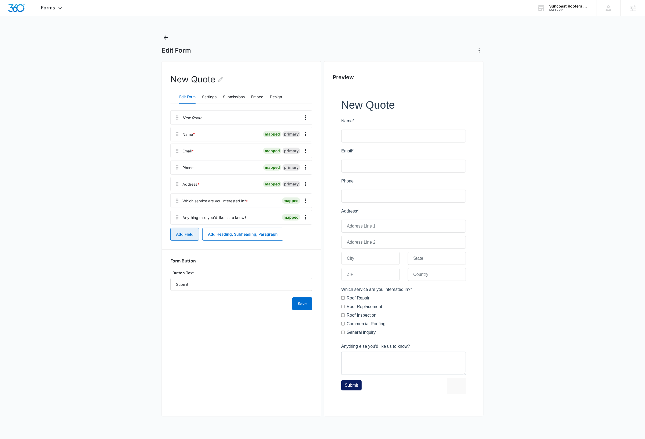
click at [184, 236] on button "Add Field" at bounding box center [184, 234] width 29 height 13
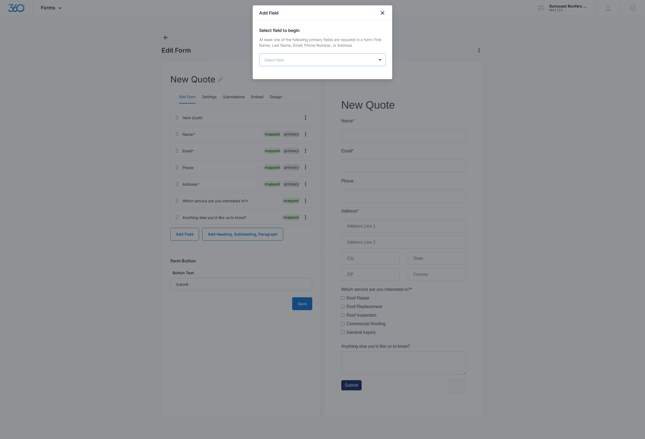
click at [319, 60] on body "Forms Apps Reputation Websites Forms CRM Email Social Payments Content Ads Inte…" at bounding box center [322, 219] width 645 height 439
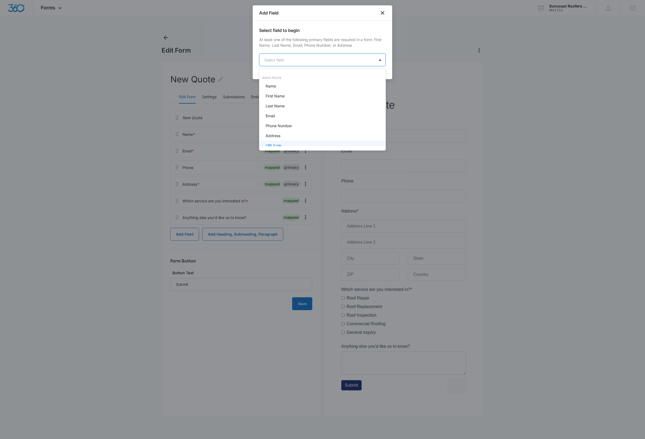
scroll to position [135, 0]
click at [279, 100] on p "File upload" at bounding box center [275, 100] width 19 height 6
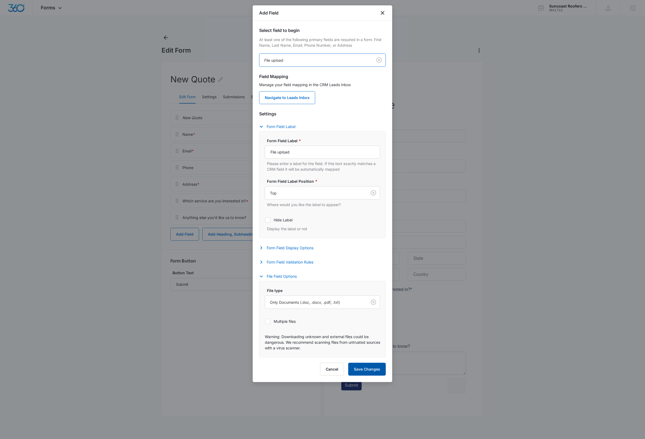
click at [377, 372] on button "Save Changes" at bounding box center [367, 369] width 38 height 13
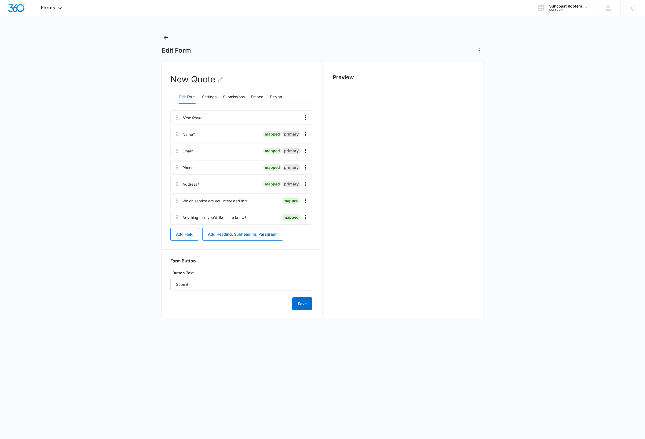
scroll to position [0, 0]
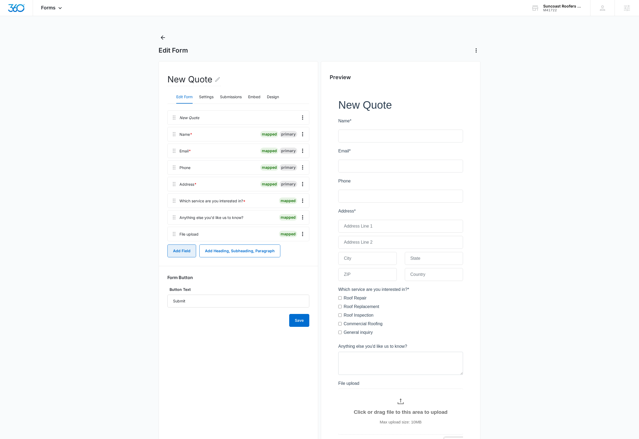
click at [177, 251] on button "Add Field" at bounding box center [182, 251] width 29 height 13
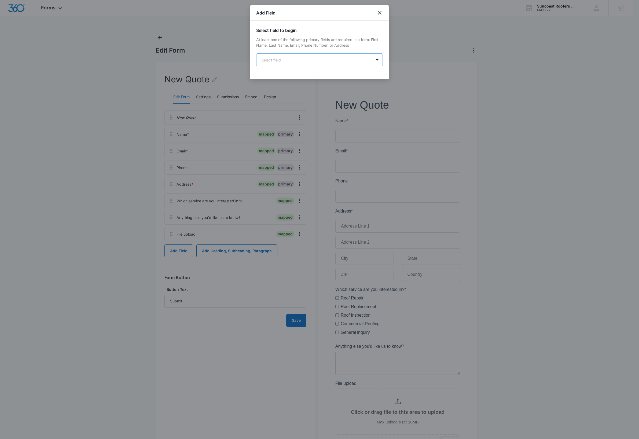
click at [288, 58] on body "Forms Apps Reputation Websites Forms CRM Email Social Payments Content Ads Inte…" at bounding box center [319, 243] width 639 height 487
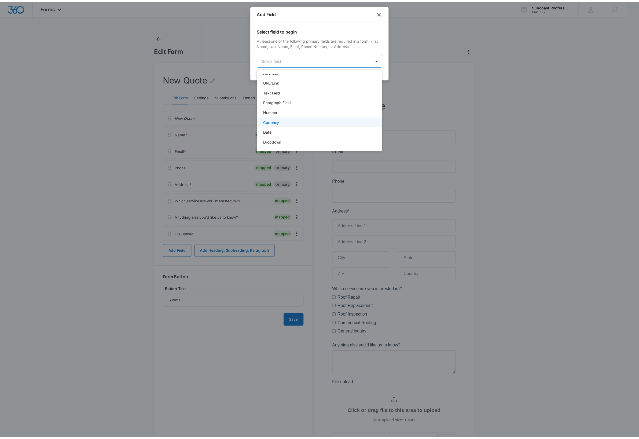
scroll to position [113, 0]
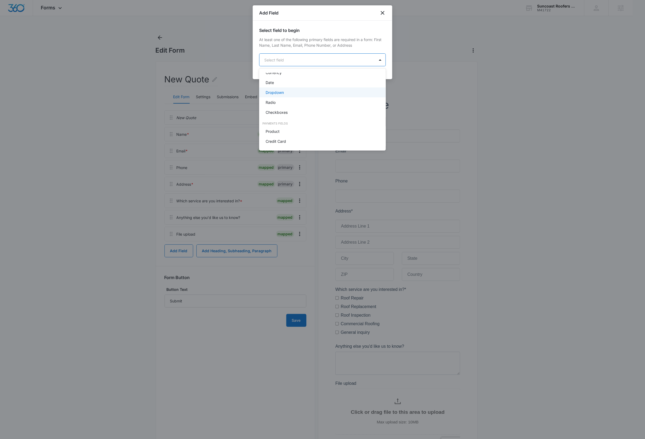
click at [283, 92] on p "Dropdown" at bounding box center [275, 93] width 18 height 6
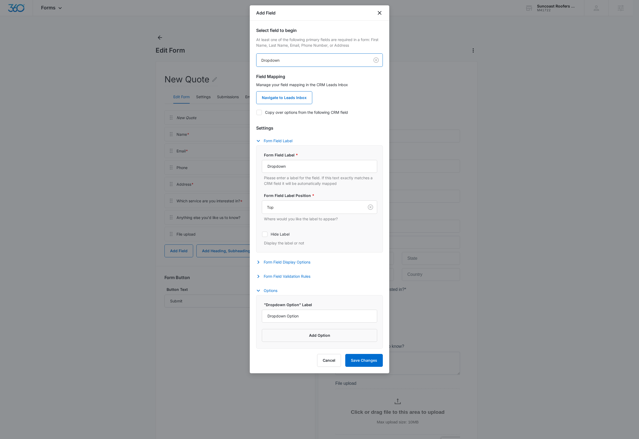
click at [259, 112] on icon at bounding box center [259, 112] width 5 height 5
click at [257, 112] on input "Copy over options from the following CRM field" at bounding box center [256, 112] width 0 height 0
checkbox input "true"
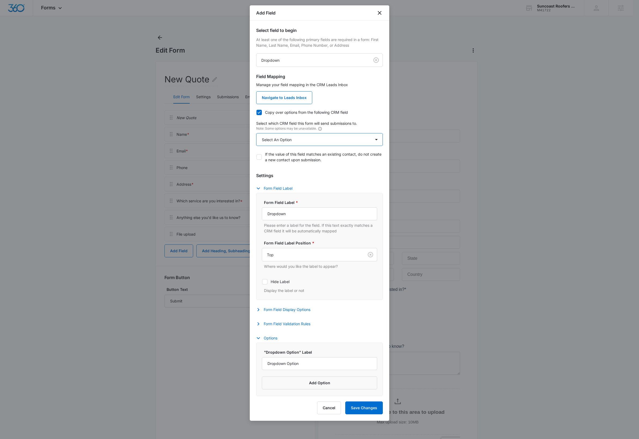
click at [289, 140] on select "Select An Option Select An Option Agree to Subscribe Best Way To Contact Qualif…" at bounding box center [319, 139] width 127 height 13
select select "333"
click at [256, 133] on select "Select An Option Select An Option Agree to Subscribe Best Way To Contact Qualif…" at bounding box center [319, 139] width 127 height 13
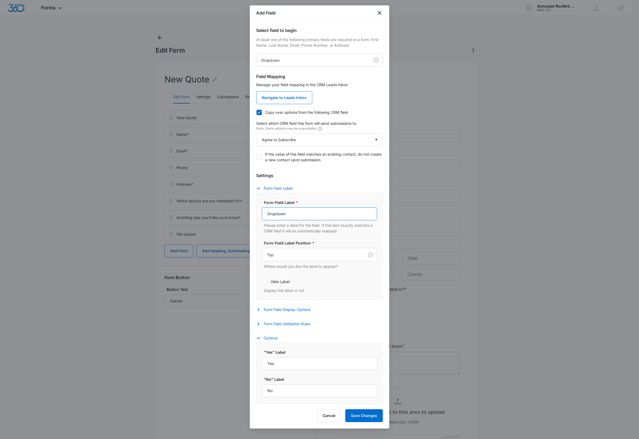
click at [311, 215] on input "Dropdown" at bounding box center [319, 214] width 115 height 13
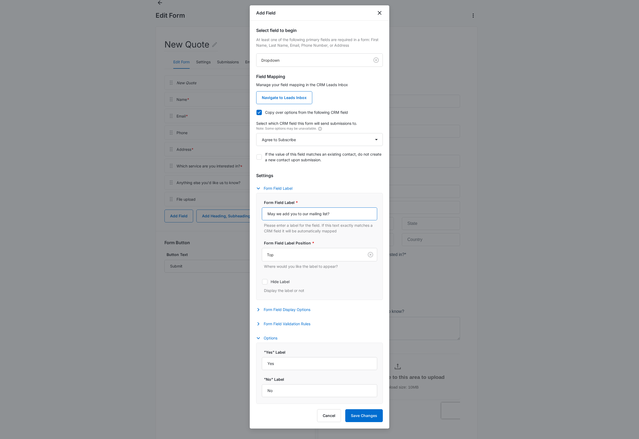
scroll to position [48, 0]
click at [350, 216] on input "May we add you to our mailing list?" at bounding box center [319, 214] width 115 height 13
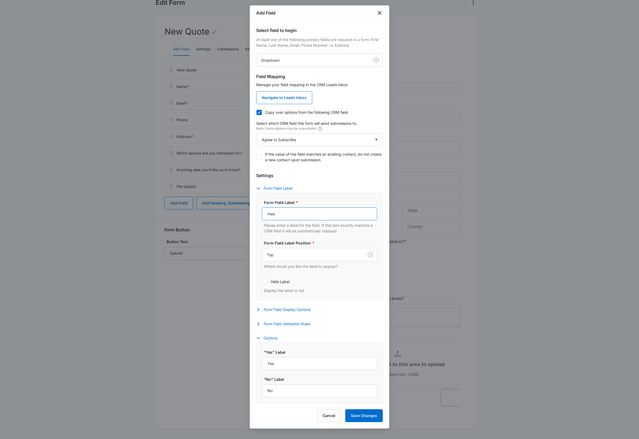
type input "May we email you about this?"
click at [383, 183] on div "Settings Form Field Label Form Field Label * May we email you about this? Pleas…" at bounding box center [319, 250] width 127 height 156
click at [363, 418] on button "Save Changes" at bounding box center [364, 415] width 38 height 13
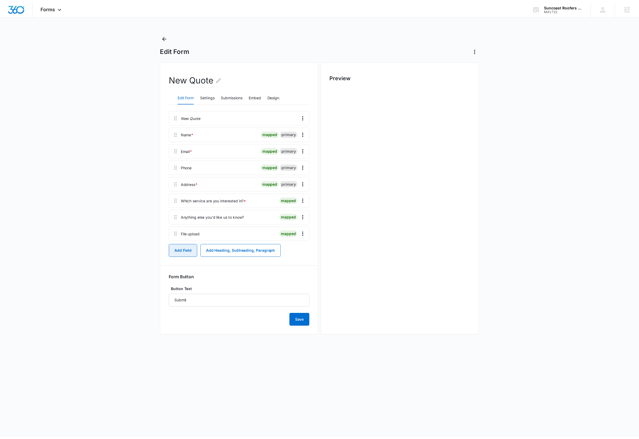
scroll to position [0, 0]
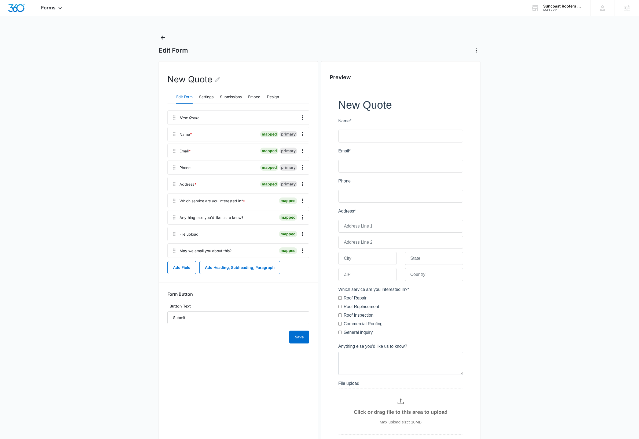
click at [96, 259] on main "Edit Form New Quote Edit Form Settings Submissions Embed Design New Quote Name …" at bounding box center [319, 272] width 639 height 478
click at [82, 198] on main "Edit Form New Quote Edit Form Settings Submissions Embed Design New Quote Name …" at bounding box center [319, 272] width 639 height 478
click at [304, 168] on icon "Overflow Menu" at bounding box center [303, 167] width 6 height 6
click at [294, 184] on button "Edit" at bounding box center [291, 183] width 31 height 8
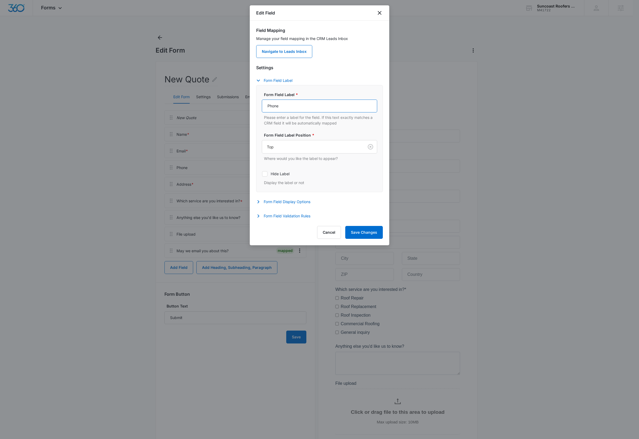
click at [296, 108] on input "Phone" at bounding box center [319, 106] width 115 height 13
type input "Phone Number"
click at [268, 107] on input "Phone Number" at bounding box center [319, 106] width 115 height 13
click at [368, 233] on button "Save Changes" at bounding box center [364, 232] width 38 height 13
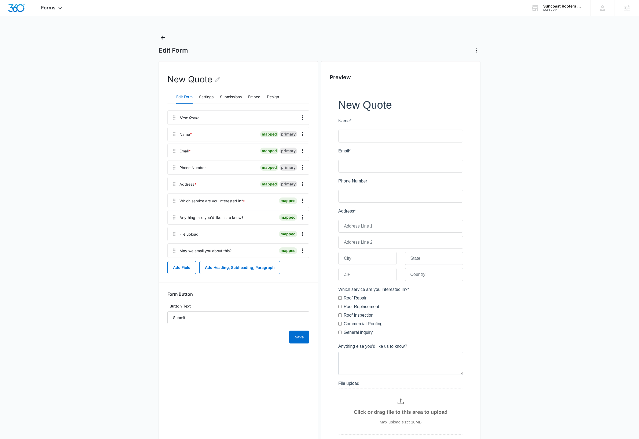
click at [522, 187] on main "Edit Form New Quote Edit Form Settings Submissions Embed Design New Quote Name …" at bounding box center [319, 272] width 639 height 478
click at [554, 173] on main "Edit Form New Quote Edit Form Settings Submissions Embed Design New Quote Name …" at bounding box center [319, 272] width 639 height 478
drag, startPoint x: 536, startPoint y: 165, endPoint x: 544, endPoint y: 164, distance: 7.8
click at [536, 165] on main "Edit Form New Quote Edit Form Settings Submissions Embed Design New Quote Name …" at bounding box center [319, 272] width 639 height 478
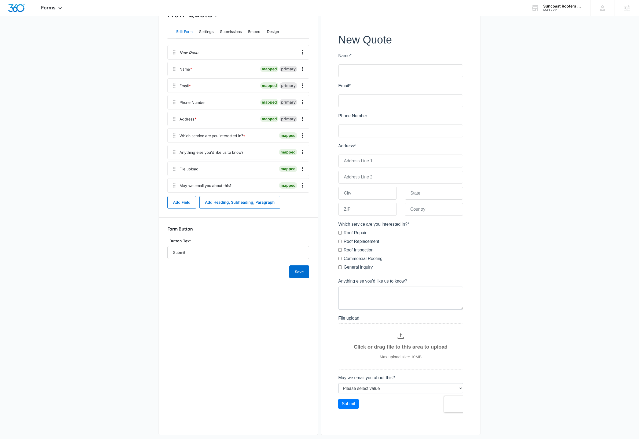
scroll to position [72, 0]
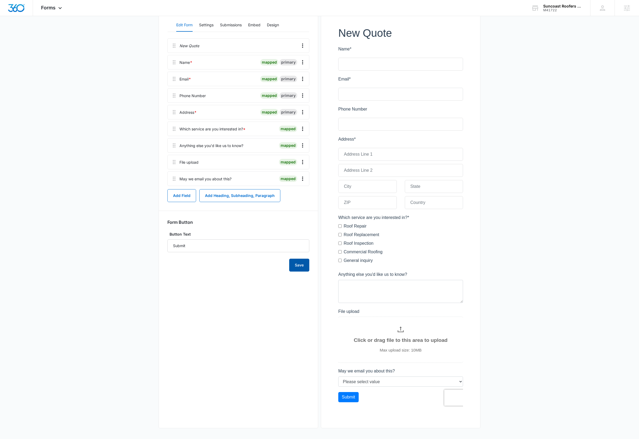
click at [304, 265] on button "Save" at bounding box center [299, 265] width 20 height 13
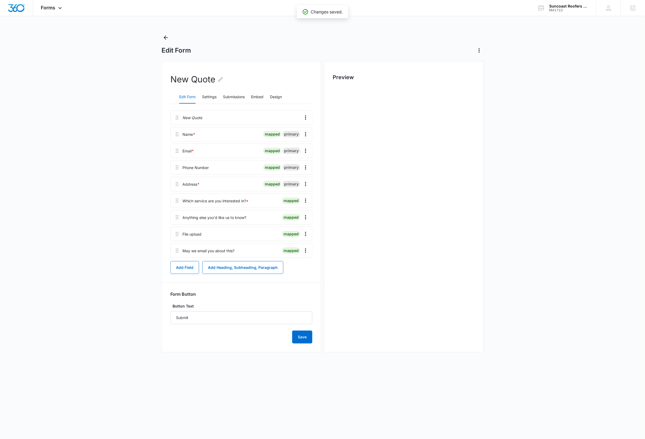
scroll to position [0, 0]
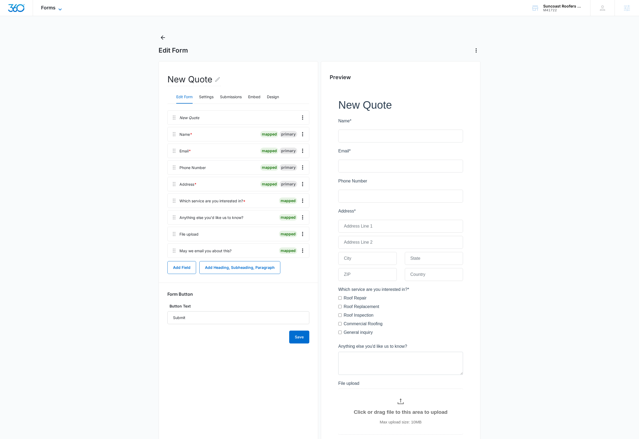
click at [57, 8] on icon at bounding box center [60, 9] width 6 height 6
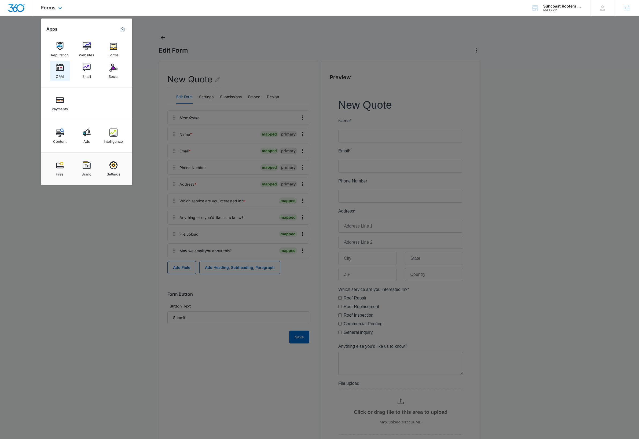
click at [59, 74] on div "CRM" at bounding box center [60, 75] width 8 height 7
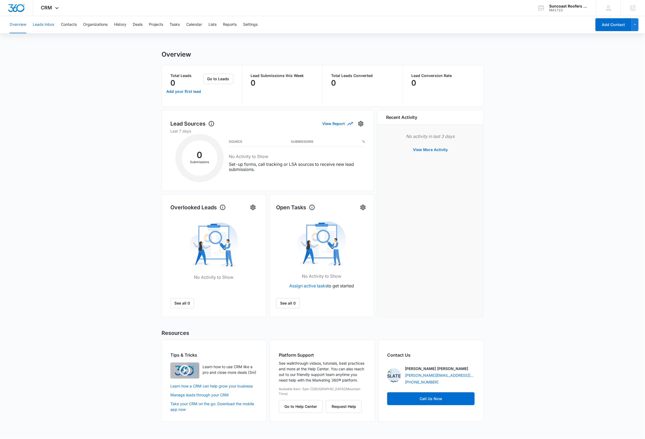
click at [52, 24] on button "Leads Inbox" at bounding box center [44, 24] width 22 height 17
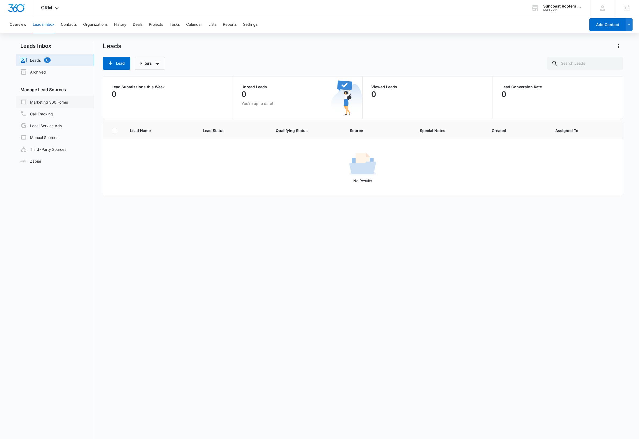
click at [59, 100] on link "Marketing 360 Forms" at bounding box center [44, 102] width 48 height 6
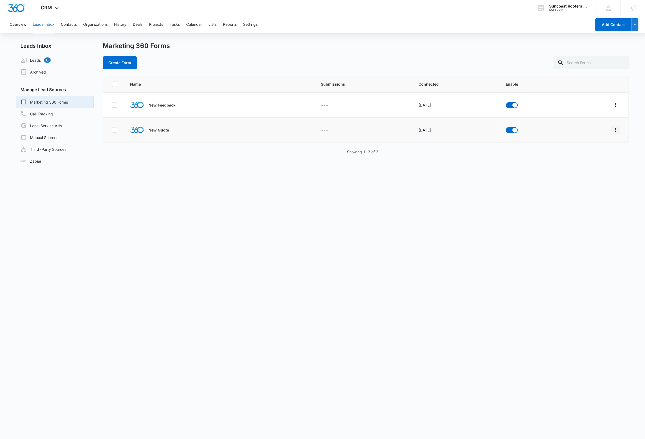
click at [613, 131] on icon "Overflow Menu" at bounding box center [616, 130] width 6 height 6
click at [587, 160] on div "Field Mapping" at bounding box center [586, 161] width 30 height 4
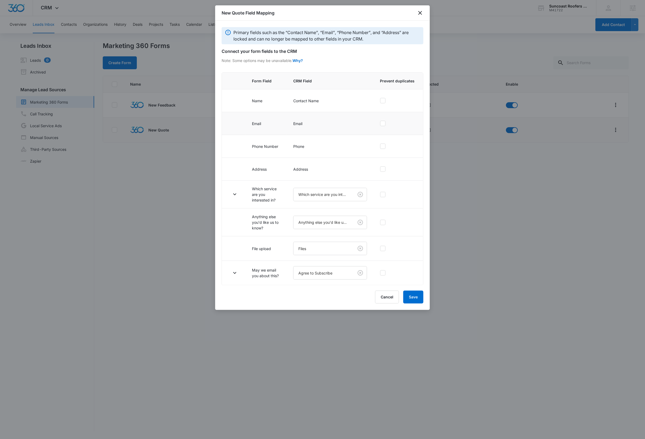
click at [387, 125] on label at bounding box center [397, 123] width 35 height 5
click at [380, 124] on input "checkbox" at bounding box center [380, 123] width 0 height 0
checkbox input "true"
click at [236, 195] on icon "button" at bounding box center [235, 194] width 6 height 6
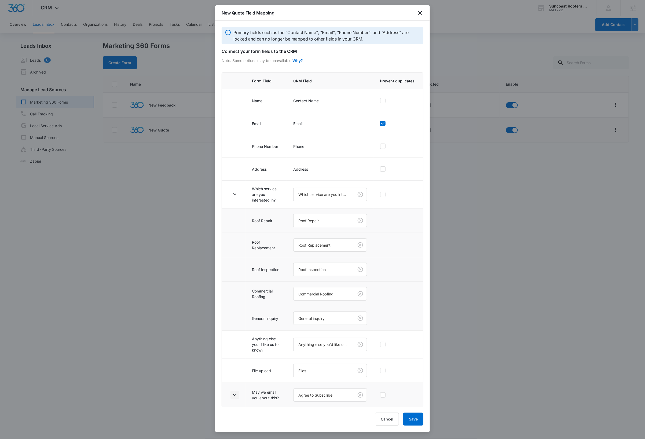
click at [236, 396] on icon "button" at bounding box center [234, 395] width 3 height 2
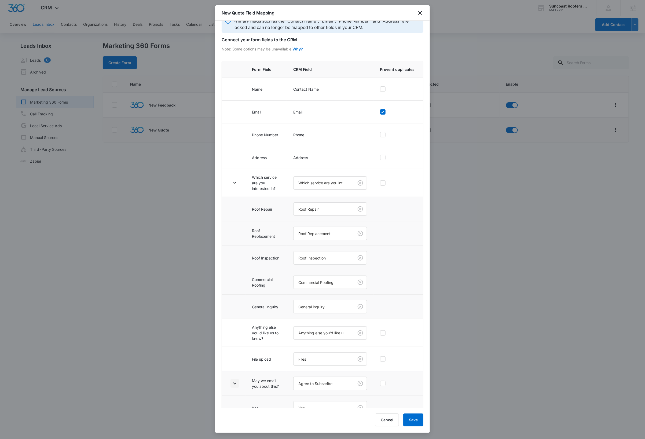
scroll to position [53, 0]
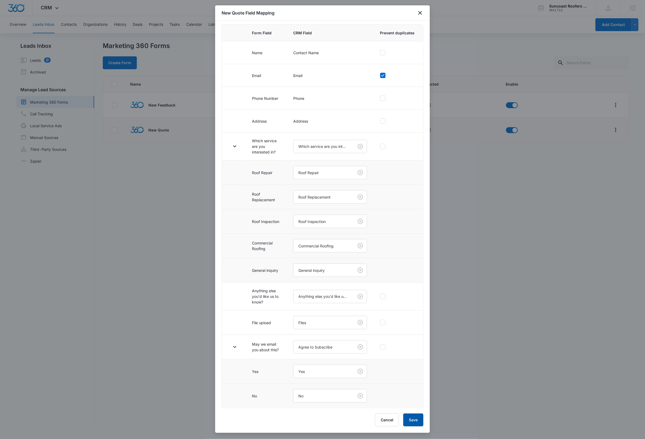
click at [416, 421] on button "Save" at bounding box center [413, 420] width 20 height 13
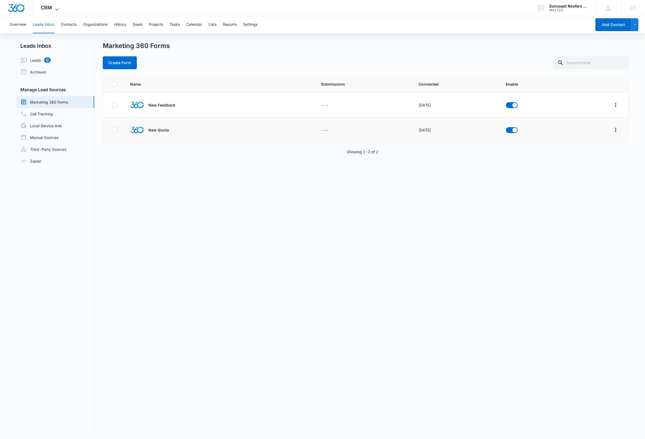
click at [56, 8] on icon at bounding box center [57, 9] width 6 height 6
click at [57, 8] on icon at bounding box center [57, 9] width 6 height 6
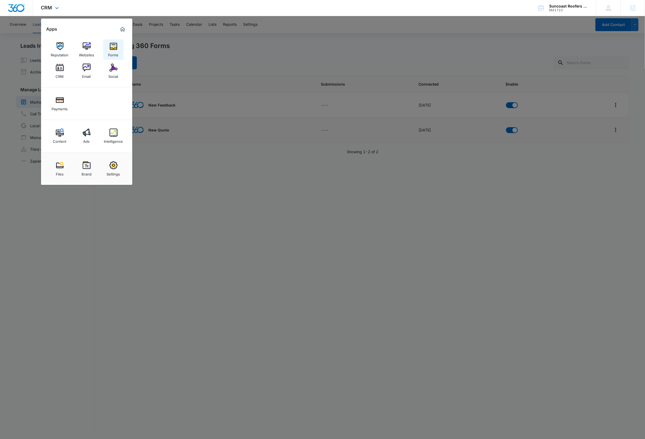
click at [112, 49] on img at bounding box center [114, 46] width 8 height 8
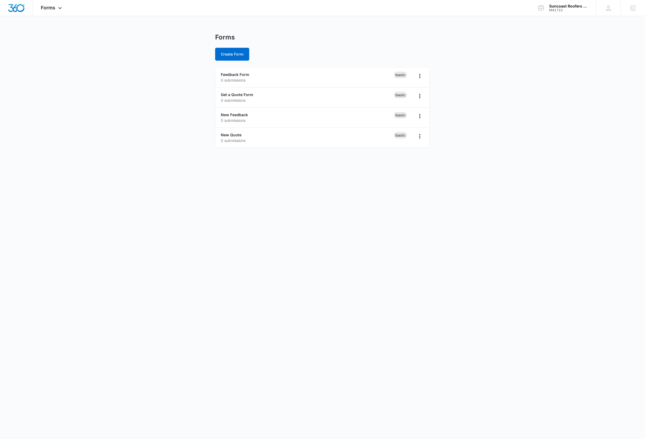
click at [310, 255] on body "Forms Apps Reputation Websites Forms CRM Email Social Payments Content Ads Inte…" at bounding box center [322, 219] width 645 height 439
click at [238, 115] on link "New Feedback" at bounding box center [234, 114] width 27 height 5
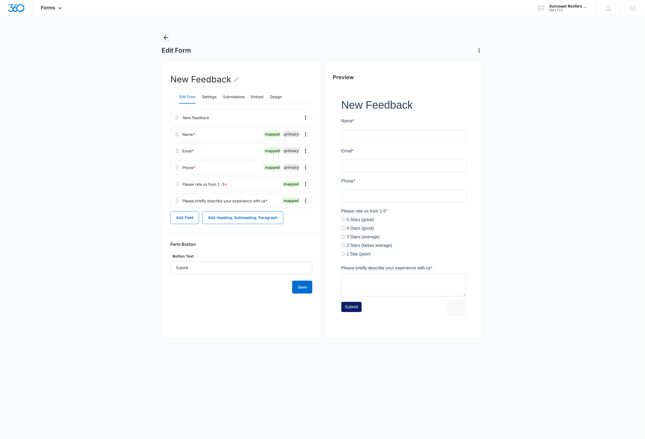
click at [165, 39] on icon "Back" at bounding box center [166, 37] width 6 height 6
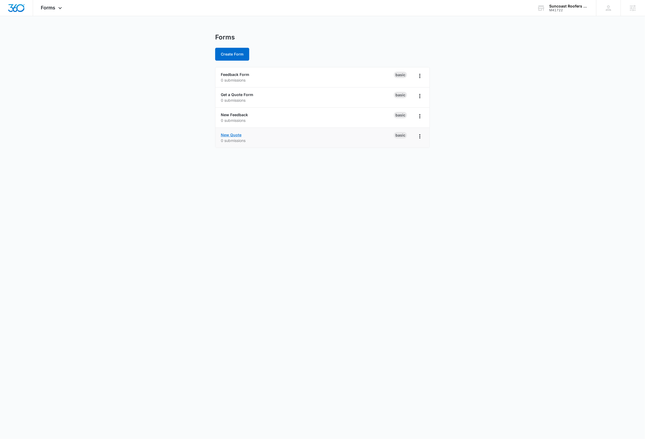
click at [235, 136] on link "New Quote" at bounding box center [231, 135] width 21 height 5
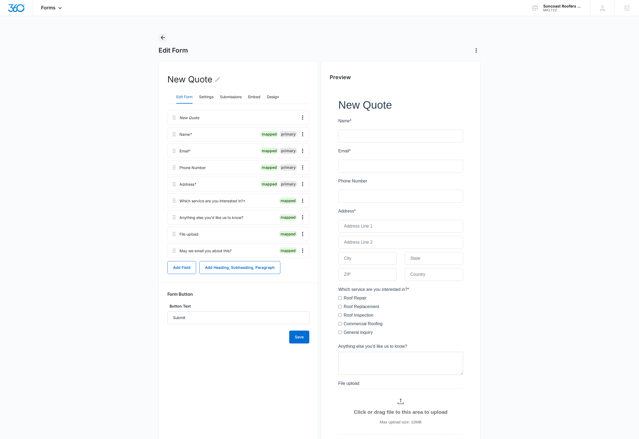
click at [163, 37] on icon "Back" at bounding box center [163, 37] width 6 height 6
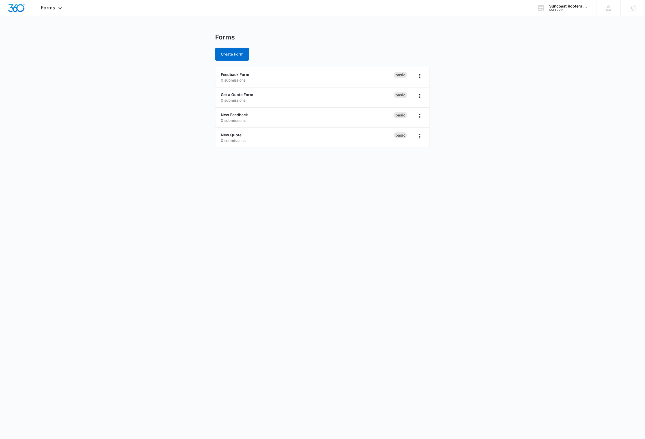
click at [552, 273] on body "Forms Apps Reputation Websites Forms CRM Email Social Payments Content Ads Inte…" at bounding box center [322, 219] width 645 height 439
click at [16, 11] on img "Dashboard" at bounding box center [16, 8] width 17 height 8
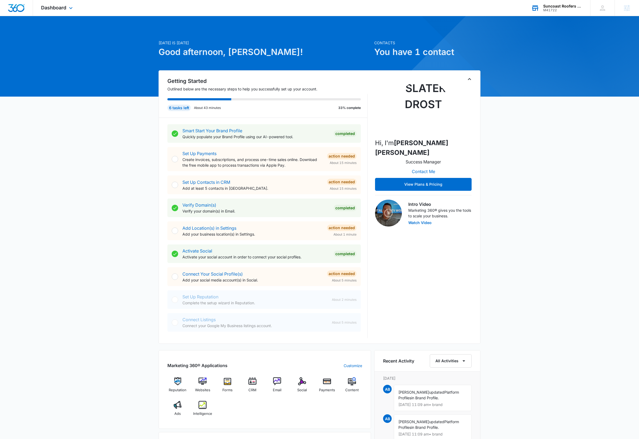
click at [565, 7] on div "Suncoast Roofers LLC" at bounding box center [563, 6] width 39 height 4
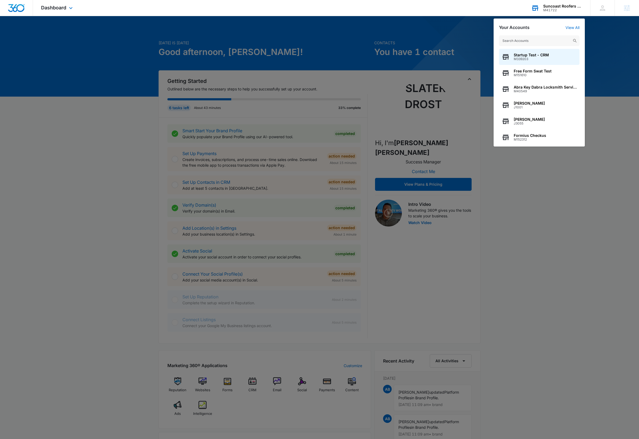
click at [535, 42] on input "text" at bounding box center [539, 40] width 81 height 11
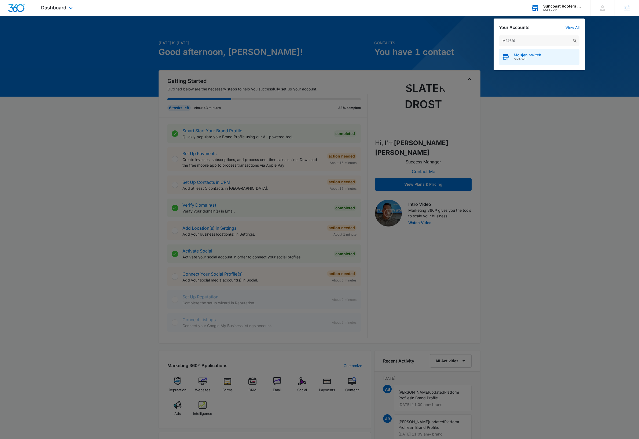
type input "M24629"
click at [538, 57] on span "M24629" at bounding box center [528, 59] width 28 height 4
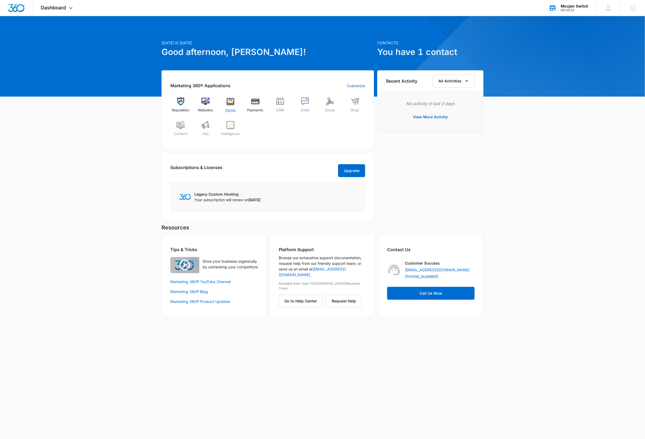
click at [231, 101] on img at bounding box center [231, 101] width 8 height 8
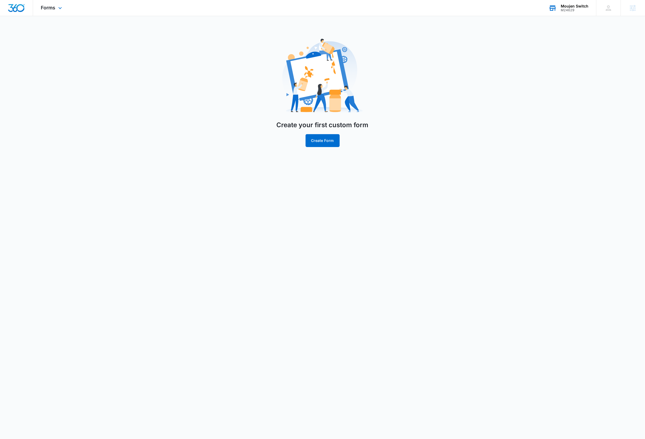
click at [18, 7] on img "Dashboard" at bounding box center [16, 8] width 17 height 8
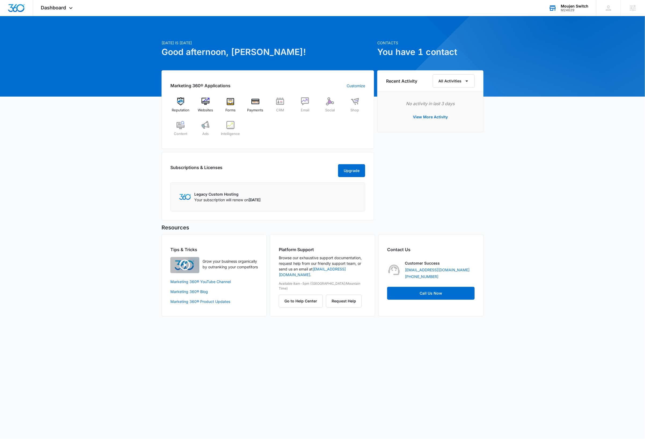
click at [97, 175] on div "Today is Friday, October 10th Good afternoon, Dave! Contacts You have 1 contact…" at bounding box center [322, 173] width 645 height 300
click at [71, 8] on icon at bounding box center [71, 9] width 6 height 6
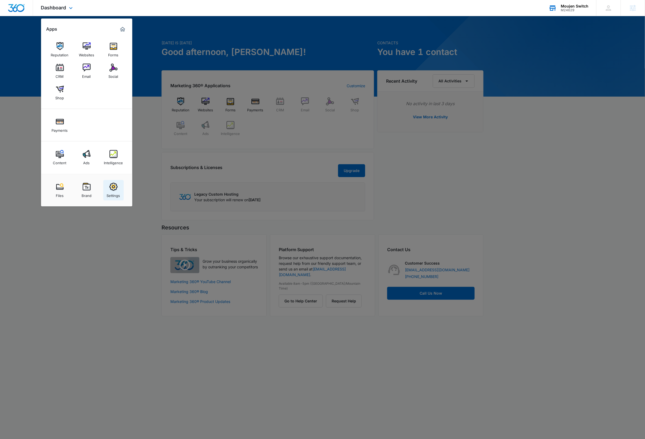
click at [114, 186] on img at bounding box center [114, 187] width 8 height 8
select select "33"
select select "US"
select select "America/[GEOGRAPHIC_DATA]"
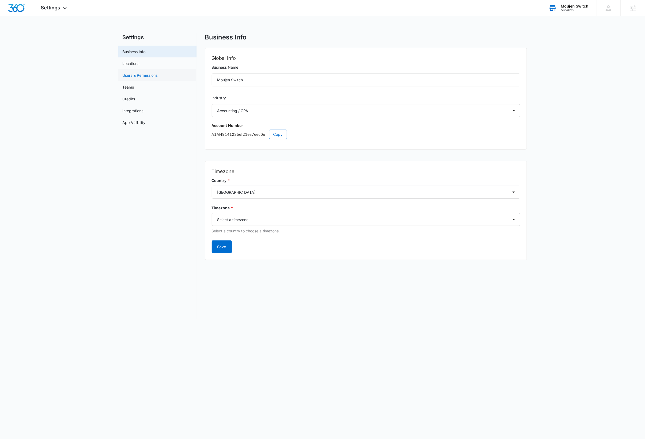
click at [141, 75] on link "Users & Permissions" at bounding box center [140, 75] width 35 height 6
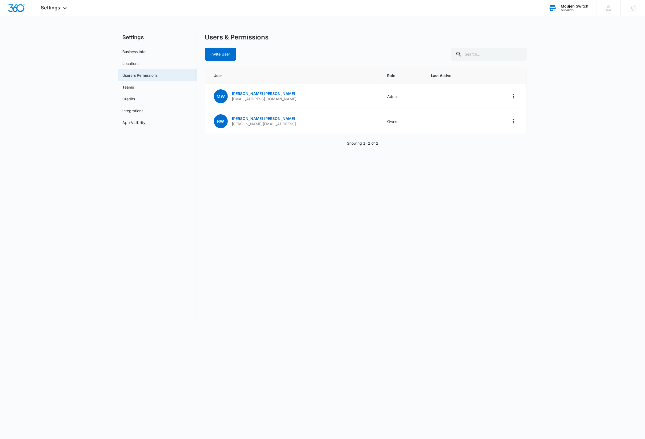
drag, startPoint x: 294, startPoint y: 227, endPoint x: 287, endPoint y: 219, distance: 10.5
click at [294, 227] on div "Users & Permissions Invite User User Role Last Active MW Mike Weseloh mweseloh@…" at bounding box center [366, 175] width 322 height 285
drag, startPoint x: 278, startPoint y: 125, endPoint x: 231, endPoint y: 126, distance: 47.0
click at [231, 126] on td "RW Robert Weseloh jeff@dynamicrep.cot" at bounding box center [293, 121] width 176 height 25
copy p "jeff@dynamicrep.cot"
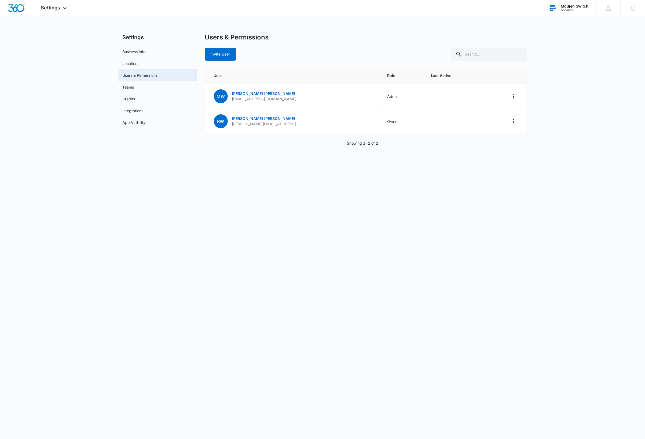
click at [304, 264] on div "Users & Permissions Invite User User Role Last Active MW Mike Weseloh mweseloh@…" at bounding box center [366, 175] width 322 height 285
drag, startPoint x: 277, startPoint y: 125, endPoint x: 231, endPoint y: 126, distance: 45.9
click at [231, 126] on td "RW Robert Weseloh jeff@dynamicrep.cot" at bounding box center [293, 121] width 176 height 25
copy p "jeff@dynamicrep.cot"
drag, startPoint x: 299, startPoint y: 102, endPoint x: 233, endPoint y: 101, distance: 66.6
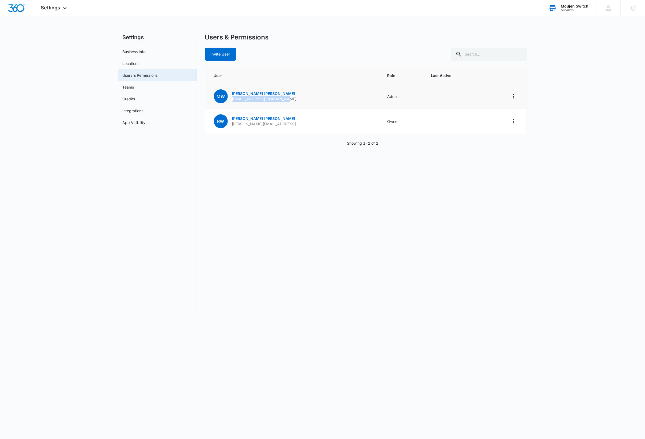
click at [233, 101] on td "MW Mike Weseloh mweseloh@moujenswitch.com" at bounding box center [293, 96] width 176 height 25
copy p "mweseloh@moujenswitch.com"
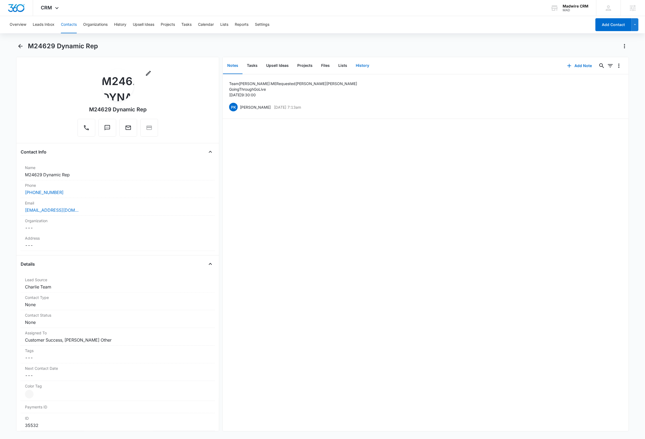
click at [364, 66] on button "History" at bounding box center [363, 65] width 22 height 17
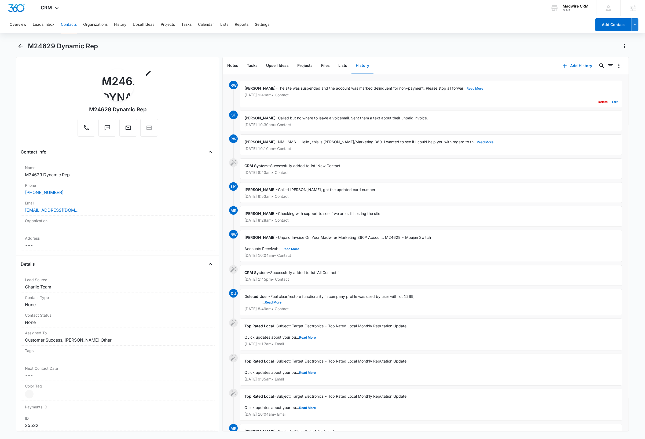
click at [475, 89] on button "Read More" at bounding box center [475, 88] width 17 height 3
click at [599, 65] on icon "Search..." at bounding box center [602, 66] width 6 height 6
click at [574, 83] on input "text" at bounding box center [562, 83] width 76 height 13
type input "login"
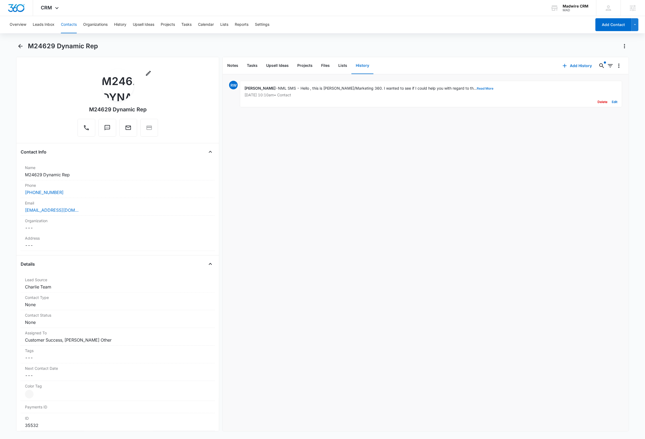
click at [477, 87] on button "Read More" at bounding box center [485, 88] width 17 height 3
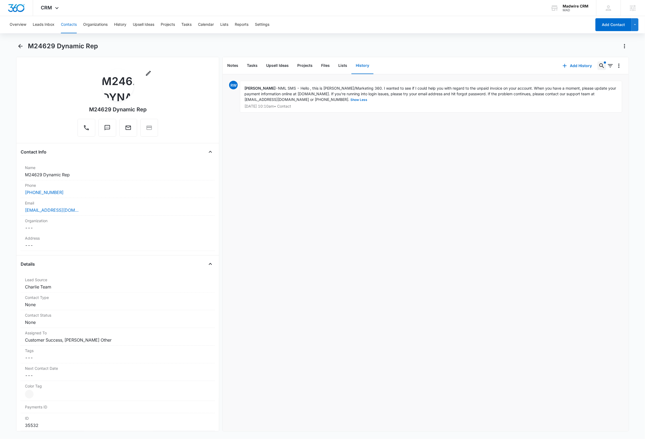
click at [599, 65] on icon "Search..." at bounding box center [602, 66] width 6 height 6
click at [561, 81] on input "login" at bounding box center [558, 83] width 84 height 13
type input "pw"
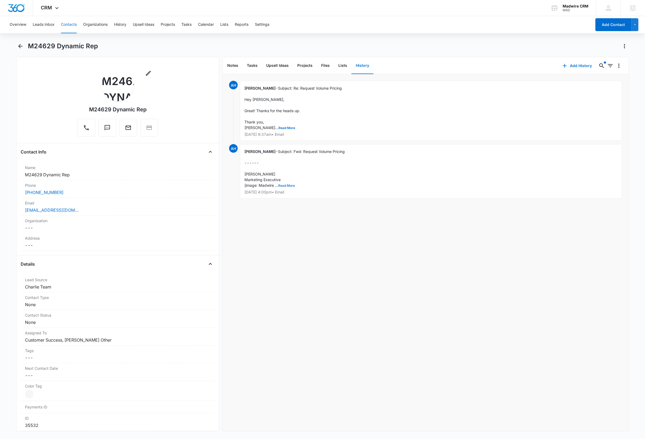
click at [284, 186] on button "Read More" at bounding box center [286, 185] width 17 height 3
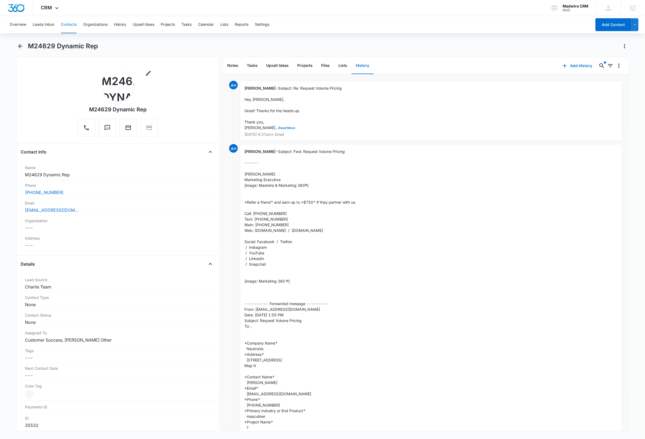
click at [279, 126] on button "Read More" at bounding box center [287, 127] width 17 height 3
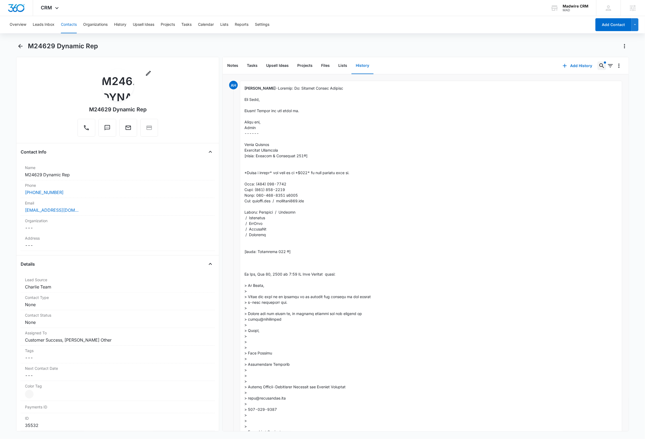
click at [600, 64] on icon "Search..." at bounding box center [602, 65] width 5 height 5
click at [547, 84] on input "pw" at bounding box center [558, 83] width 84 height 13
type input "user"
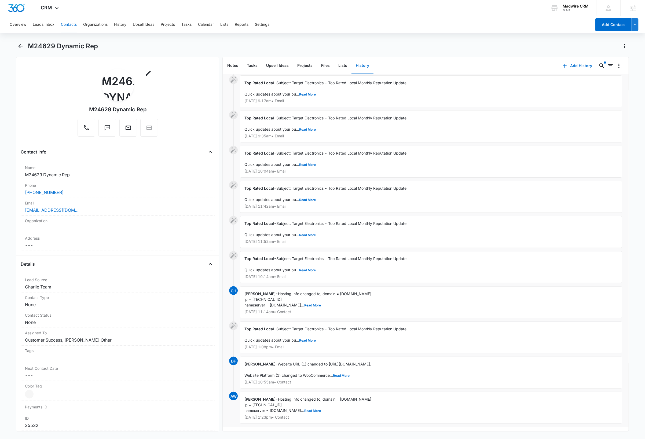
scroll to position [43, 0]
click at [321, 304] on button "Read More" at bounding box center [312, 305] width 17 height 3
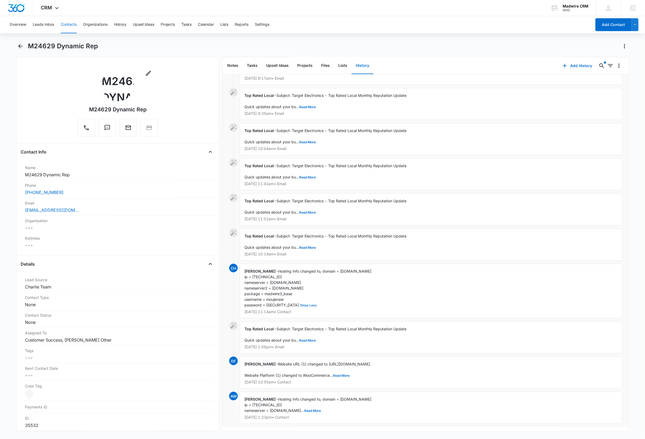
scroll to position [66, 0]
click at [321, 409] on button "Read More" at bounding box center [312, 410] width 17 height 3
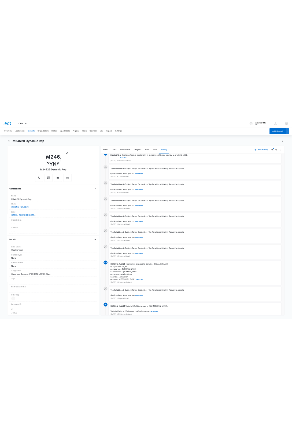
scroll to position [27, 0]
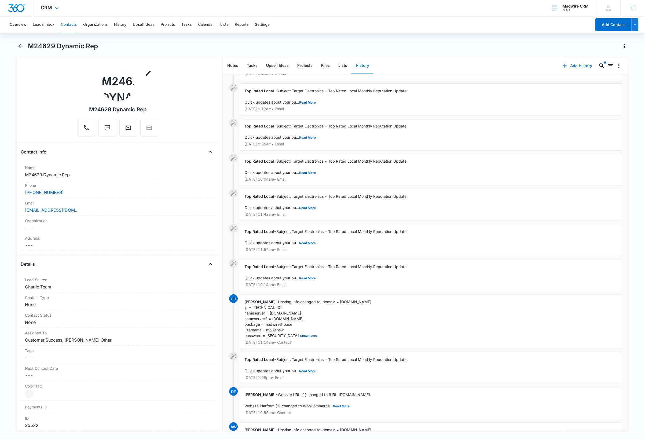
click at [17, 9] on img "Dashboard" at bounding box center [16, 8] width 17 height 8
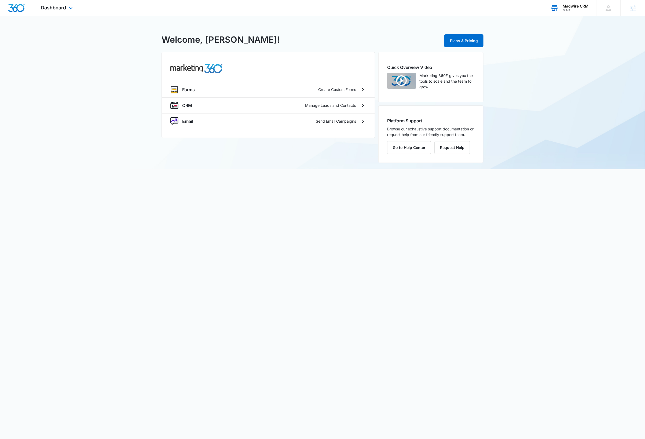
click at [578, 7] on div "Madwire CRM" at bounding box center [576, 6] width 26 height 4
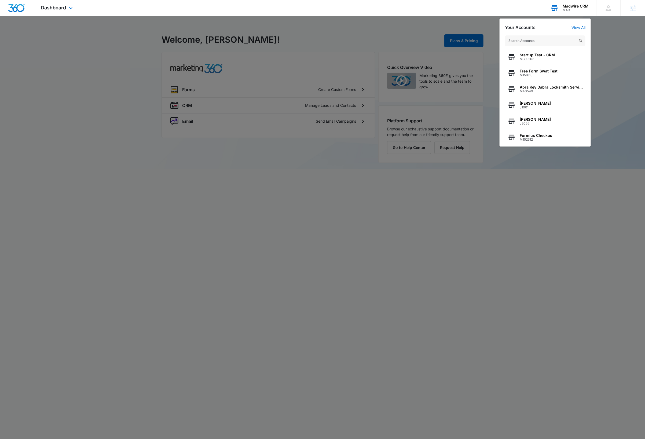
click at [547, 41] on input "text" at bounding box center [545, 40] width 81 height 11
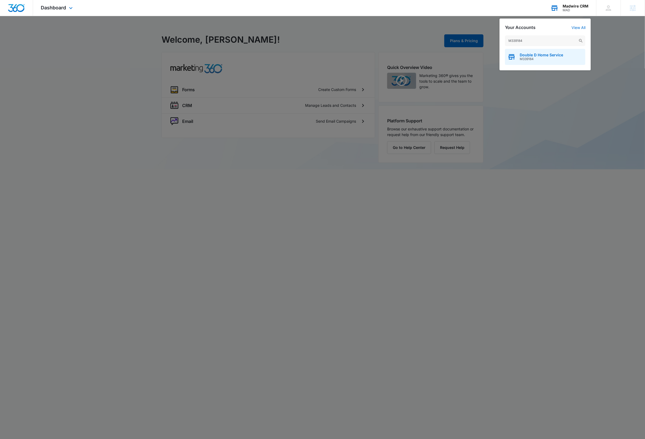
type input "M339184"
click at [550, 55] on span "Double D Home Service" at bounding box center [541, 55] width 43 height 4
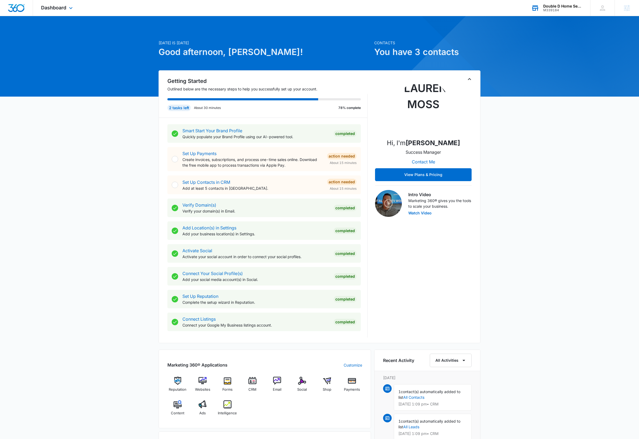
click at [524, 276] on div "Today is Friday, October 10th Good afternoon, Dave! Contacts You have 3 contact…" at bounding box center [319, 325] width 639 height 604
click at [69, 7] on icon at bounding box center [71, 9] width 6 height 6
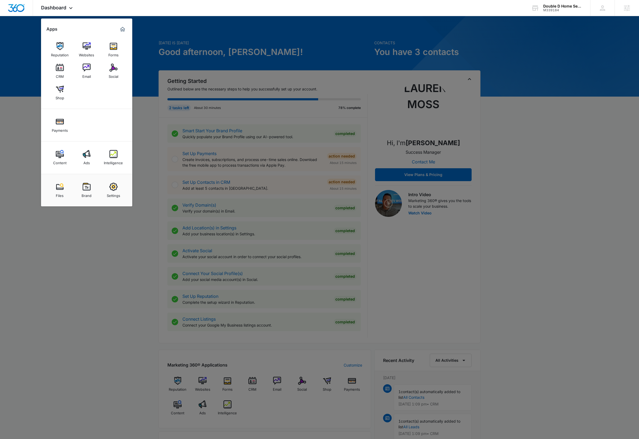
click at [117, 191] on div "Settings" at bounding box center [113, 194] width 13 height 7
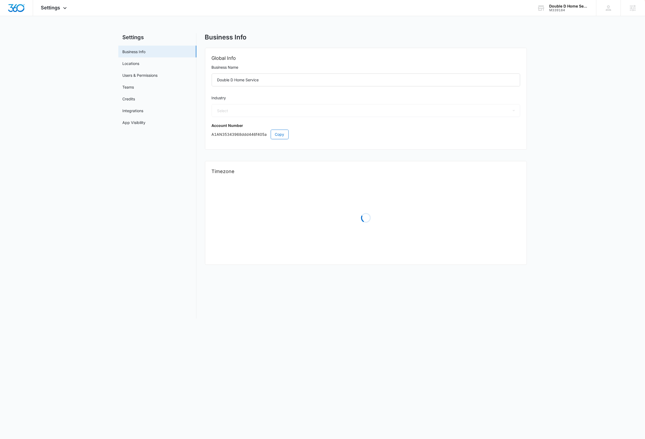
select select "4"
select select "US"
select select "America/[GEOGRAPHIC_DATA]"
click at [154, 77] on link "Users & Permissions" at bounding box center [140, 75] width 35 height 6
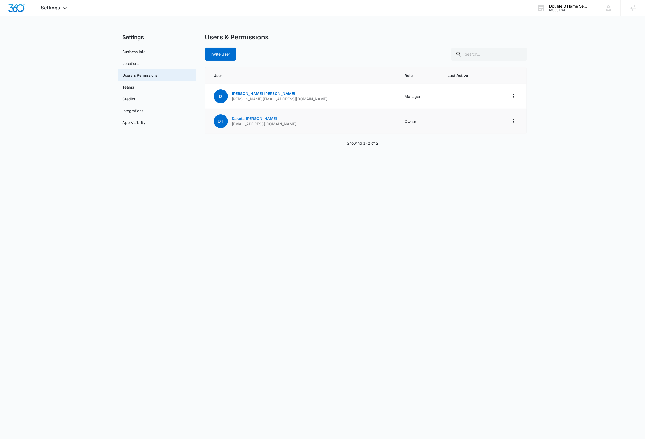
click at [256, 119] on link "[PERSON_NAME]" at bounding box center [254, 118] width 45 height 5
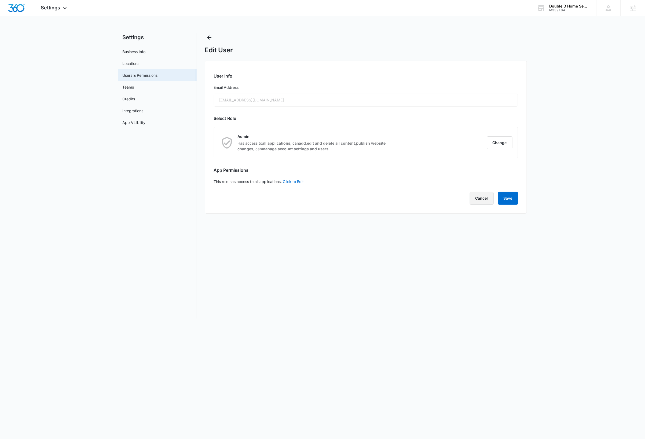
click at [298, 201] on button "Cancel" at bounding box center [482, 198] width 24 height 13
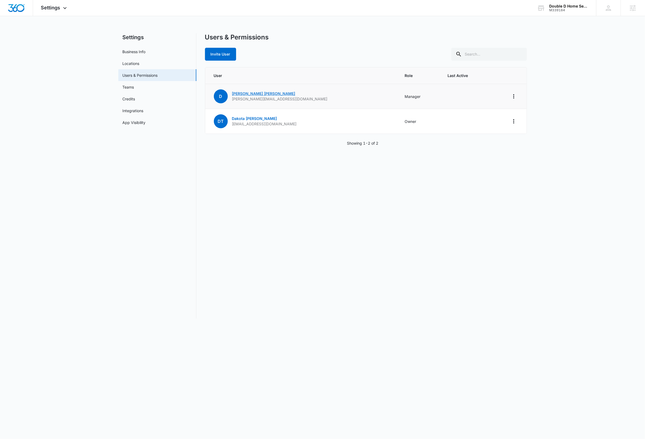
click at [245, 94] on link "[PERSON_NAME]" at bounding box center [263, 93] width 63 height 5
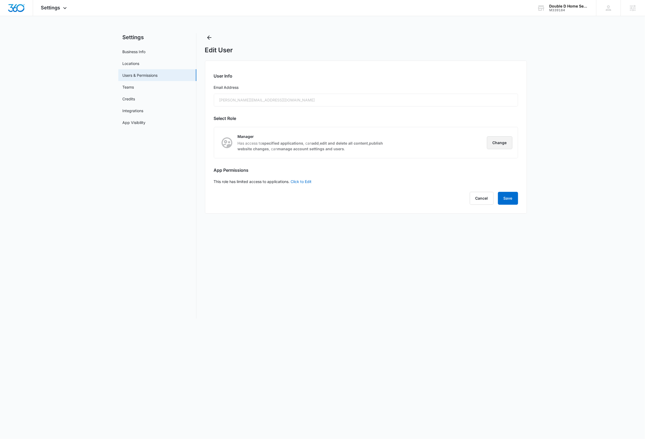
click at [298, 143] on button "Change" at bounding box center [500, 142] width 26 height 13
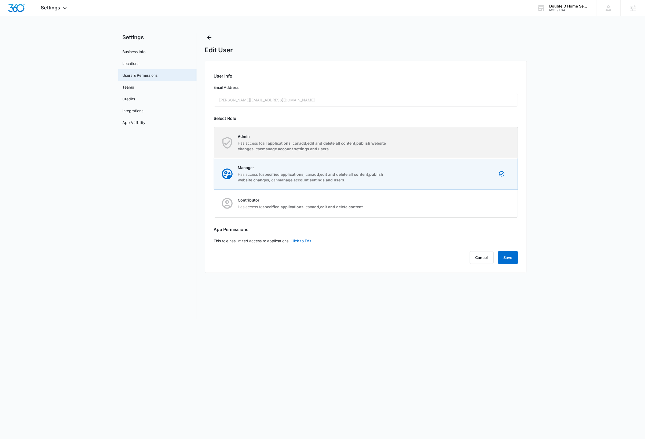
click at [298, 147] on div "Admin Has access to all applications , can add , edit and delete all content , …" at bounding box center [366, 142] width 304 height 31
click at [214, 143] on input "Admin Has access to all applications , can add , edit and delete all content , …" at bounding box center [214, 143] width 0 height 0
radio input "true"
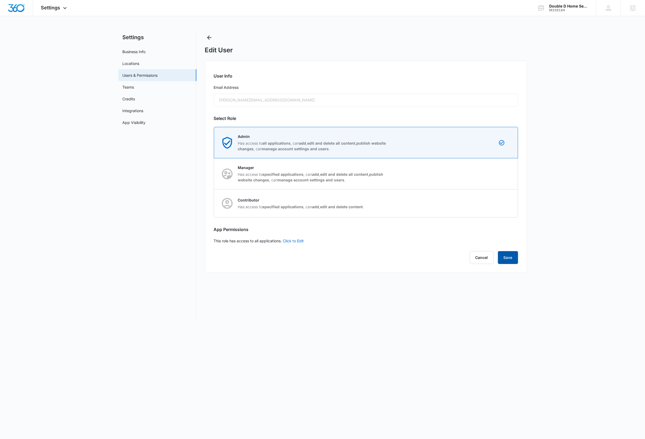
click at [298, 257] on button "Save" at bounding box center [508, 257] width 20 height 13
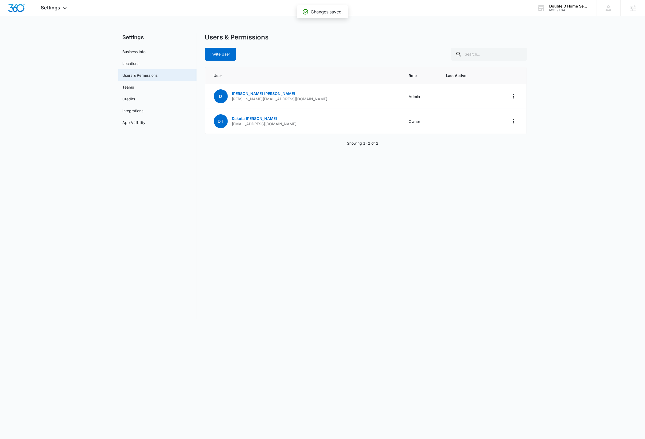
click at [298, 218] on div "Users & Permissions Invite User User Role Last Active D [PERSON_NAME] [PERSON_N…" at bounding box center [366, 175] width 322 height 285
click at [298, 6] on div "Double D Home Service" at bounding box center [568, 6] width 39 height 4
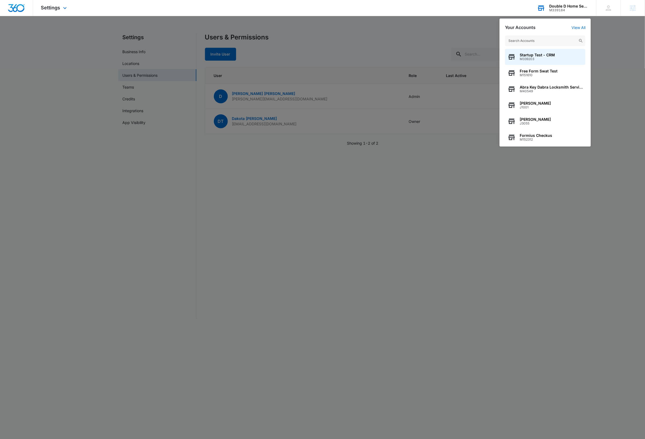
click at [298, 39] on input "text" at bounding box center [545, 40] width 81 height 11
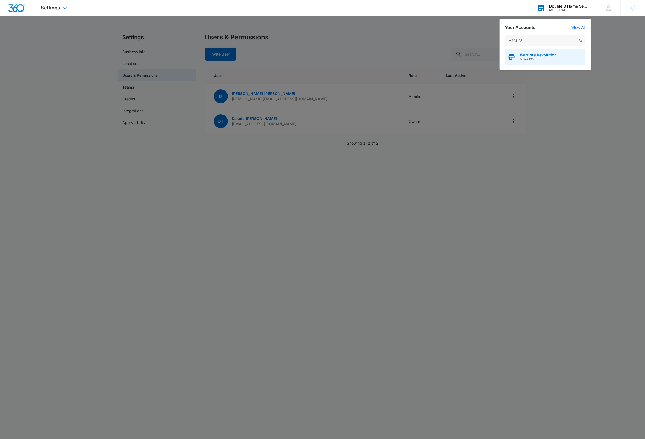
type input "M324185"
click at [298, 54] on span "Warriors Revolution" at bounding box center [538, 55] width 37 height 4
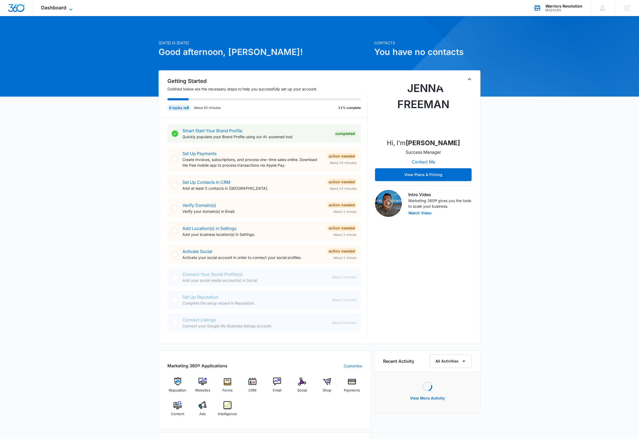
click at [70, 10] on icon at bounding box center [71, 9] width 6 height 6
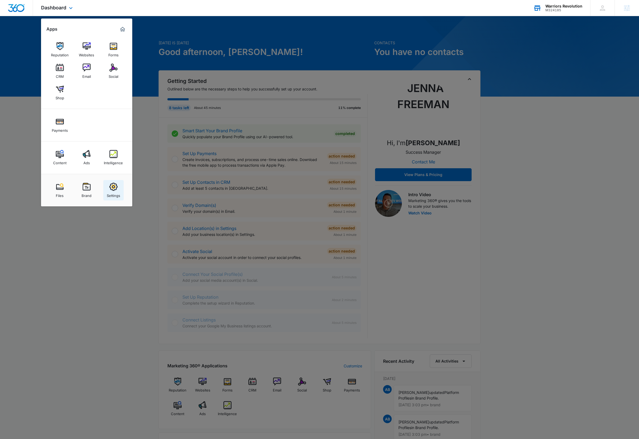
click at [115, 193] on div "Settings" at bounding box center [113, 194] width 13 height 7
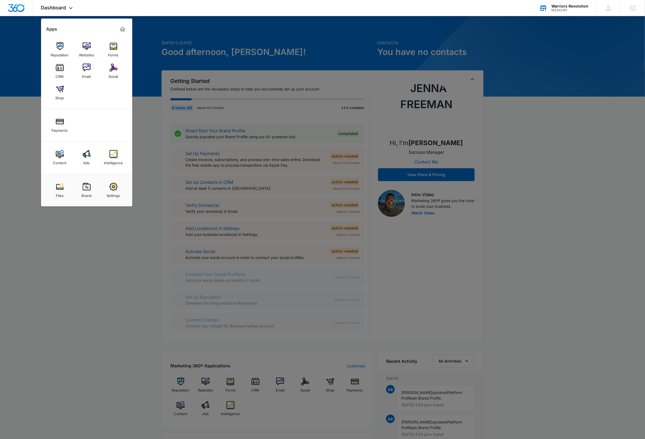
select select "52"
select select "US"
select select "America/[GEOGRAPHIC_DATA]"
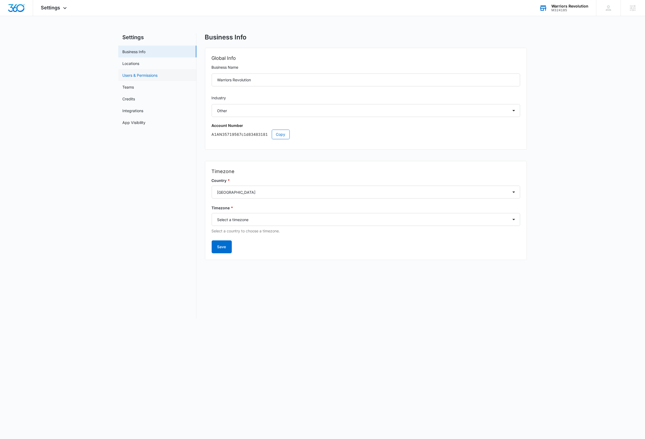
click at [144, 75] on link "Users & Permissions" at bounding box center [140, 75] width 35 height 6
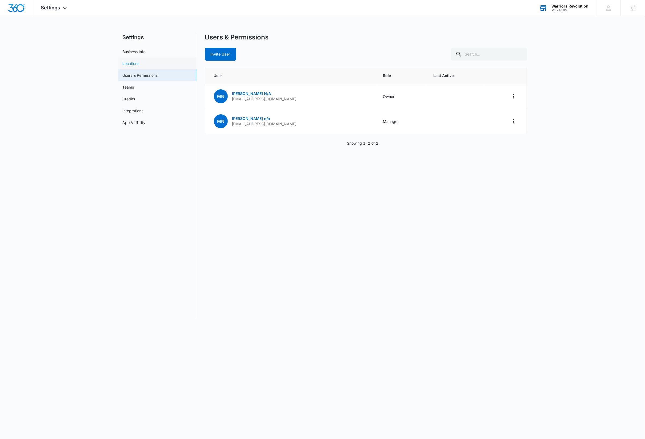
click at [134, 61] on link "Locations" at bounding box center [131, 64] width 17 height 6
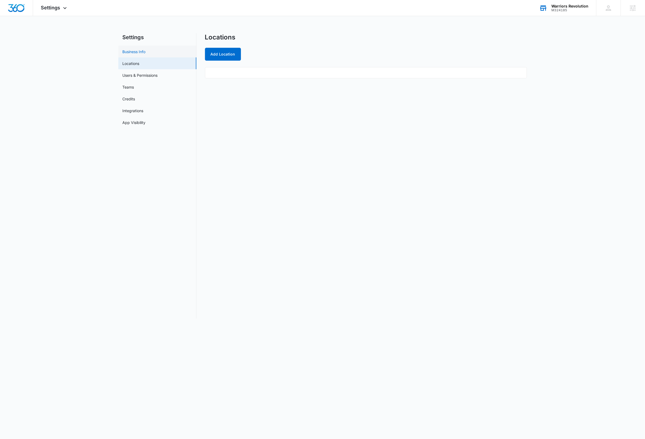
click at [132, 49] on link "Business Info" at bounding box center [134, 52] width 23 height 6
select select "52"
select select "US"
select select "America/[GEOGRAPHIC_DATA]"
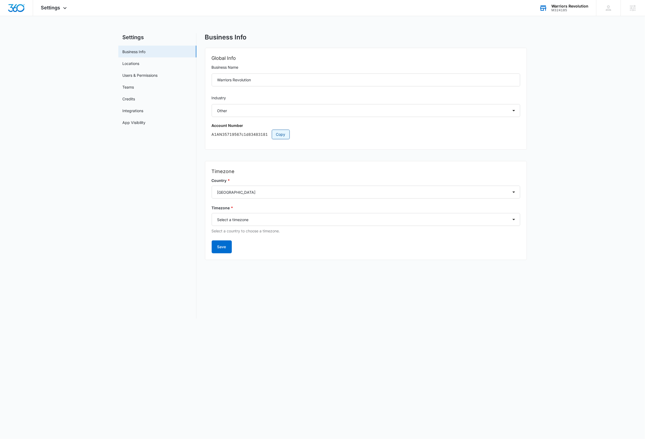
drag, startPoint x: 281, startPoint y: 136, endPoint x: 286, endPoint y: 135, distance: 5.2
click at [281, 136] on span "Copy" at bounding box center [280, 135] width 9 height 6
click at [99, 187] on main "Settings Business Info Locations Users & Permissions Teams Credits Integrations…" at bounding box center [322, 179] width 645 height 292
drag, startPoint x: 19, startPoint y: 8, endPoint x: 20, endPoint y: 12, distance: 3.9
click at [19, 8] on img "Dashboard" at bounding box center [16, 8] width 17 height 8
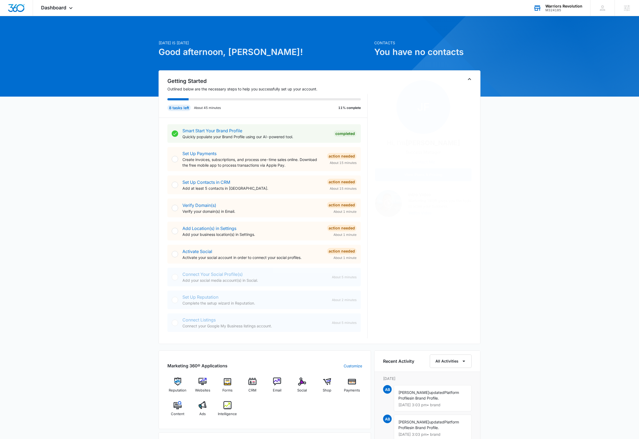
drag, startPoint x: 102, startPoint y: 219, endPoint x: 122, endPoint y: 213, distance: 21.2
click at [102, 218] on div "Today is Friday, October 10th Good afternoon, Dave! Contacts You have no contac…" at bounding box center [319, 325] width 639 height 605
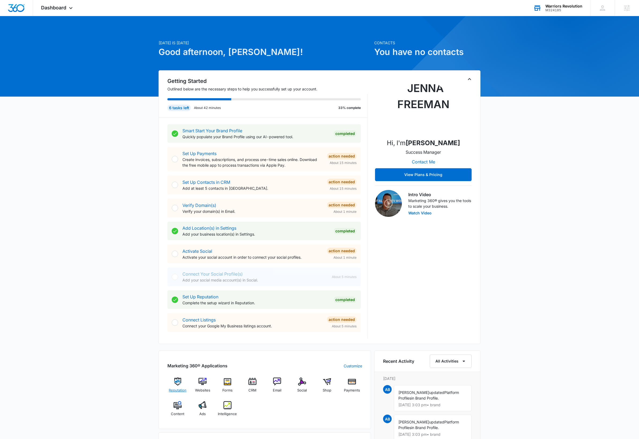
click at [176, 384] on img at bounding box center [178, 382] width 8 height 8
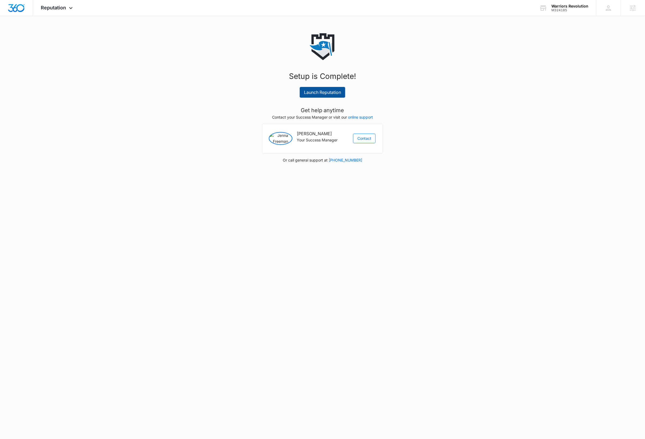
click at [334, 90] on link "Launch Reputation" at bounding box center [323, 92] width 46 height 11
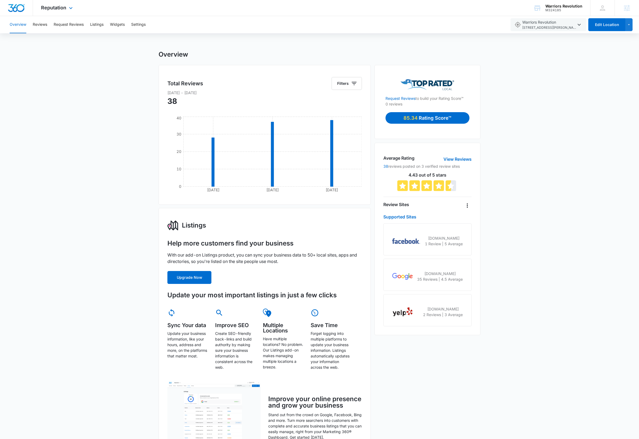
click at [16, 9] on img "Dashboard" at bounding box center [16, 8] width 17 height 8
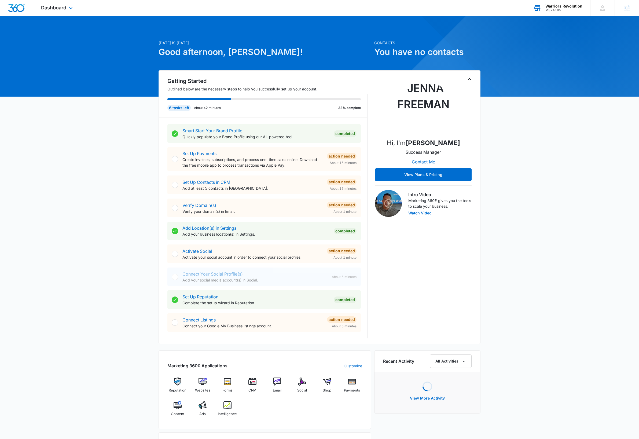
click at [581, 5] on div "Warriors Revolution" at bounding box center [564, 6] width 37 height 4
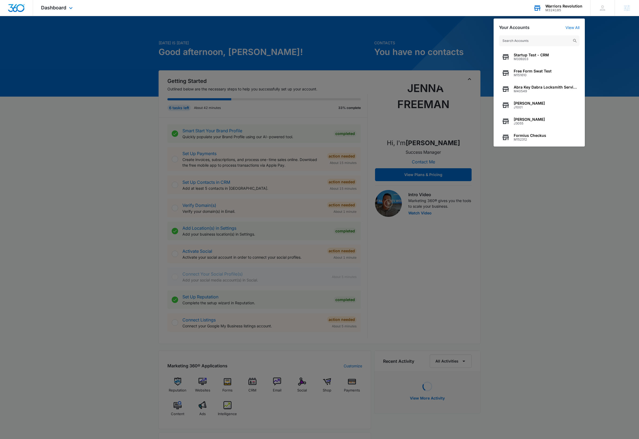
click at [533, 42] on input "text" at bounding box center [539, 40] width 81 height 11
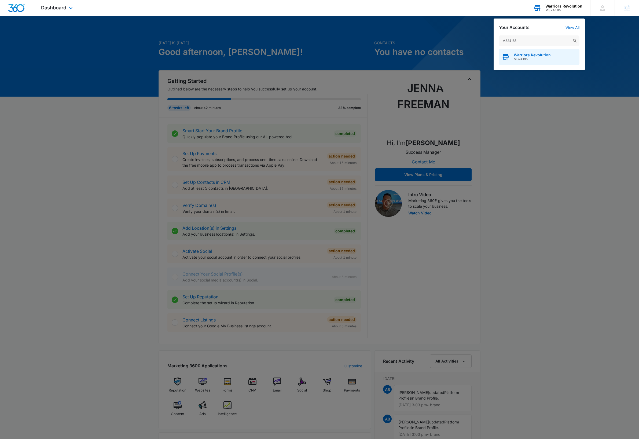
type input "M324185"
click at [524, 59] on span "M324185" at bounding box center [532, 59] width 37 height 4
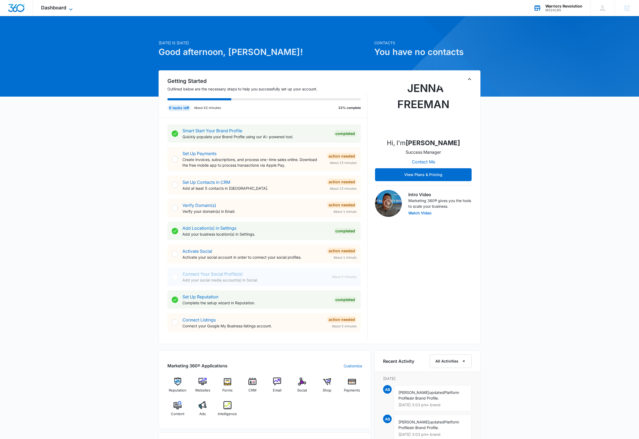
click at [71, 9] on icon at bounding box center [71, 9] width 6 height 6
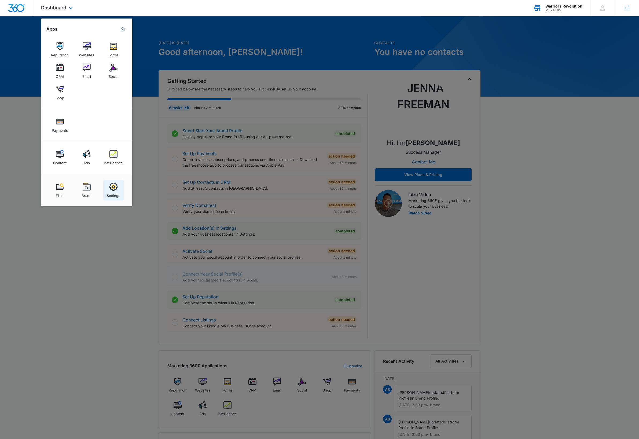
click at [117, 191] on img at bounding box center [114, 187] width 8 height 8
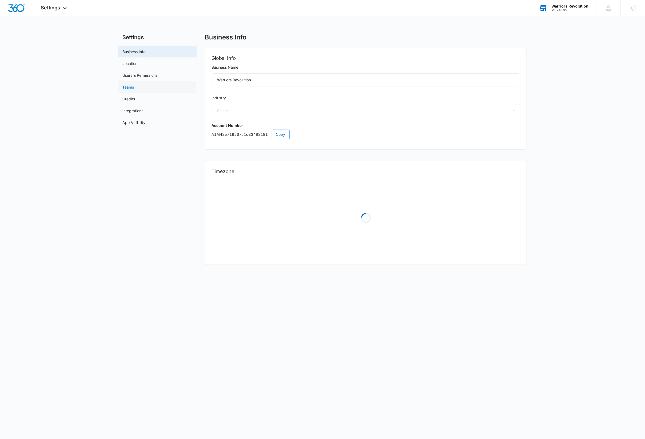
select select "52"
select select "US"
select select "America/[GEOGRAPHIC_DATA]"
click at [150, 74] on link "Users & Permissions" at bounding box center [140, 75] width 35 height 6
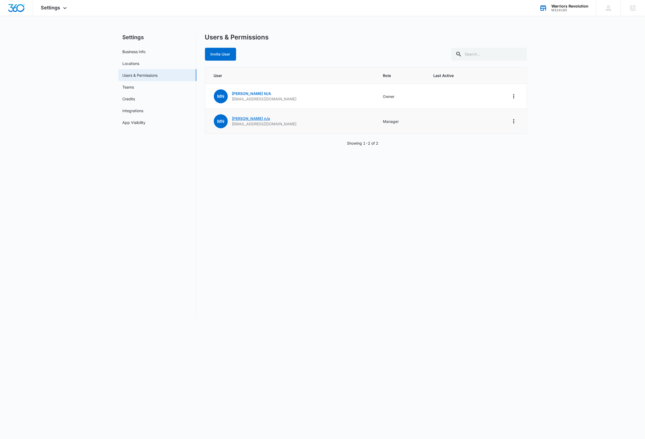
click at [239, 118] on link "[PERSON_NAME] n/a" at bounding box center [251, 118] width 38 height 5
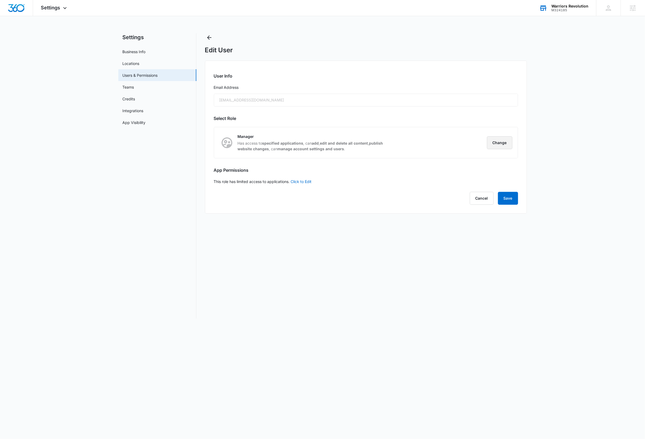
click at [503, 143] on button "Change" at bounding box center [500, 142] width 26 height 13
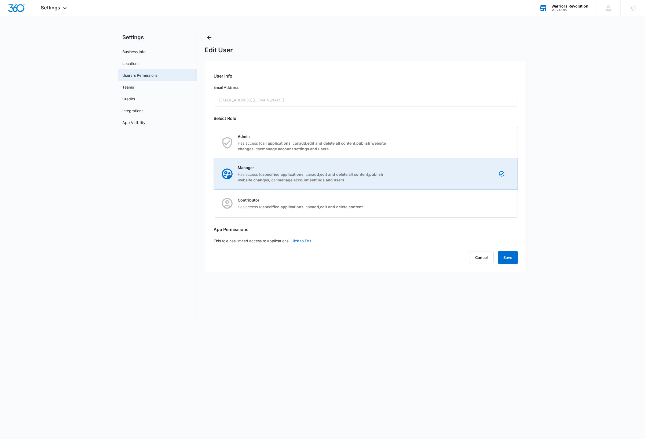
drag, startPoint x: 490, startPoint y: 143, endPoint x: 504, endPoint y: 169, distance: 29.1
click at [490, 143] on div "Admin Has access to all applications , can add , edit and delete all content , …" at bounding box center [366, 142] width 304 height 31
click at [214, 143] on input "Admin Has access to all applications , can add , edit and delete all content , …" at bounding box center [214, 143] width 0 height 0
radio input "true"
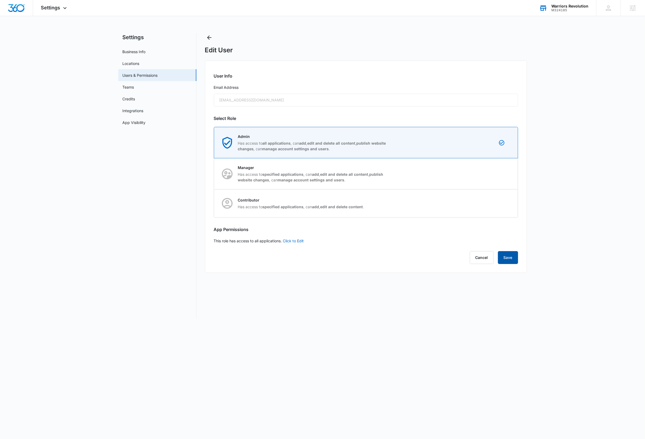
click at [509, 258] on button "Save" at bounding box center [508, 257] width 20 height 13
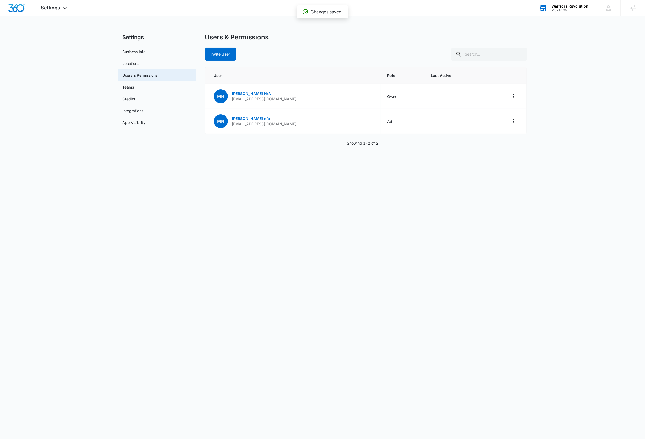
click at [152, 209] on nav "Settings Business Info Locations Users & Permissions Teams Credits Integrations…" at bounding box center [157, 175] width 78 height 285
click at [609, 11] on icon at bounding box center [609, 8] width 8 height 8
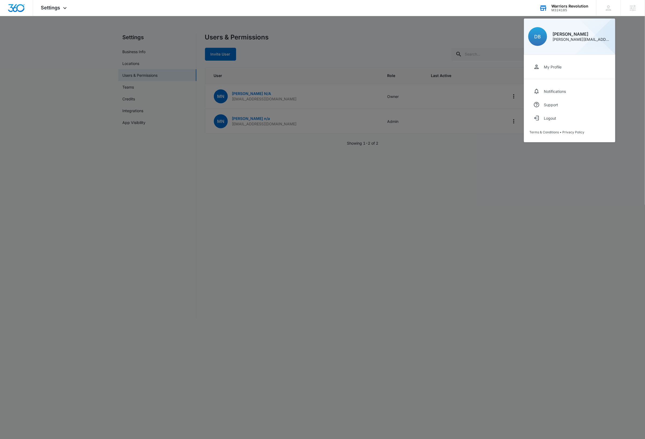
click at [573, 181] on div at bounding box center [322, 219] width 645 height 439
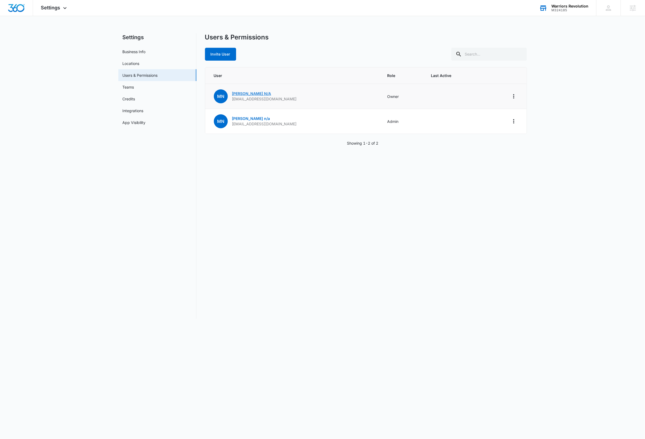
click at [240, 93] on link "[PERSON_NAME]/A" at bounding box center [251, 93] width 39 height 5
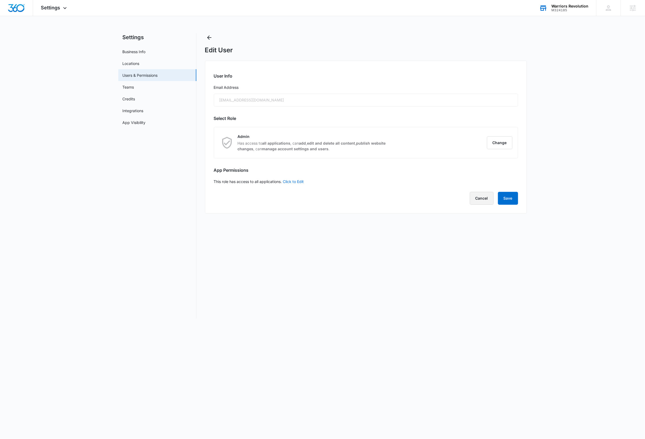
click at [483, 200] on button "Cancel" at bounding box center [482, 198] width 24 height 13
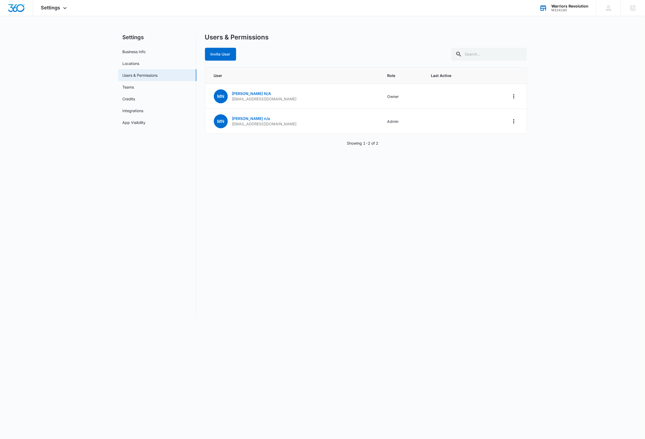
click at [341, 267] on div "Users & Permissions Invite User User Role Last Active MN [PERSON_NAME]/A [EMAIL…" at bounding box center [366, 175] width 322 height 285
click at [580, 7] on div "Warriors Revolution" at bounding box center [570, 6] width 37 height 4
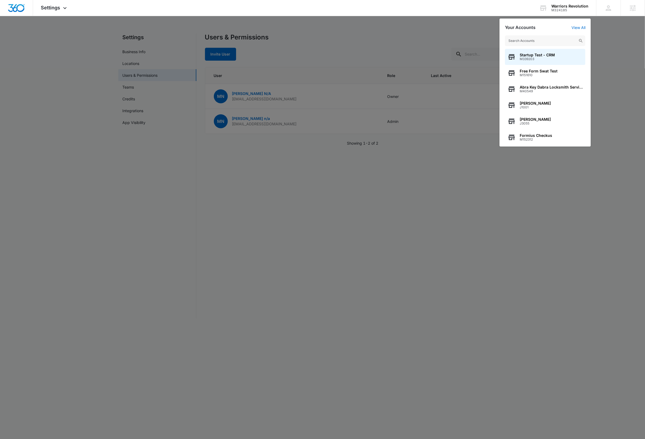
click at [556, 42] on input "text" at bounding box center [545, 40] width 81 height 11
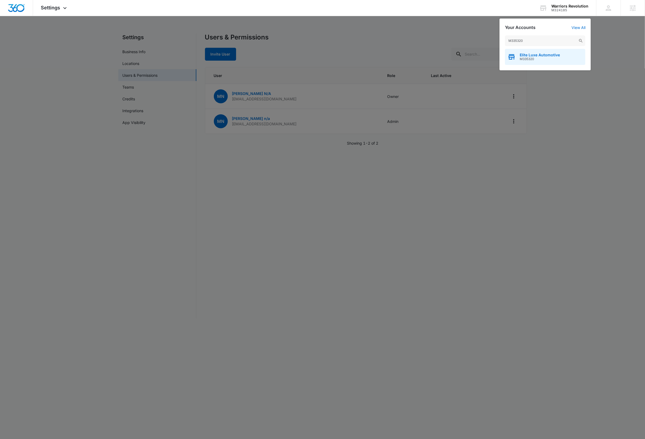
type input "M335320"
click at [554, 56] on span "Elite Luxe Automotive" at bounding box center [540, 55] width 40 height 4
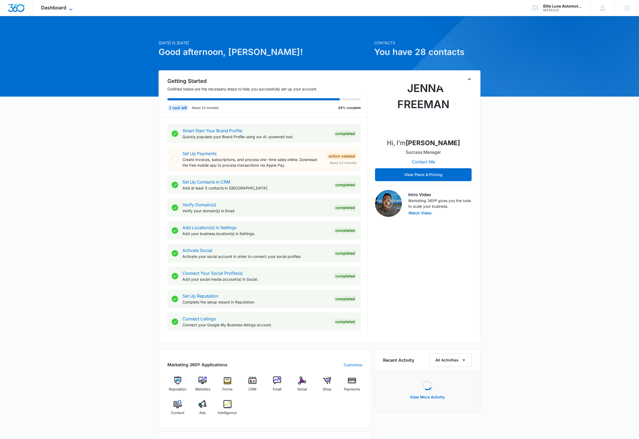
click at [69, 9] on icon at bounding box center [71, 9] width 6 height 6
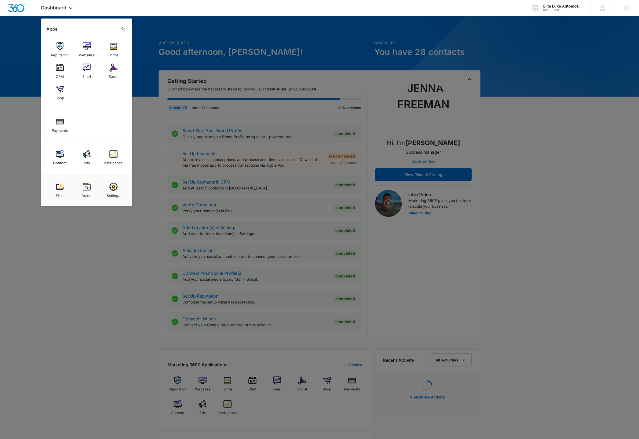
click at [115, 188] on img at bounding box center [114, 187] width 8 height 8
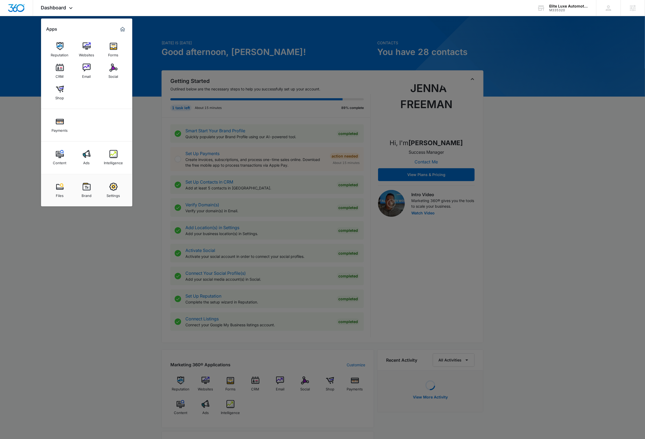
select select "33"
select select "US"
select select "America/[GEOGRAPHIC_DATA]"
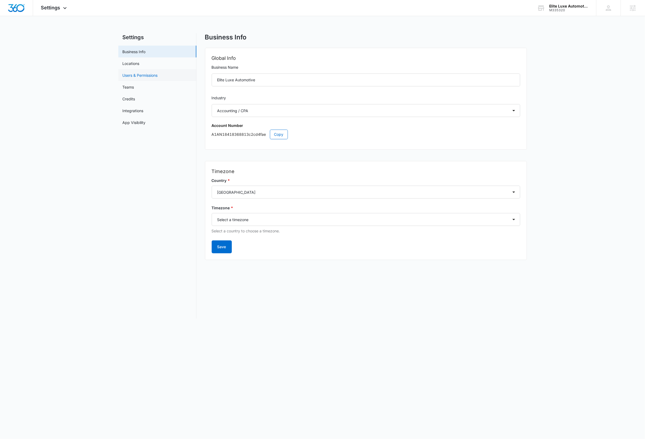
click at [146, 75] on link "Users & Permissions" at bounding box center [140, 75] width 35 height 6
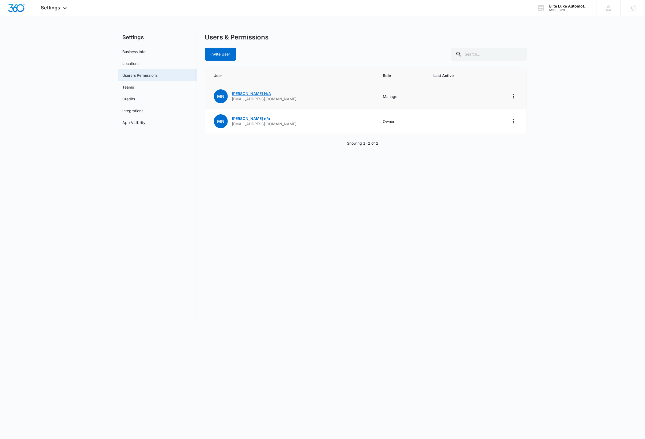
click at [240, 93] on link "[PERSON_NAME]/A" at bounding box center [251, 93] width 39 height 5
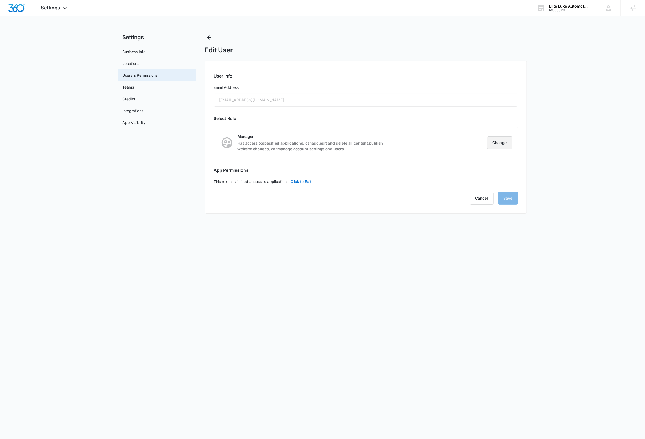
click at [492, 141] on button "Change" at bounding box center [500, 142] width 26 height 13
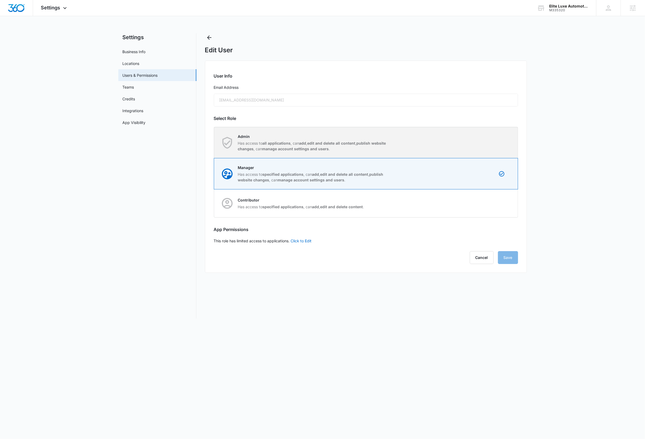
click at [493, 146] on div "Admin Has access to all applications , can add , edit and delete all content , …" at bounding box center [366, 142] width 304 height 31
click at [214, 143] on input "Admin Has access to all applications , can add , edit and delete all content , …" at bounding box center [214, 143] width 0 height 0
radio input "true"
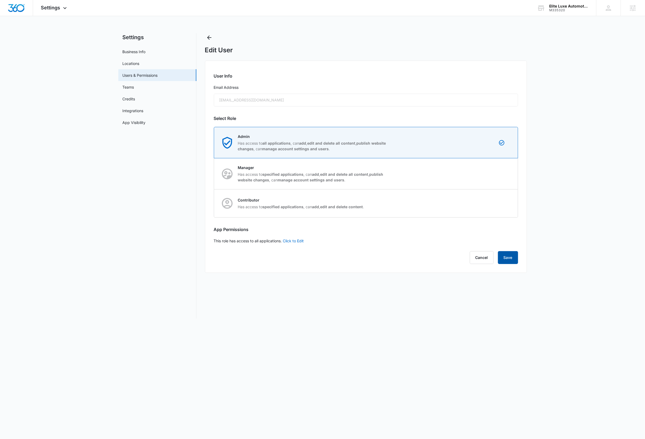
click at [514, 259] on button "Save" at bounding box center [508, 257] width 20 height 13
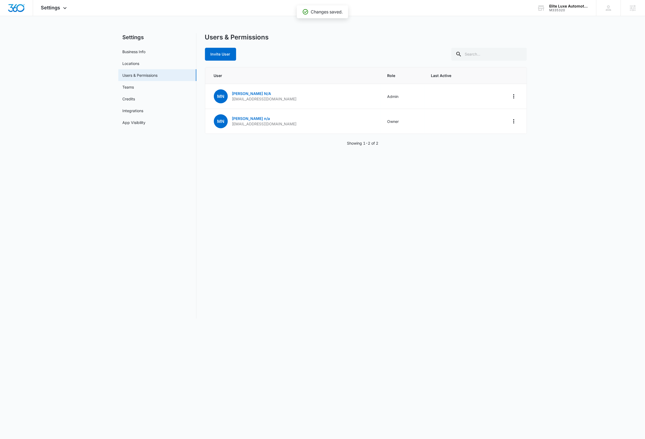
click at [356, 262] on div "Users & Permissions Invite User User Role Last Active MN [PERSON_NAME]/A [EMAIL…" at bounding box center [366, 175] width 322 height 285
click at [238, 118] on link "[PERSON_NAME] n/a" at bounding box center [251, 118] width 38 height 5
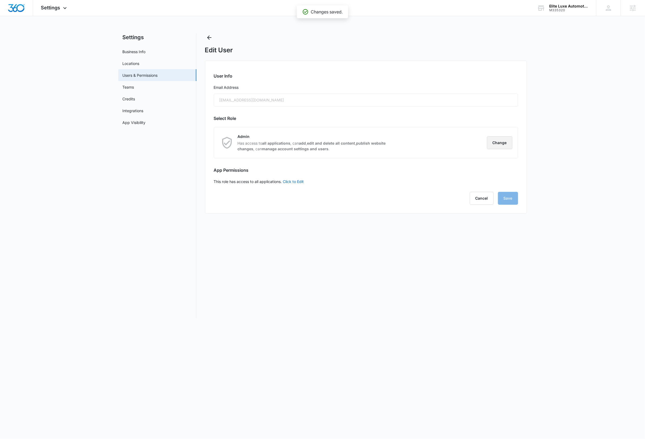
click at [500, 144] on button "Change" at bounding box center [500, 142] width 26 height 13
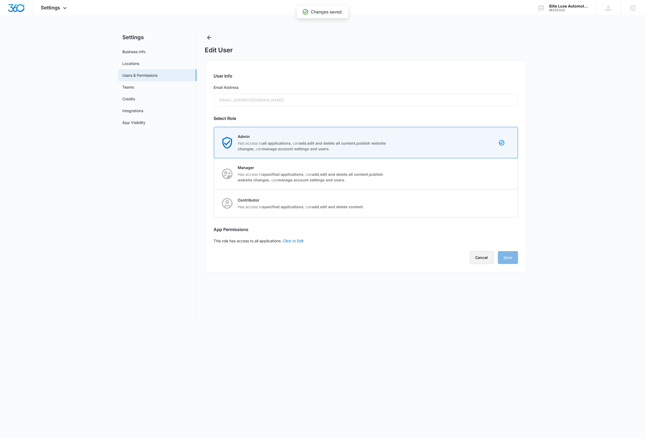
click at [480, 259] on button "Cancel" at bounding box center [482, 257] width 24 height 13
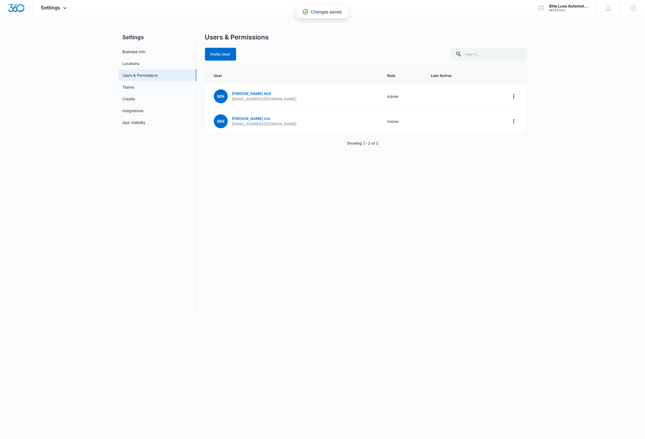
click at [439, 351] on body "Settings Apps Reputation Websites Forms CRM Email Social Shop Payments Content …" at bounding box center [322, 219] width 645 height 439
click at [572, 7] on div "Elite Luxe Automotive" at bounding box center [568, 6] width 39 height 4
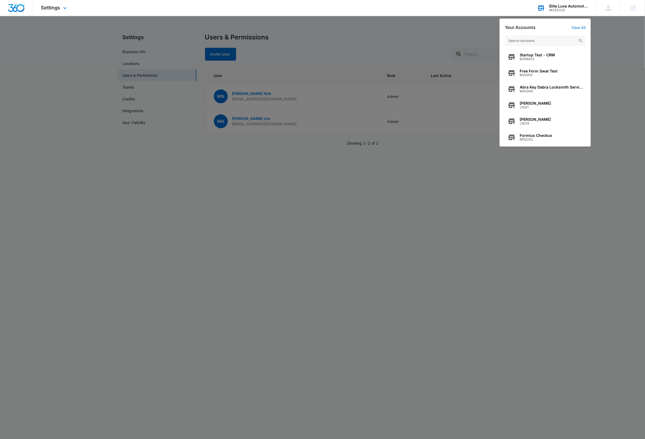
click at [545, 42] on input "text" at bounding box center [545, 40] width 81 height 11
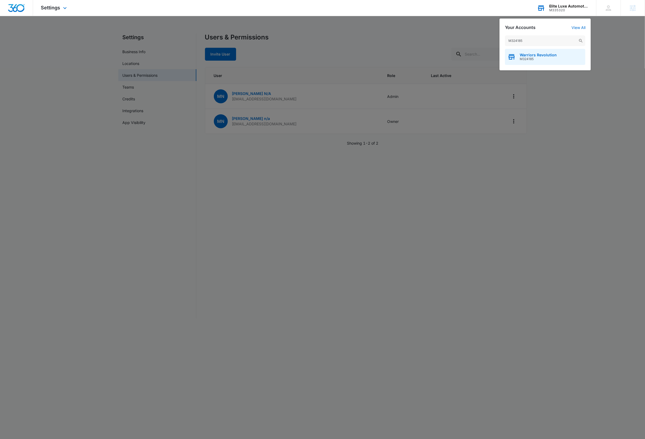
type input "M324185"
click at [544, 58] on span "M324185" at bounding box center [538, 59] width 37 height 4
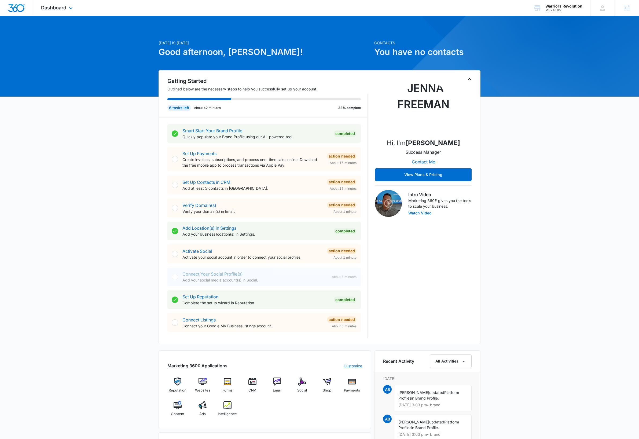
drag, startPoint x: 72, startPoint y: 9, endPoint x: 77, endPoint y: 20, distance: 11.9
click at [72, 10] on icon at bounding box center [71, 8] width 6 height 6
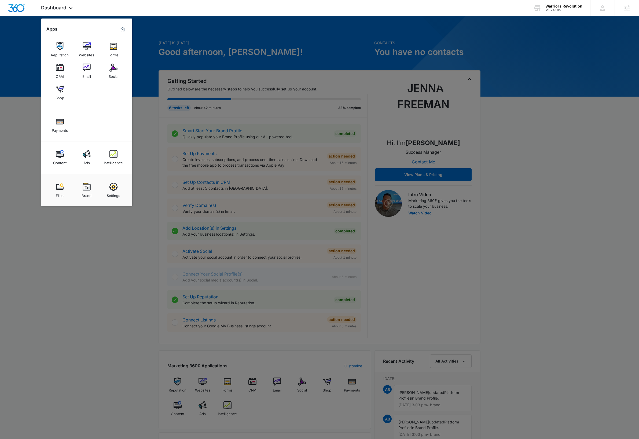
drag, startPoint x: 117, startPoint y: 191, endPoint x: 135, endPoint y: 190, distance: 18.8
click at [117, 191] on img at bounding box center [114, 187] width 8 height 8
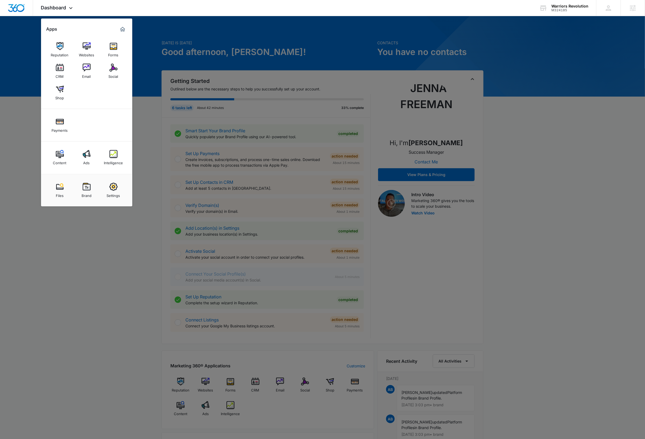
select select "52"
select select "US"
select select "America/[GEOGRAPHIC_DATA]"
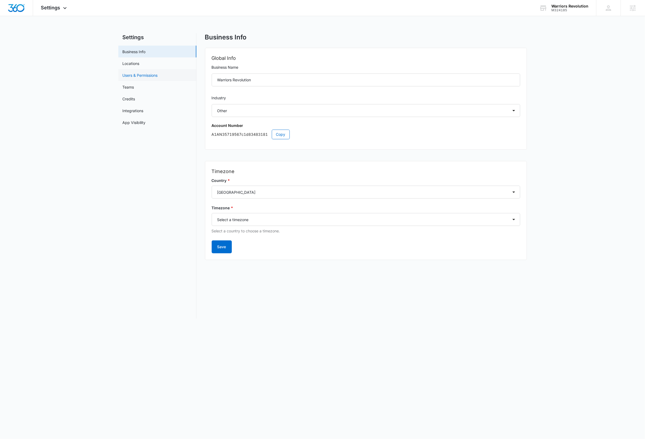
click at [149, 75] on link "Users & Permissions" at bounding box center [140, 75] width 35 height 6
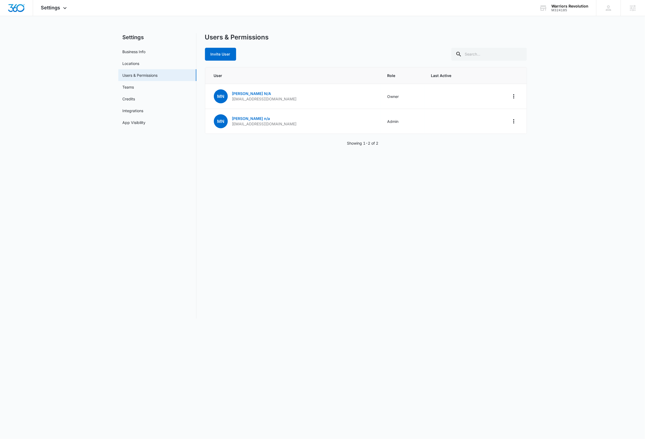
drag, startPoint x: 521, startPoint y: 191, endPoint x: 530, endPoint y: 169, distance: 23.7
click at [521, 191] on div "Users & Permissions Invite User User Role Last Active MN [PERSON_NAME]/A [EMAIL…" at bounding box center [366, 175] width 322 height 285
click at [575, 4] on div "Warriors Revolution" at bounding box center [570, 6] width 37 height 4
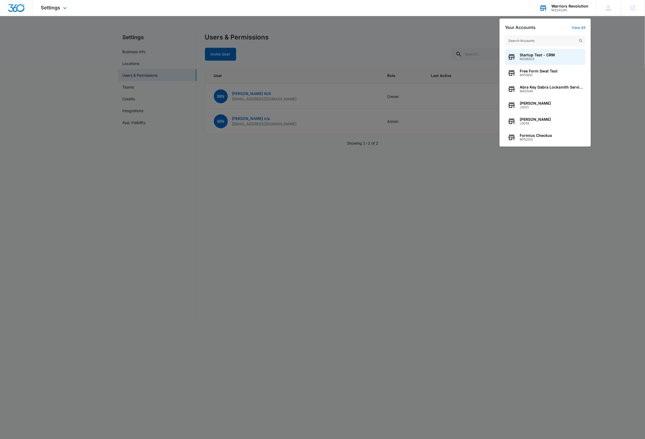
click at [545, 42] on input "text" at bounding box center [545, 40] width 81 height 11
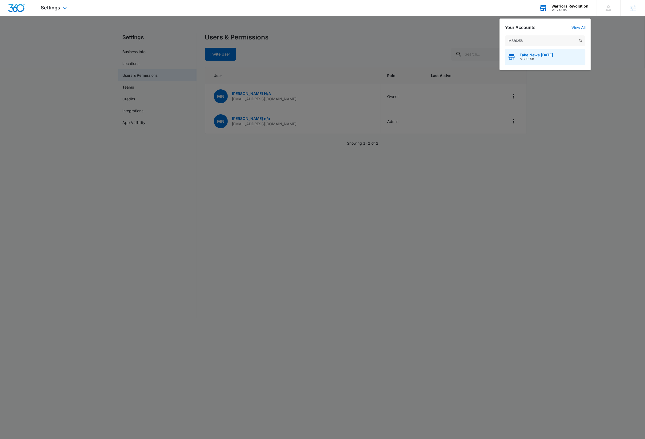
type input "M339258"
click at [544, 58] on span "M339258" at bounding box center [536, 59] width 33 height 4
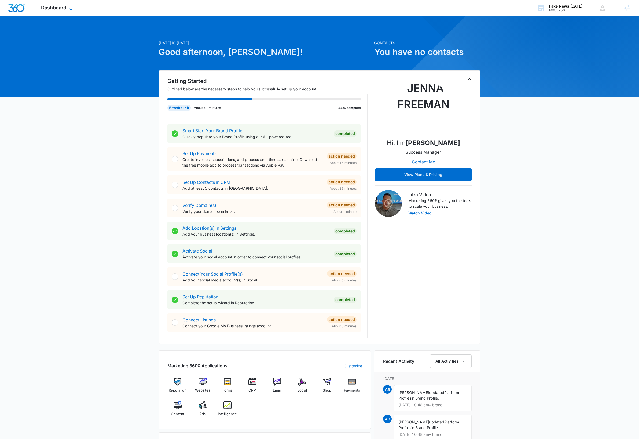
click at [70, 8] on icon at bounding box center [71, 9] width 6 height 6
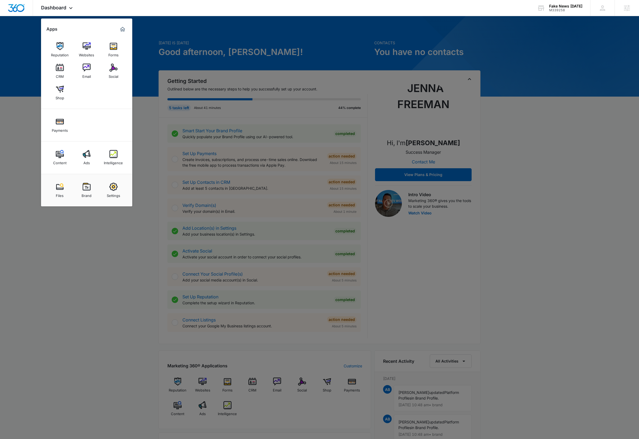
click at [113, 187] on img at bounding box center [114, 187] width 8 height 8
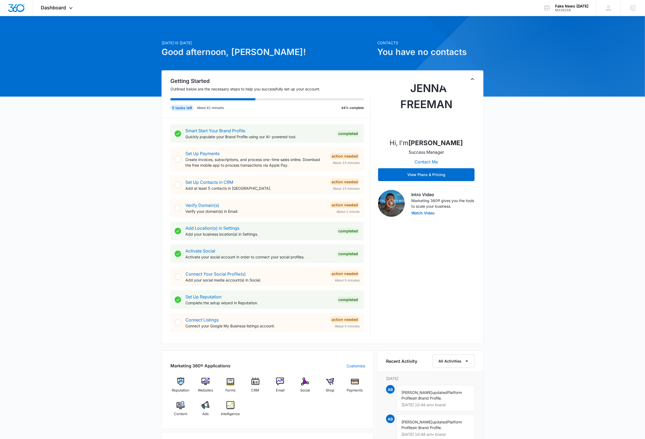
select select "52"
select select "US"
select select "America/[GEOGRAPHIC_DATA]"
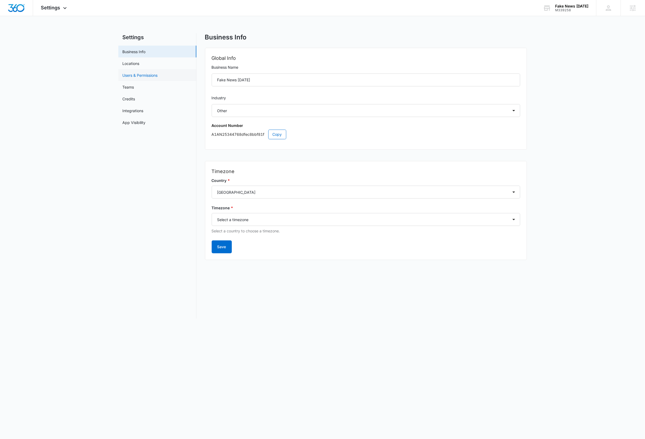
click at [143, 74] on link "Users & Permissions" at bounding box center [140, 75] width 35 height 6
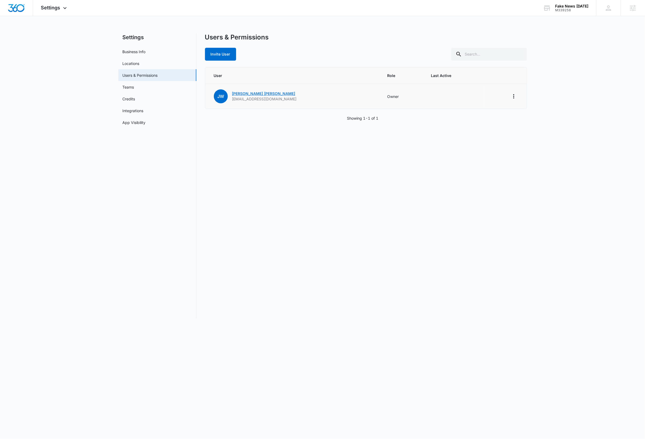
click at [252, 93] on link "[PERSON_NAME]" at bounding box center [263, 93] width 63 height 5
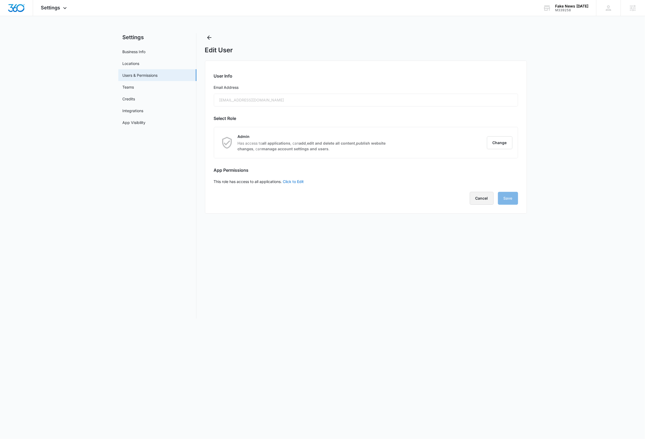
click at [478, 198] on button "Cancel" at bounding box center [482, 198] width 24 height 13
